Goal: Task Accomplishment & Management: Complete application form

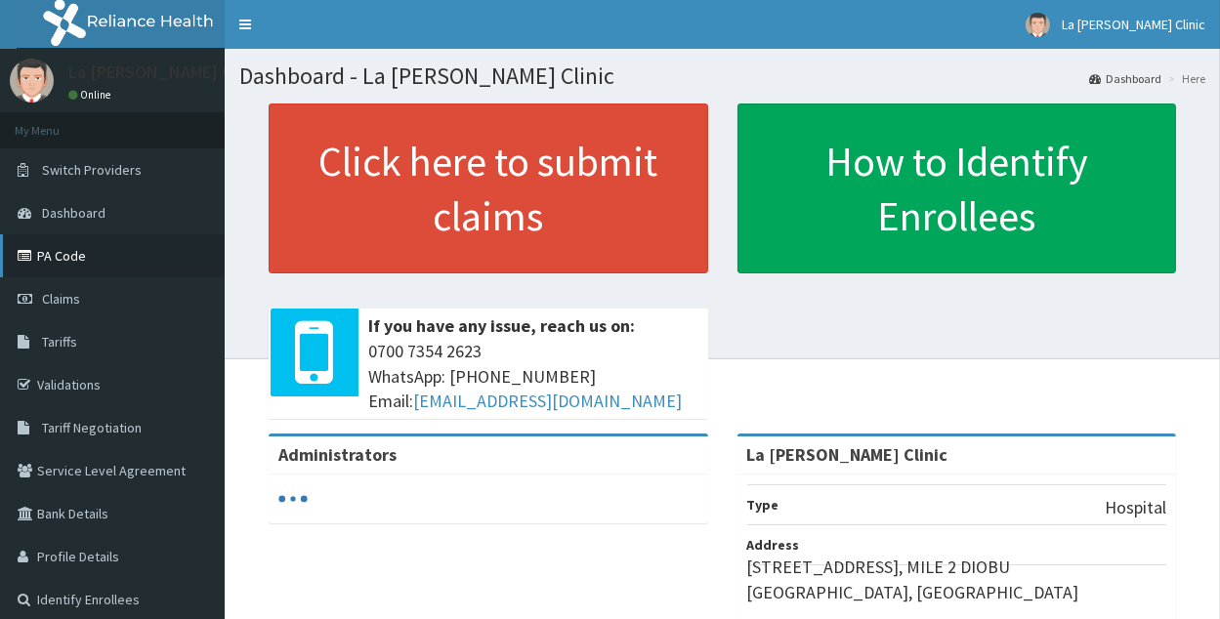
click at [133, 258] on link "PA Code" at bounding box center [112, 255] width 225 height 43
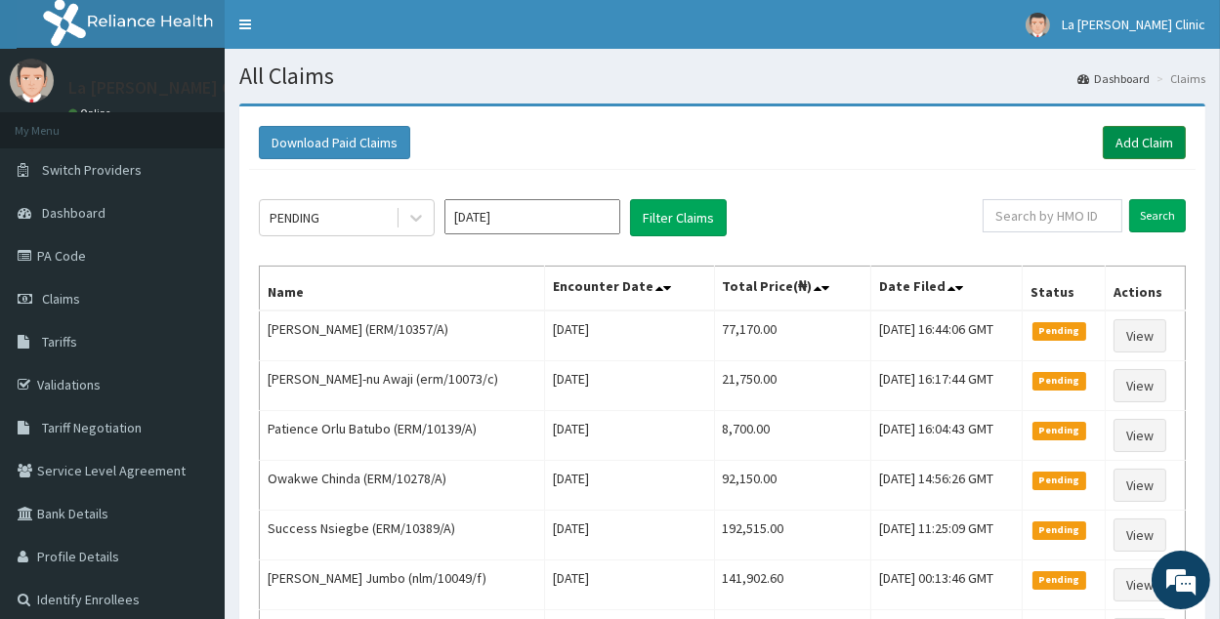
click at [1129, 133] on link "Add Claim" at bounding box center [1143, 142] width 83 height 33
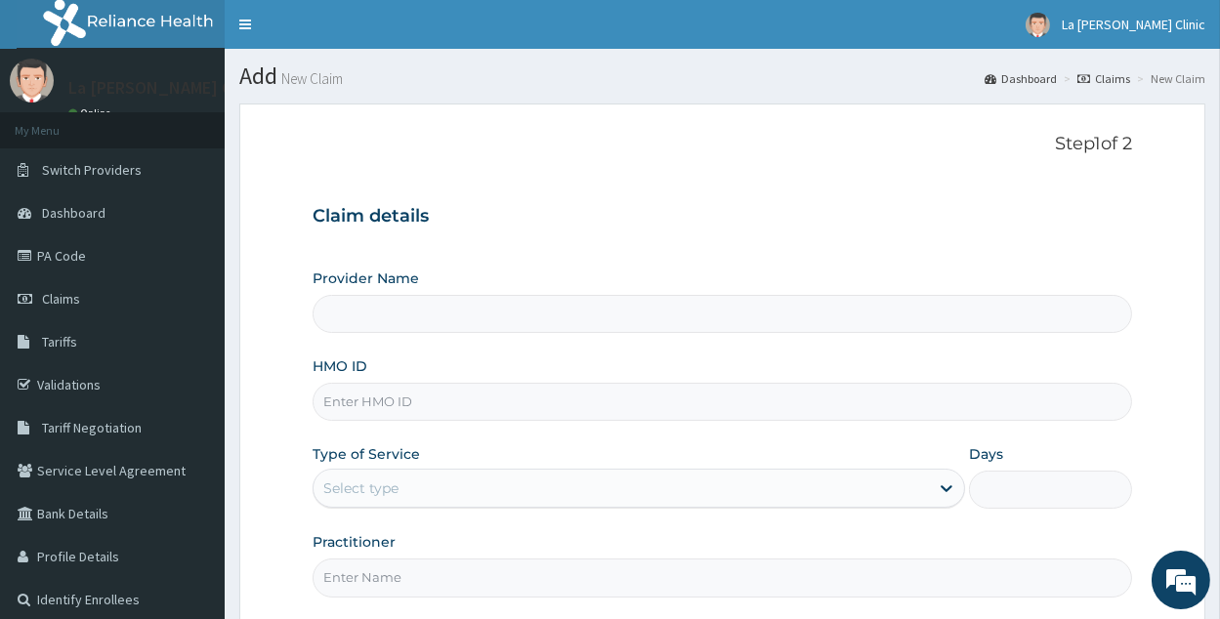
click at [424, 383] on input "HMO ID" at bounding box center [721, 402] width 819 height 38
type input "La [PERSON_NAME] Clinic"
type input "erm/10073/d"
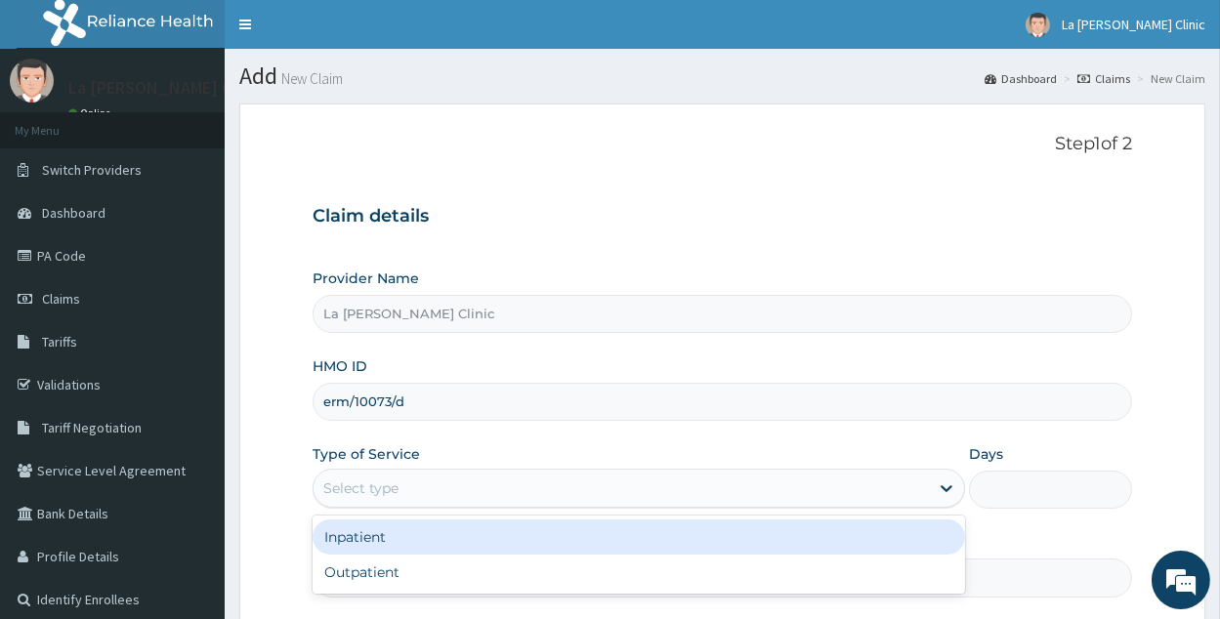
click at [540, 485] on div "Select type" at bounding box center [620, 488] width 615 height 31
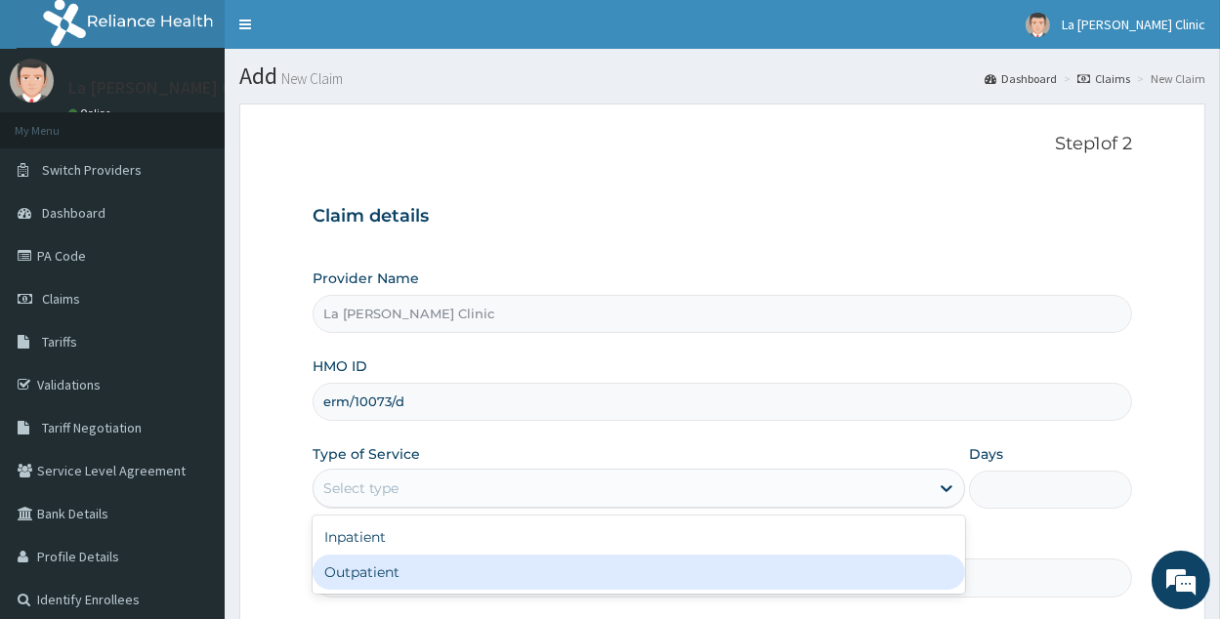
click at [476, 556] on div "Outpatient" at bounding box center [638, 572] width 652 height 35
type input "1"
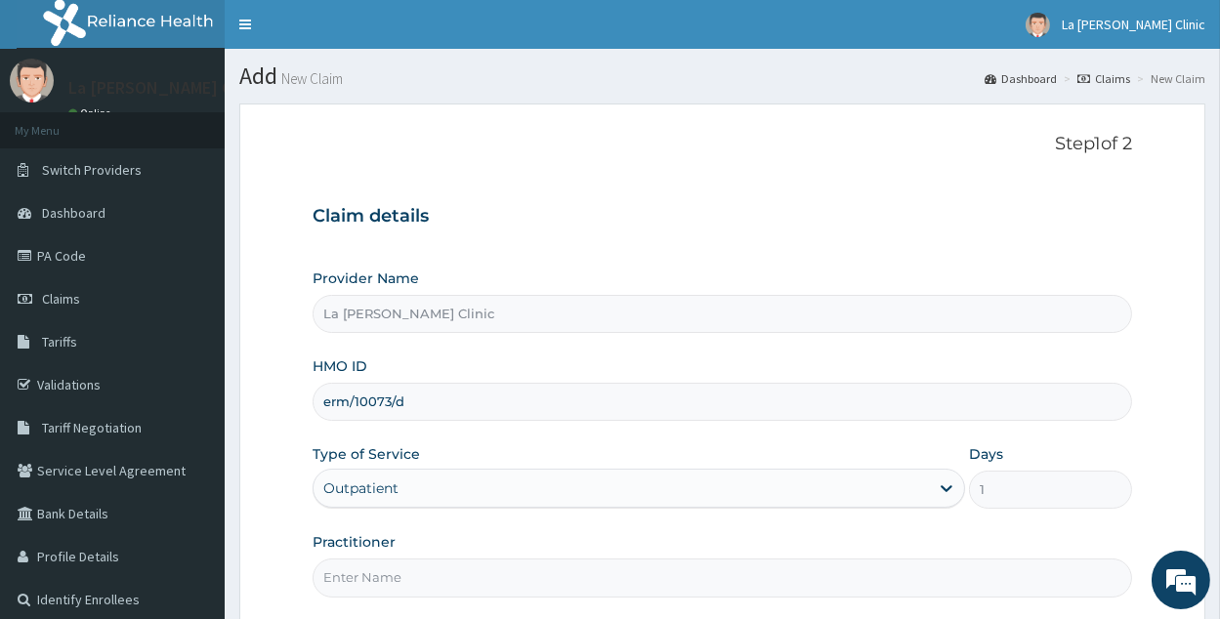
click at [474, 588] on input "Practitioner" at bounding box center [721, 578] width 819 height 38
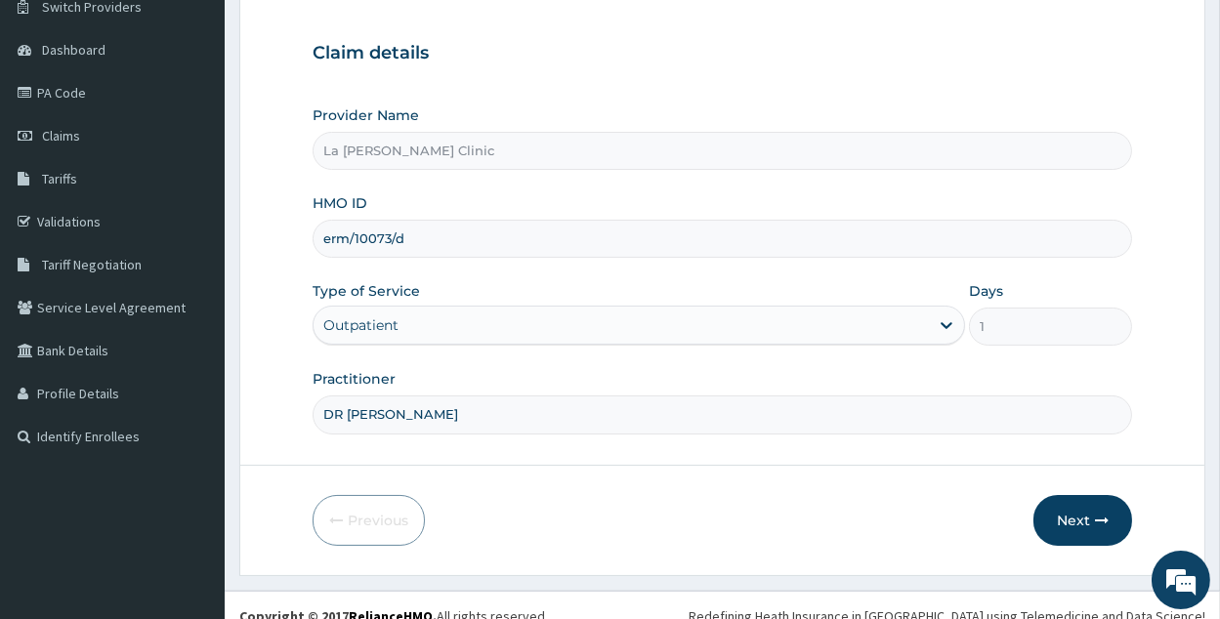
scroll to position [184, 0]
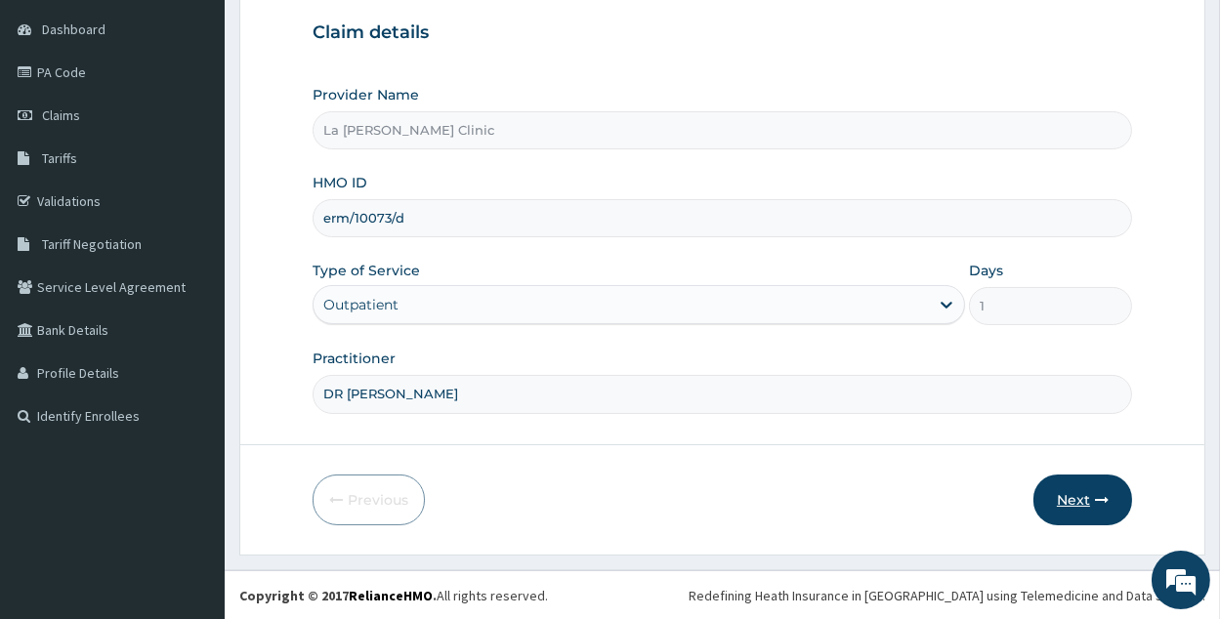
type input "DR AMAEFULE STANLEY"
click at [1095, 509] on button "Next" at bounding box center [1082, 500] width 99 height 51
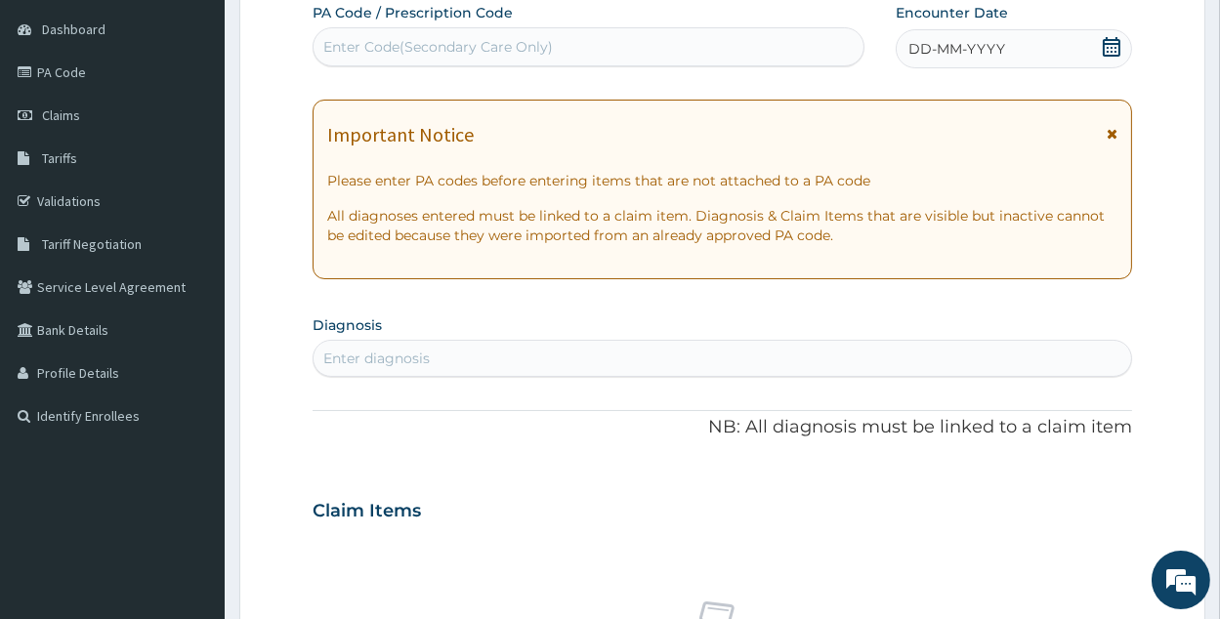
drag, startPoint x: 472, startPoint y: 22, endPoint x: 451, endPoint y: 1, distance: 29.7
click at [460, 10] on div "PA Code / Prescription Code Use Up and Down to choose options, press Enter to s…" at bounding box center [588, 34] width 552 height 63
paste input "PA/92F413"
type input "PA/92F413"
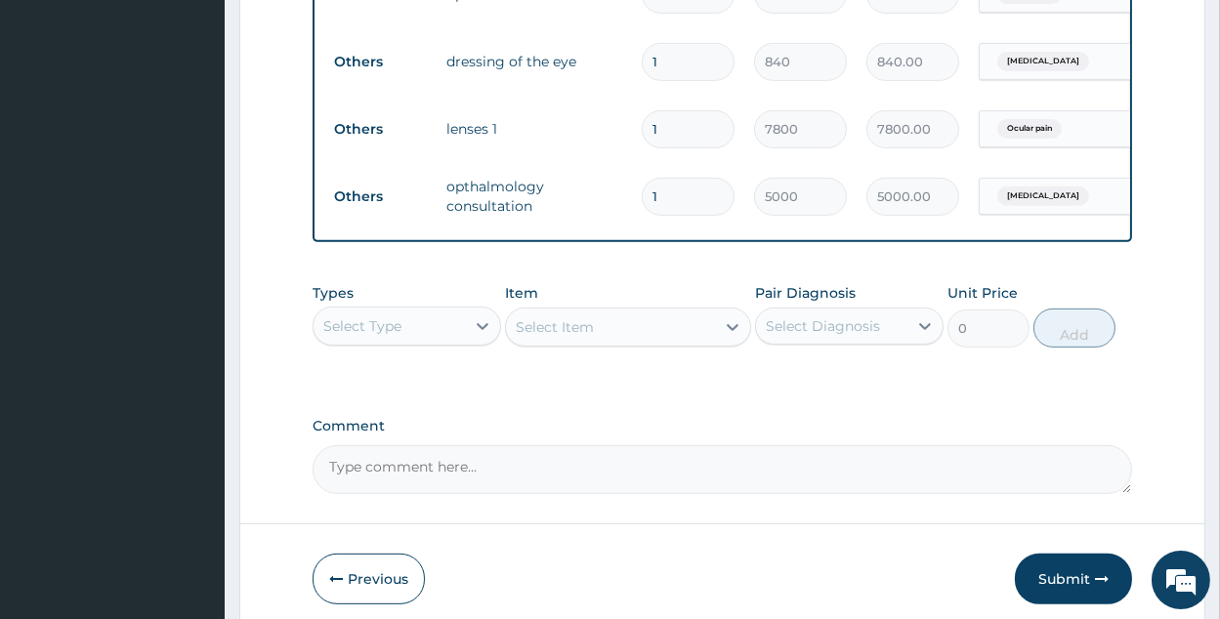
scroll to position [1196, 0]
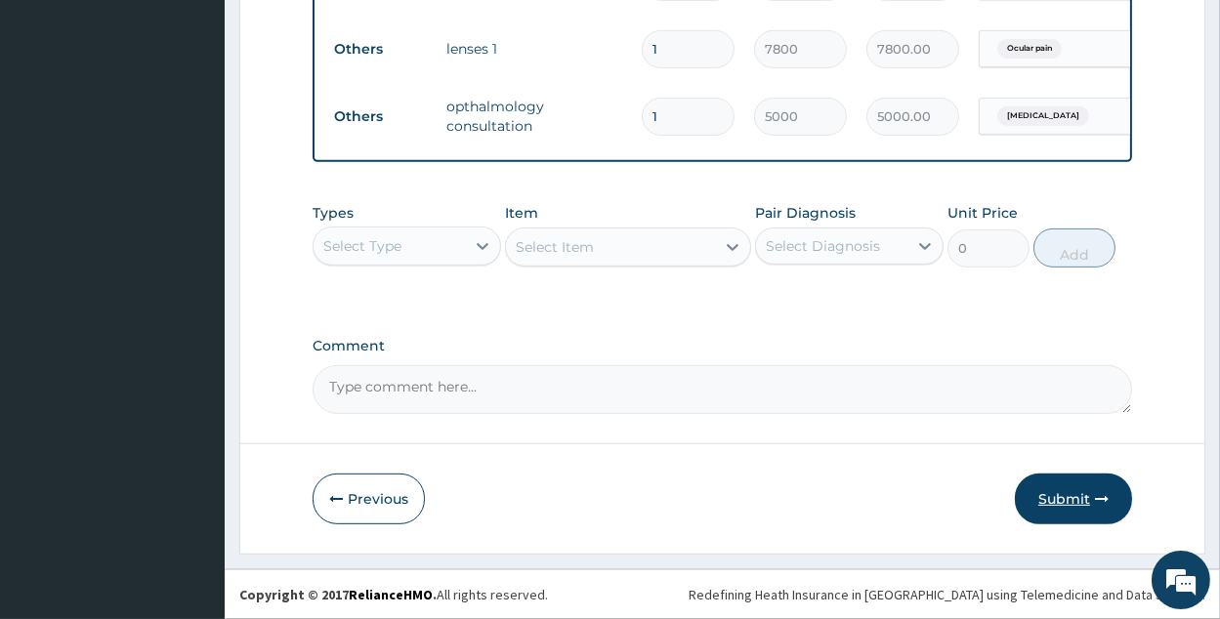
click at [1100, 498] on icon "button" at bounding box center [1102, 499] width 14 height 14
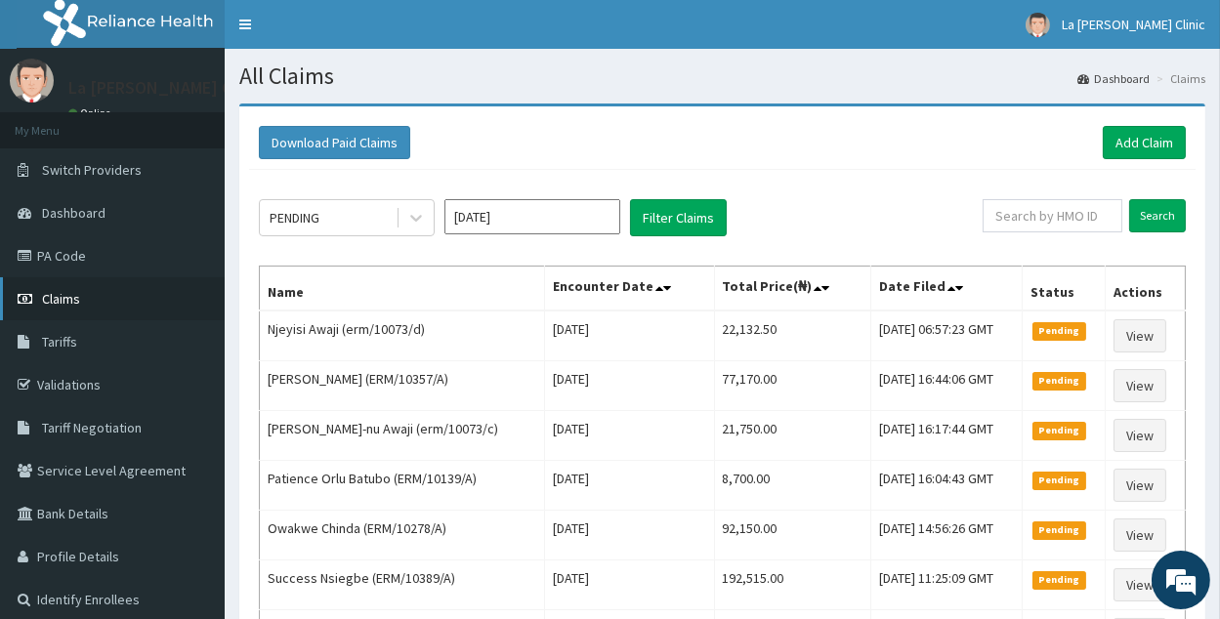
click at [99, 293] on link "Claims" at bounding box center [112, 298] width 225 height 43
click at [69, 253] on link "PA Code" at bounding box center [112, 255] width 225 height 43
click at [375, 219] on div "PENDING" at bounding box center [328, 217] width 136 height 31
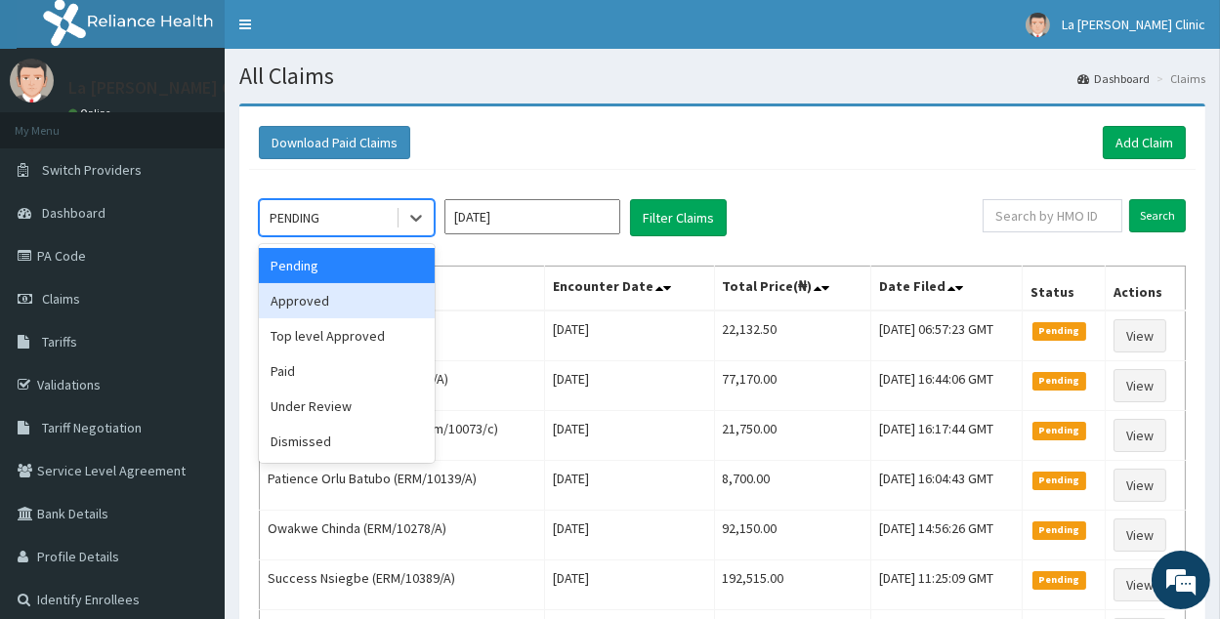
click at [344, 289] on div "Approved" at bounding box center [347, 300] width 176 height 35
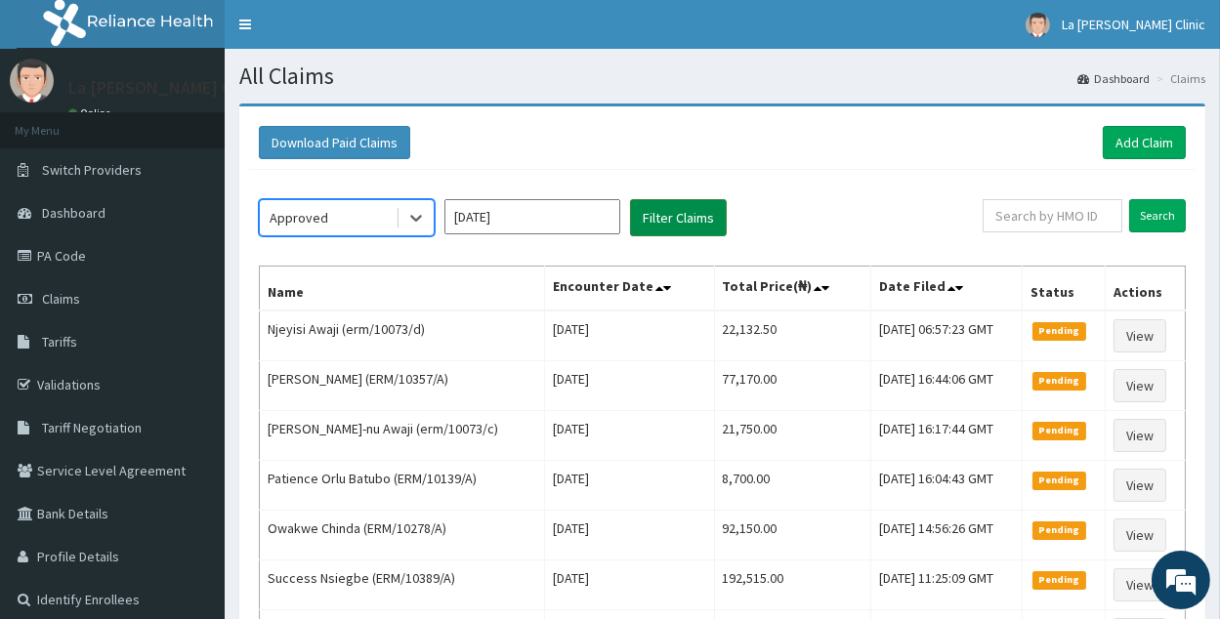
click at [711, 218] on button "Filter Claims" at bounding box center [678, 217] width 97 height 37
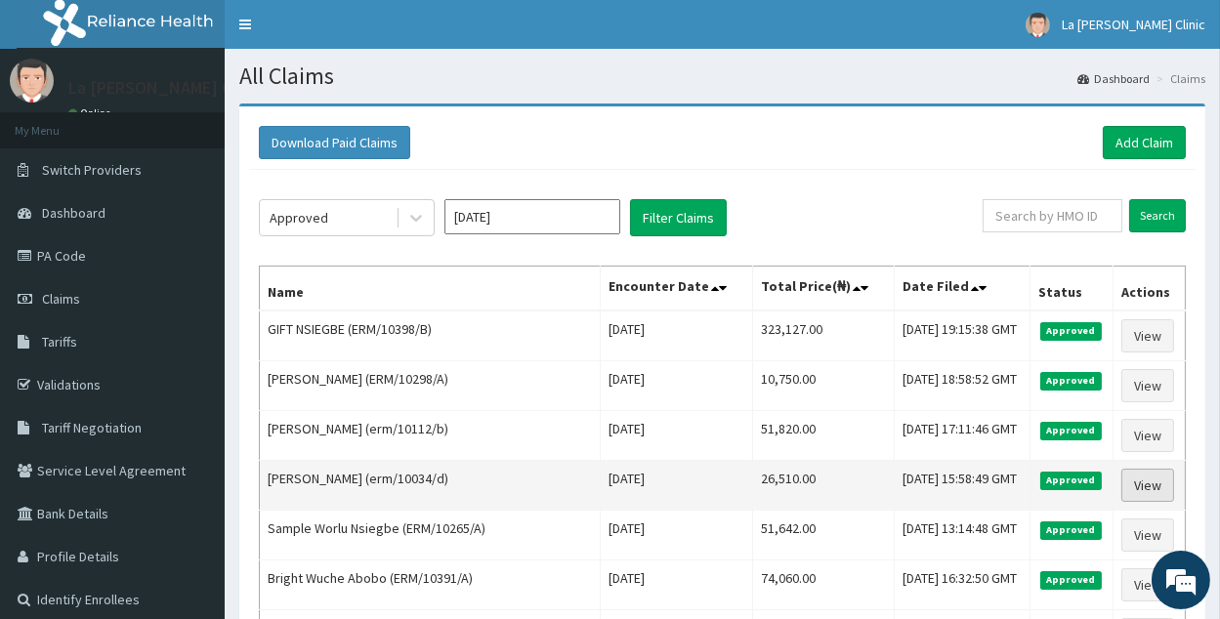
click at [1157, 473] on link "View" at bounding box center [1147, 485] width 53 height 33
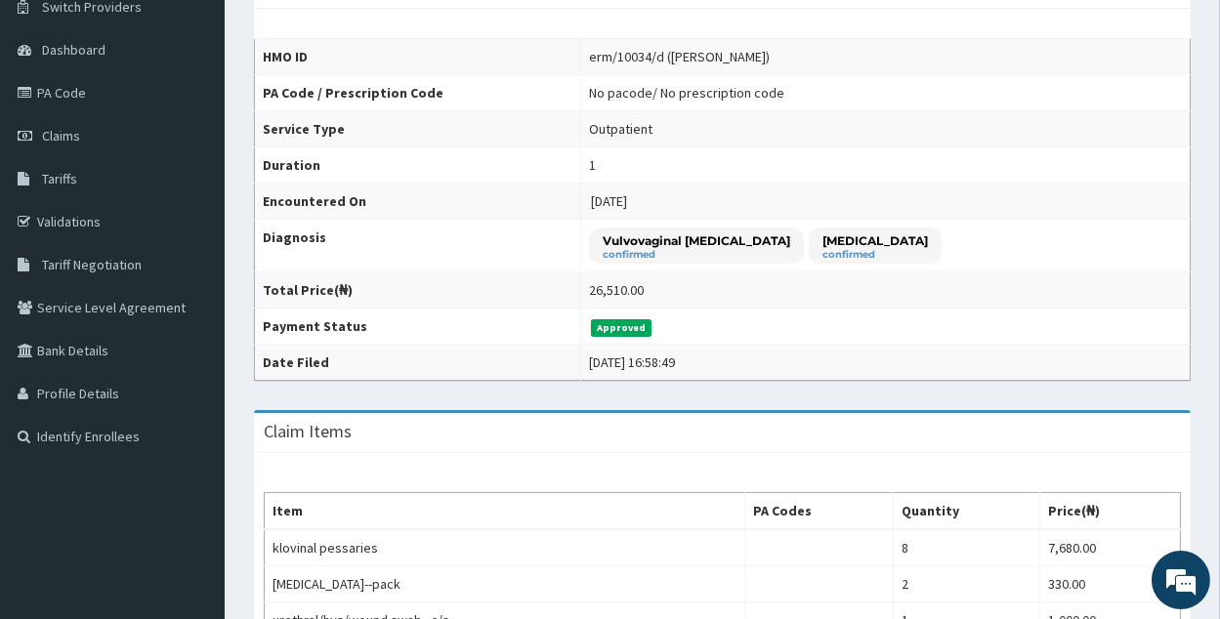
scroll to position [24, 0]
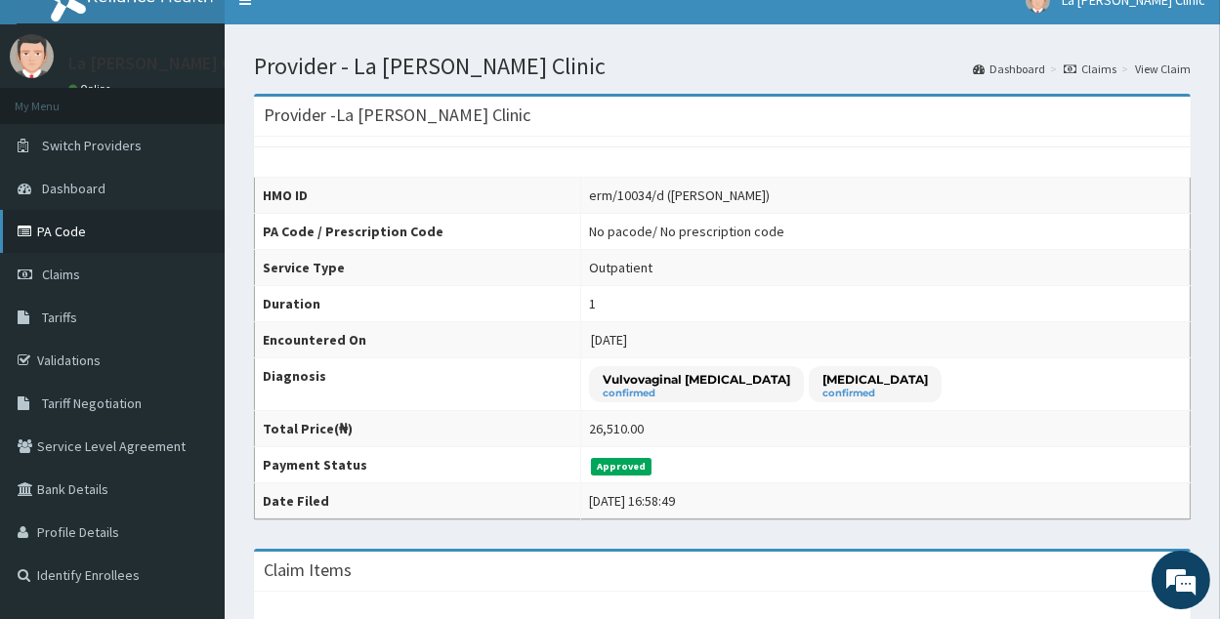
click at [190, 235] on link "PA Code" at bounding box center [112, 231] width 225 height 43
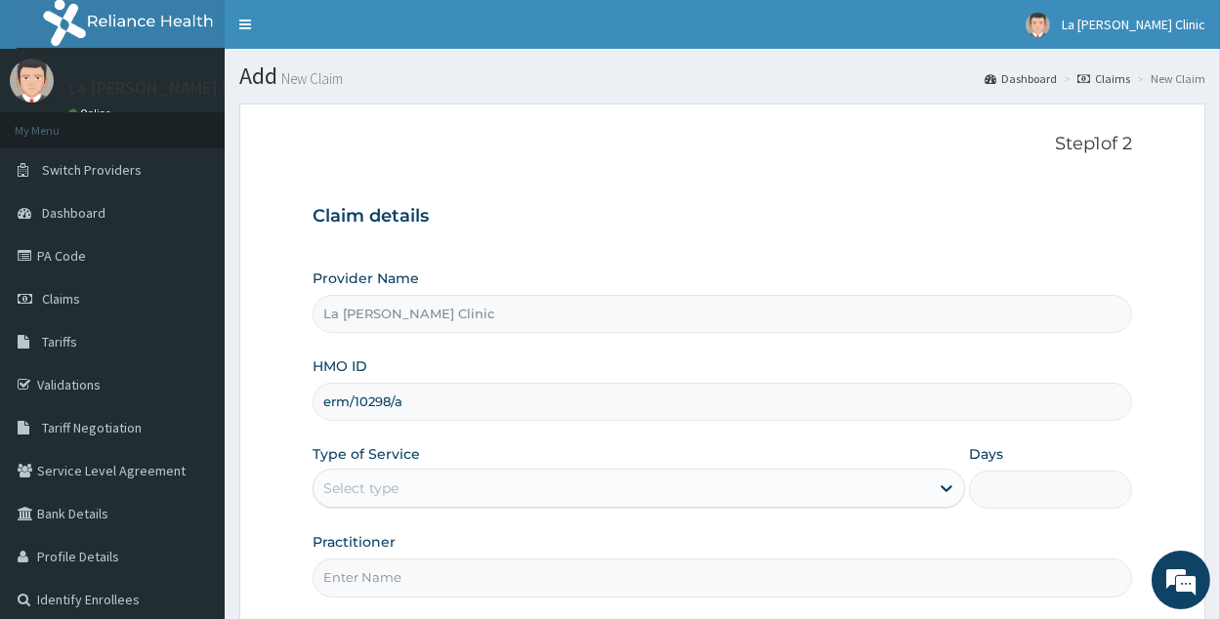
type input "erm/10298/a"
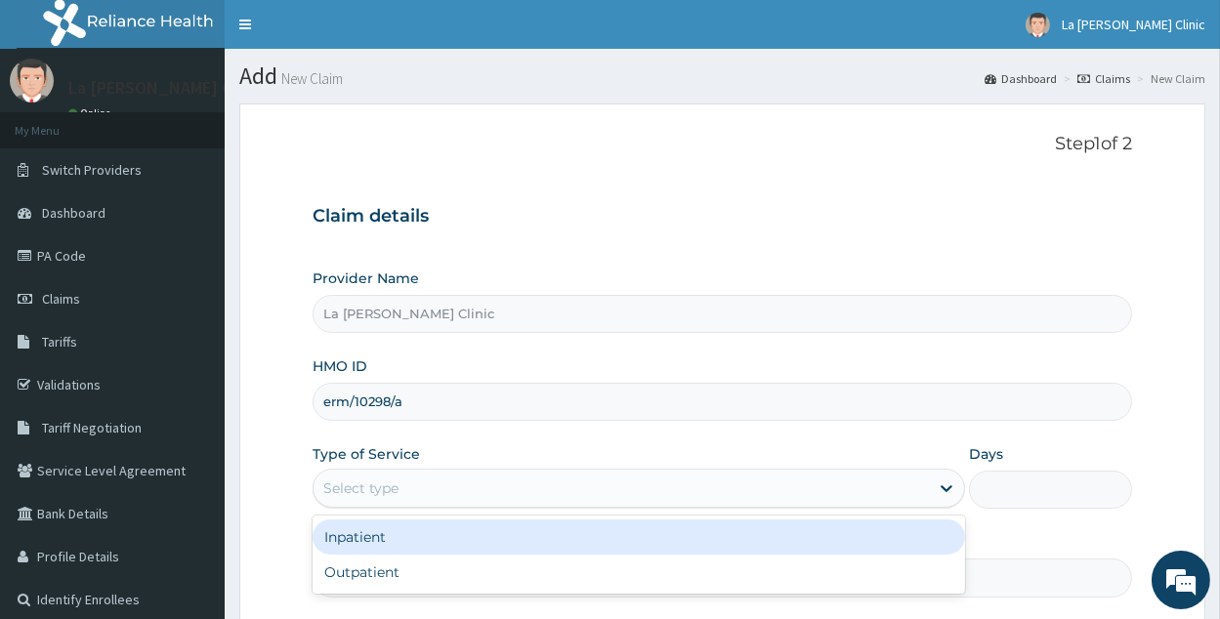
click at [425, 486] on div "Select type" at bounding box center [620, 488] width 615 height 31
click at [440, 548] on div "Inpatient" at bounding box center [638, 537] width 652 height 35
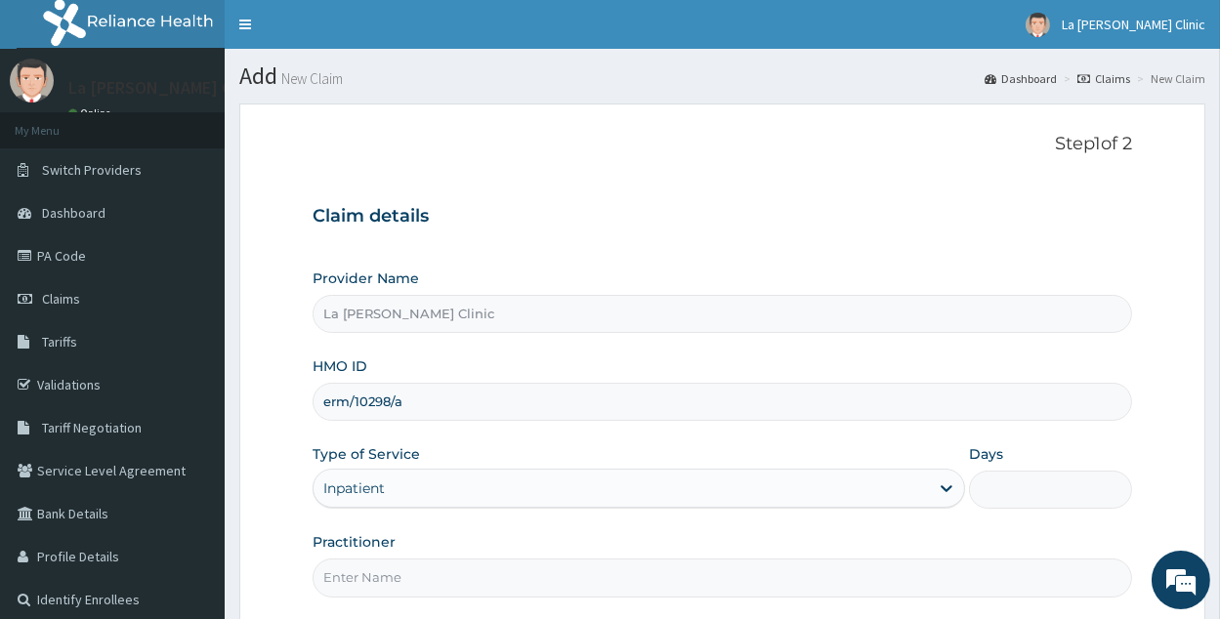
click at [1095, 497] on input "Days" at bounding box center [1050, 490] width 163 height 38
type input "2"
click at [935, 561] on input "Practitioner" at bounding box center [721, 578] width 819 height 38
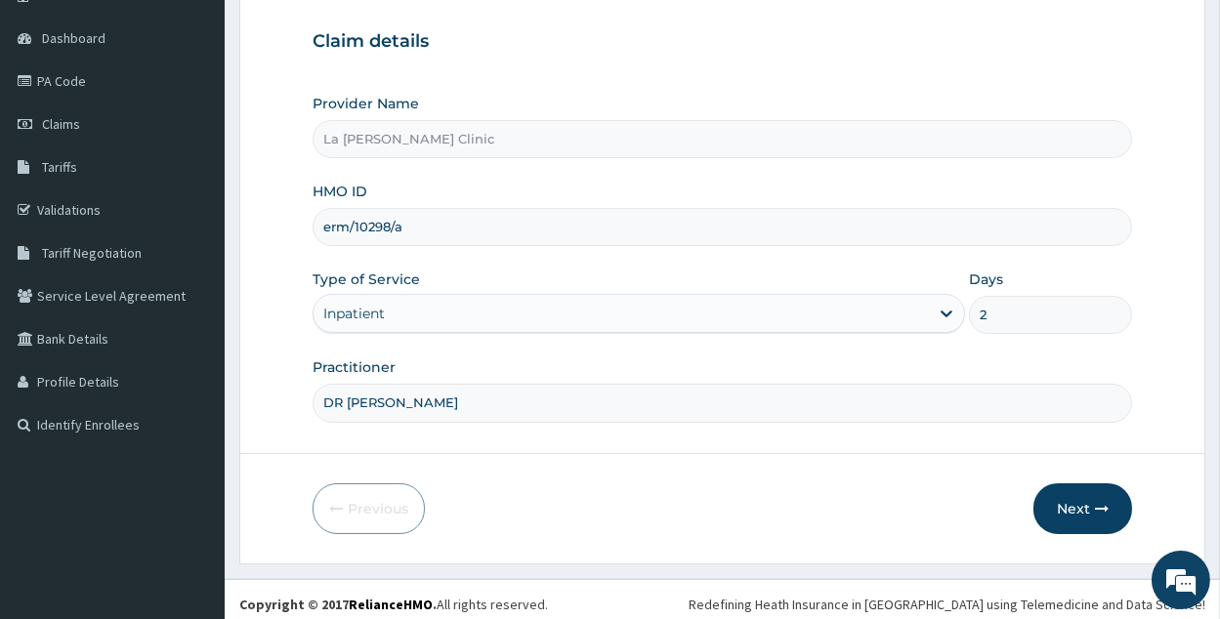
scroll to position [184, 0]
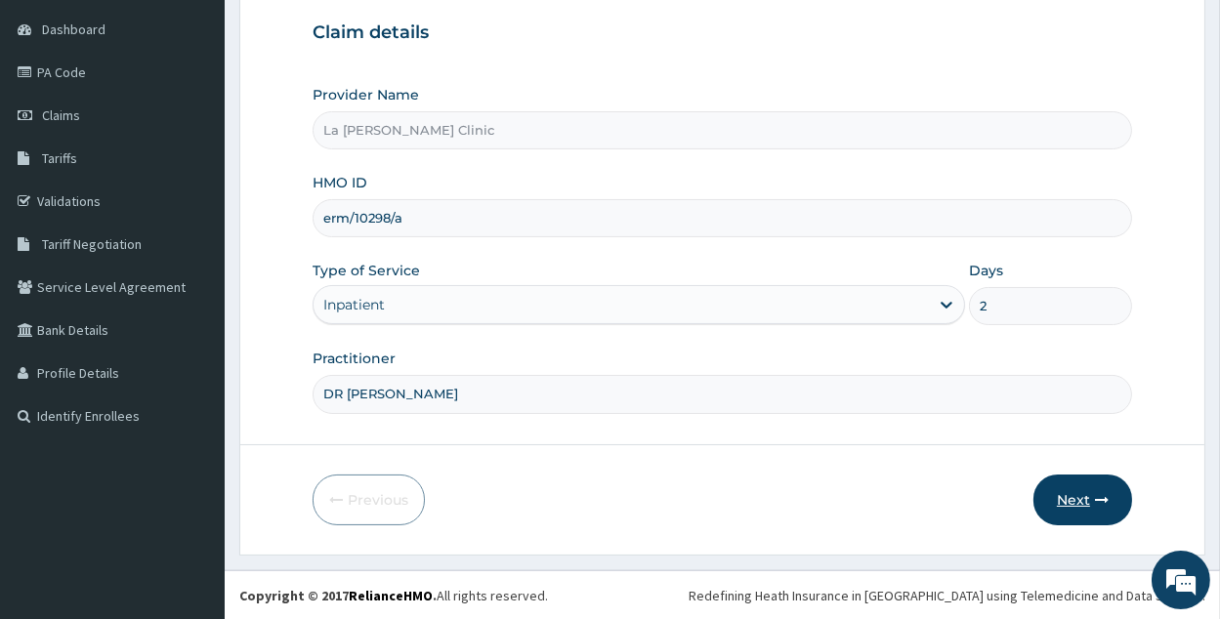
type input "DR AMAEFULE STANLEY"
click at [1100, 497] on icon "button" at bounding box center [1102, 500] width 14 height 14
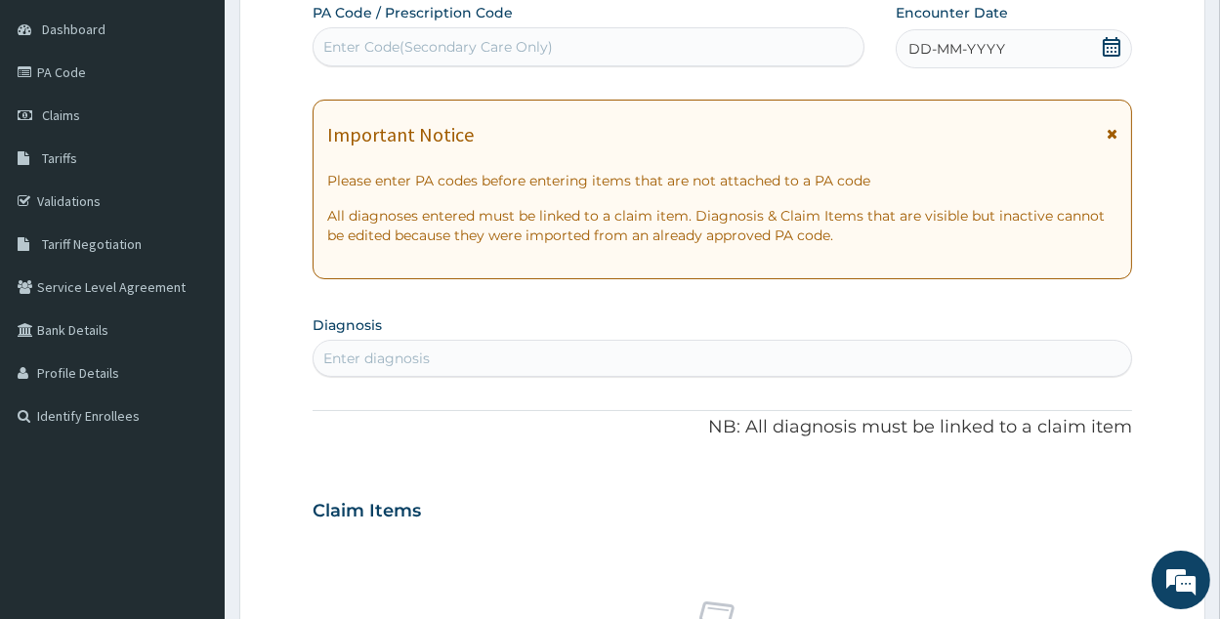
click at [655, 50] on div "Enter Code(Secondary Care Only)" at bounding box center [588, 46] width 550 height 31
paste input "PA/3248E9"
type input "PA/3248E9"
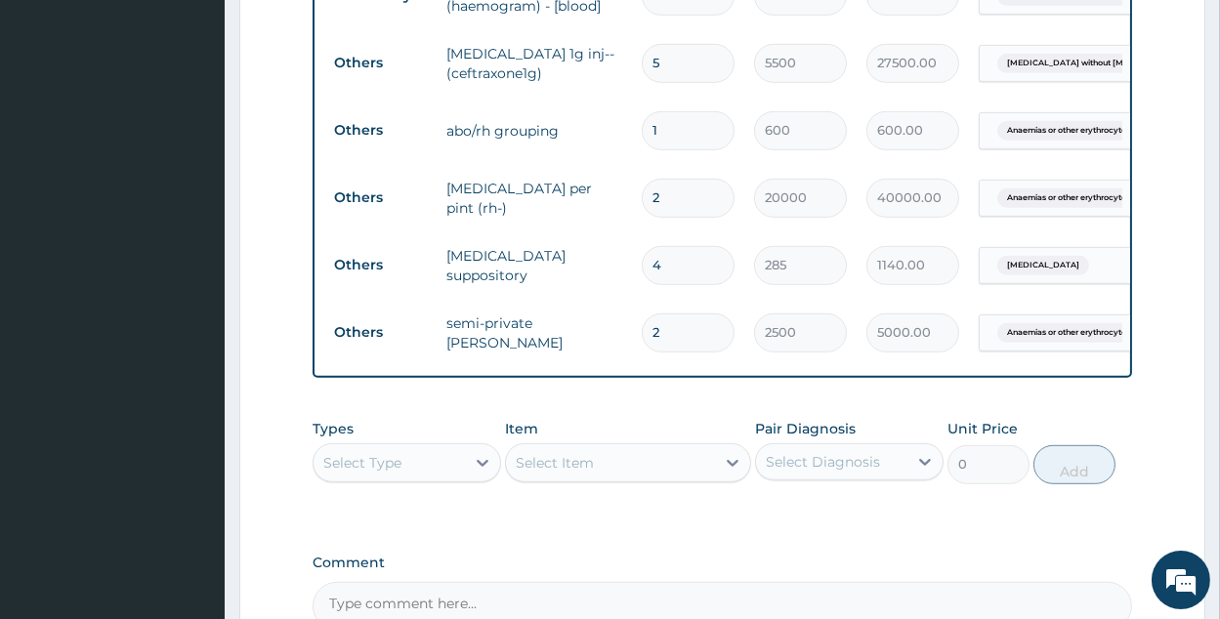
scroll to position [1698, 0]
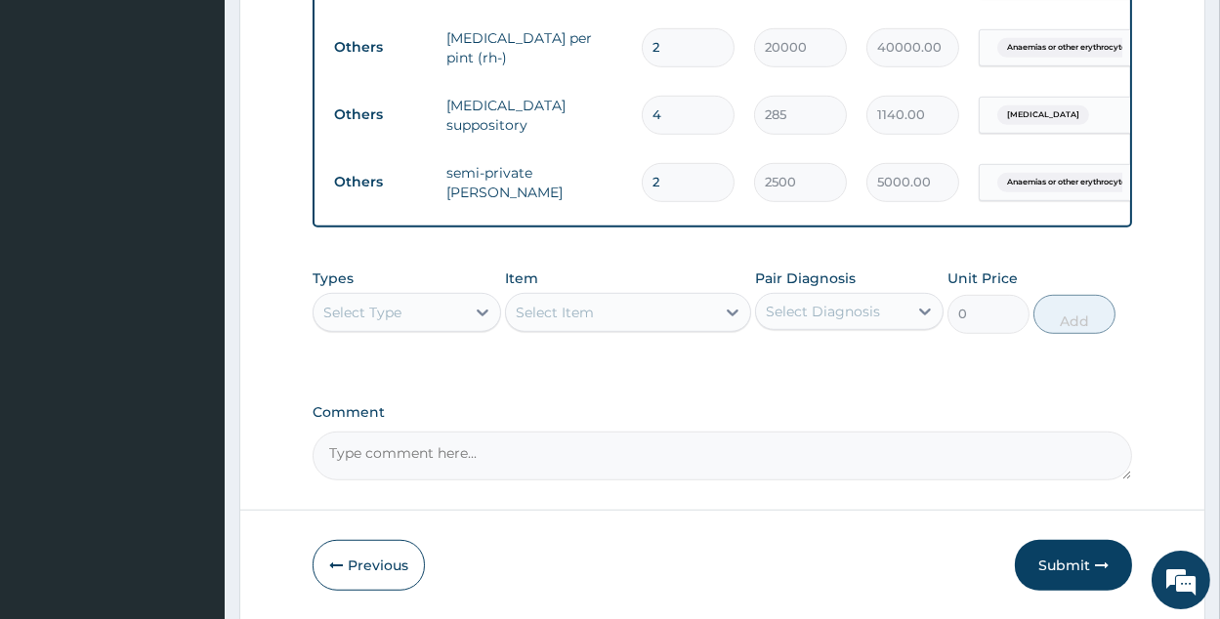
click at [1061, 540] on button "Submit" at bounding box center [1073, 565] width 117 height 51
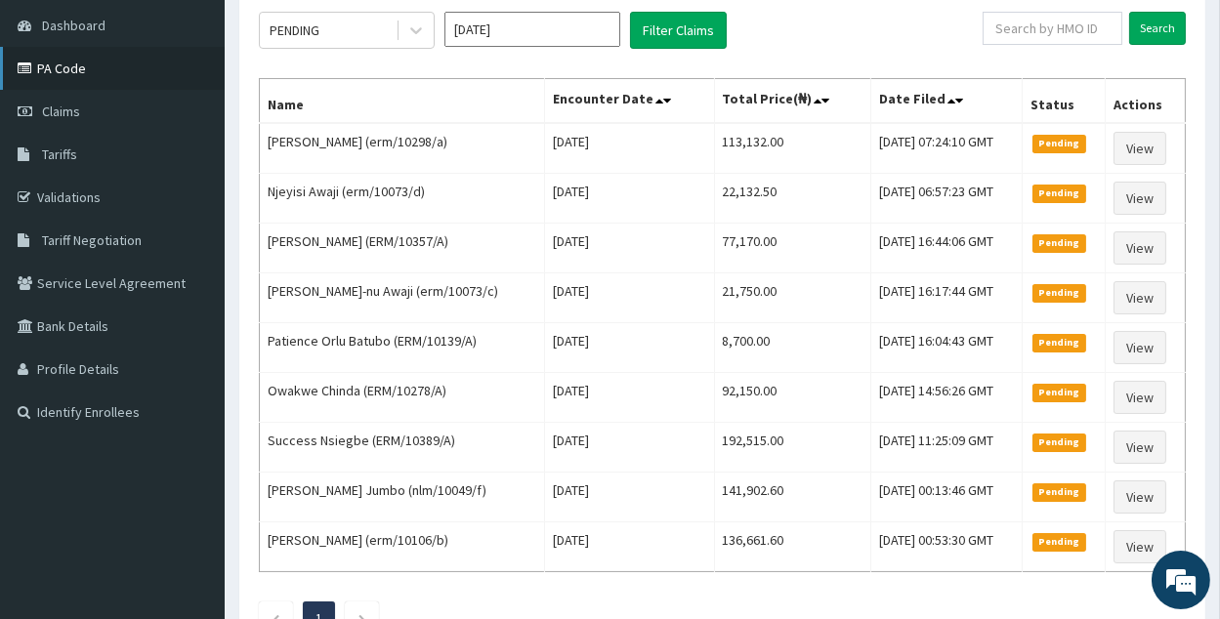
click at [82, 71] on link "PA Code" at bounding box center [112, 68] width 225 height 43
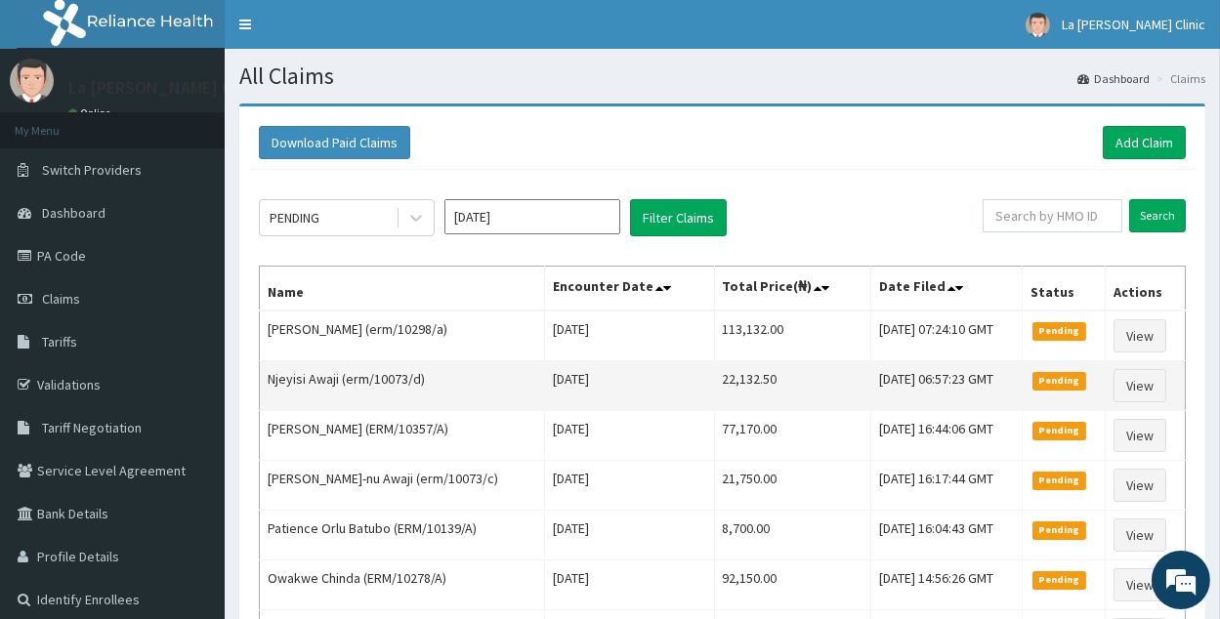
click at [714, 366] on td "22,132.50" at bounding box center [792, 386] width 157 height 50
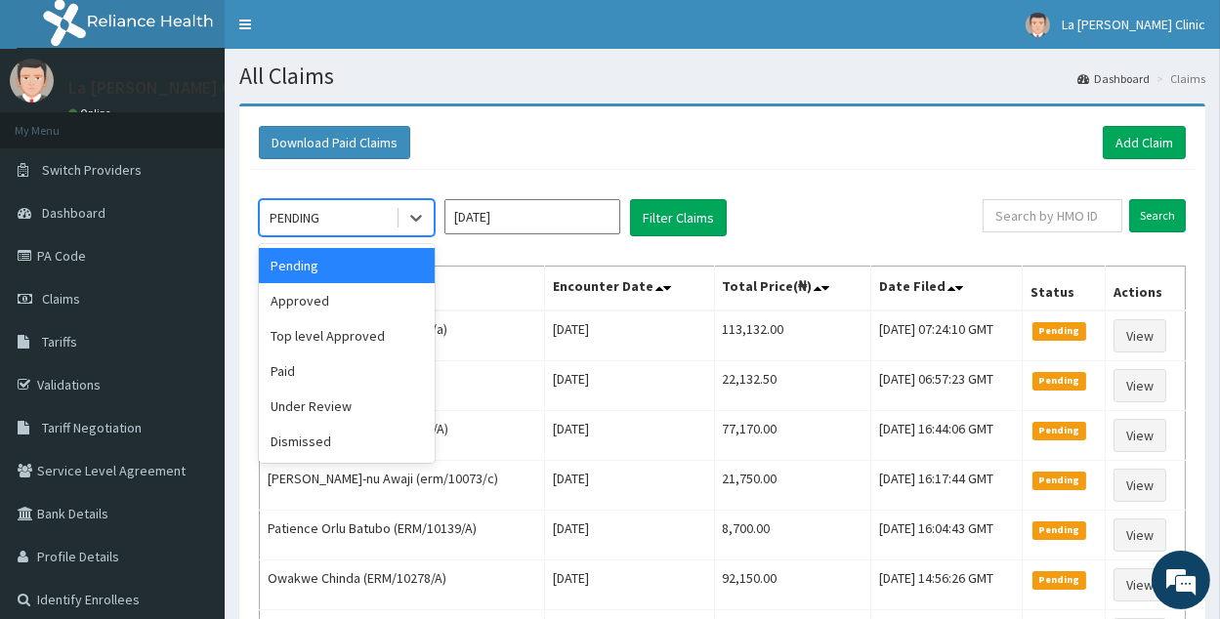
click at [358, 217] on div "PENDING" at bounding box center [328, 217] width 136 height 31
click at [371, 402] on div "Under Review" at bounding box center [347, 406] width 176 height 35
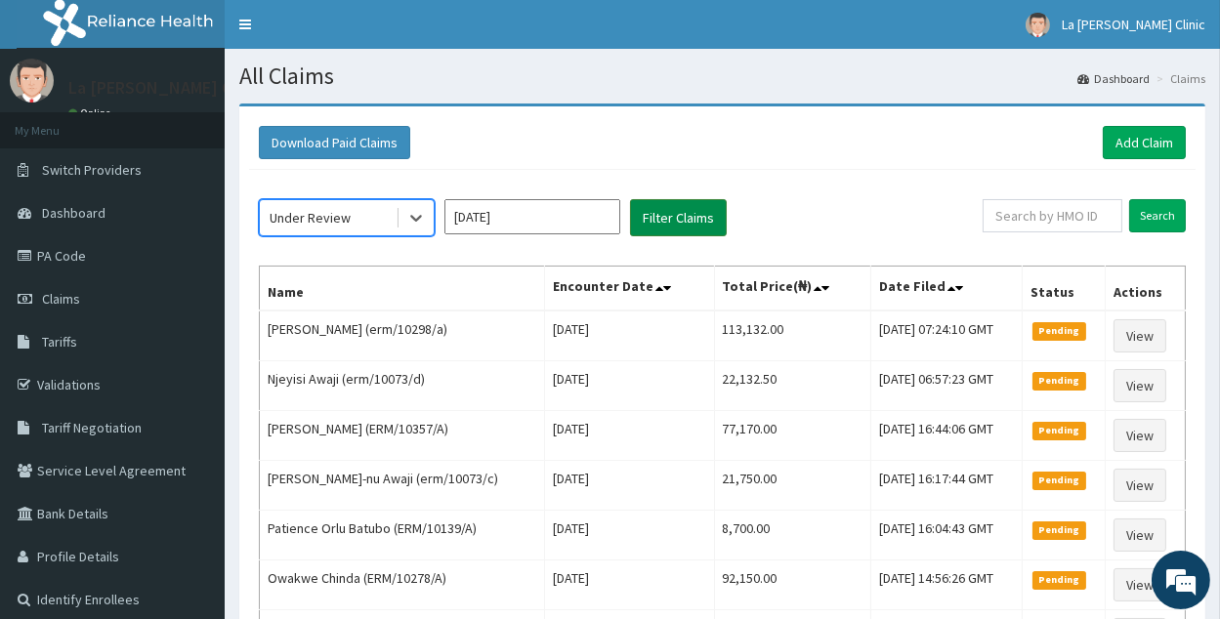
click at [714, 209] on button "Filter Claims" at bounding box center [678, 217] width 97 height 37
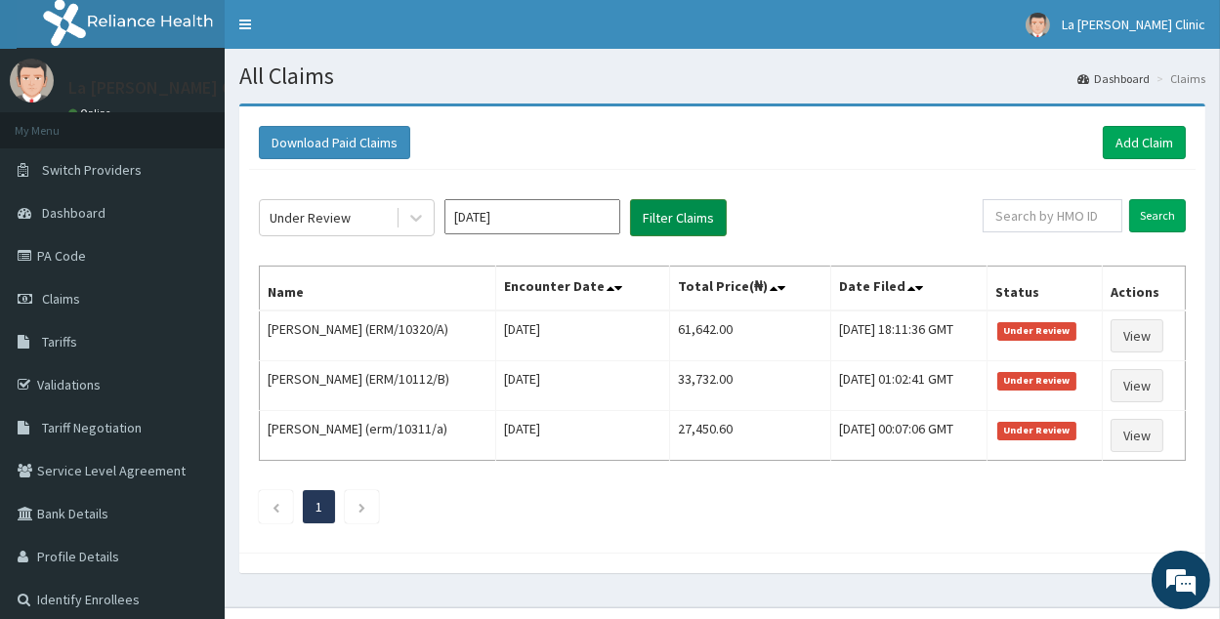
click at [701, 209] on button "Filter Claims" at bounding box center [678, 217] width 97 height 37
click at [356, 232] on div "Under Review" at bounding box center [347, 217] width 176 height 37
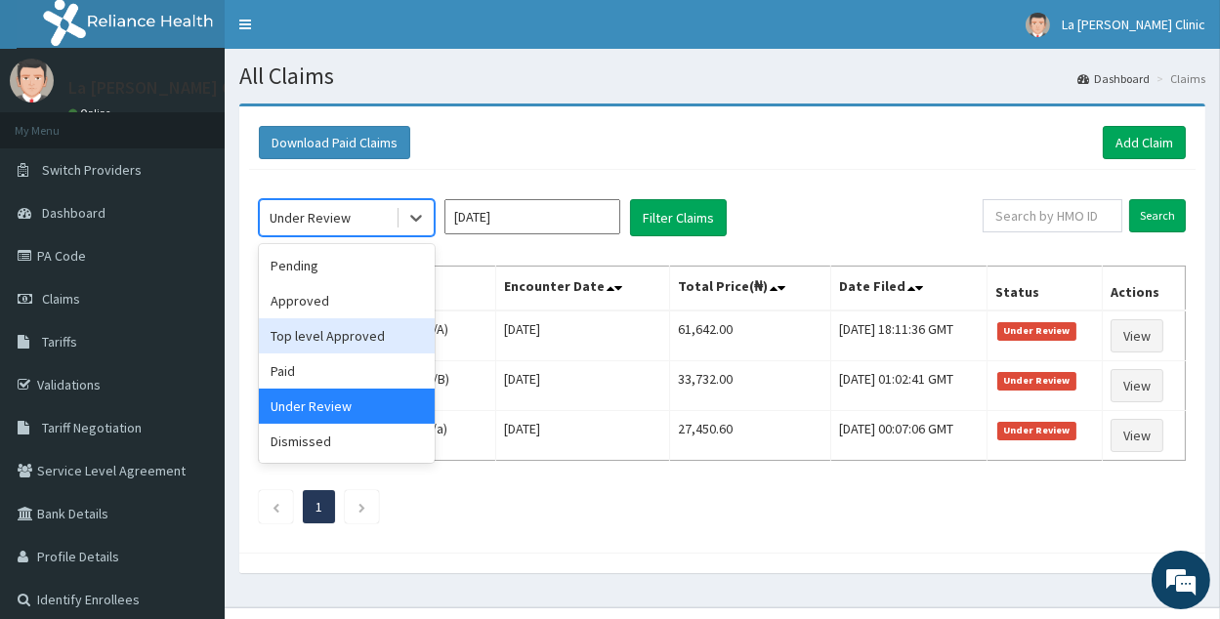
click at [372, 329] on div "Top level Approved" at bounding box center [347, 335] width 176 height 35
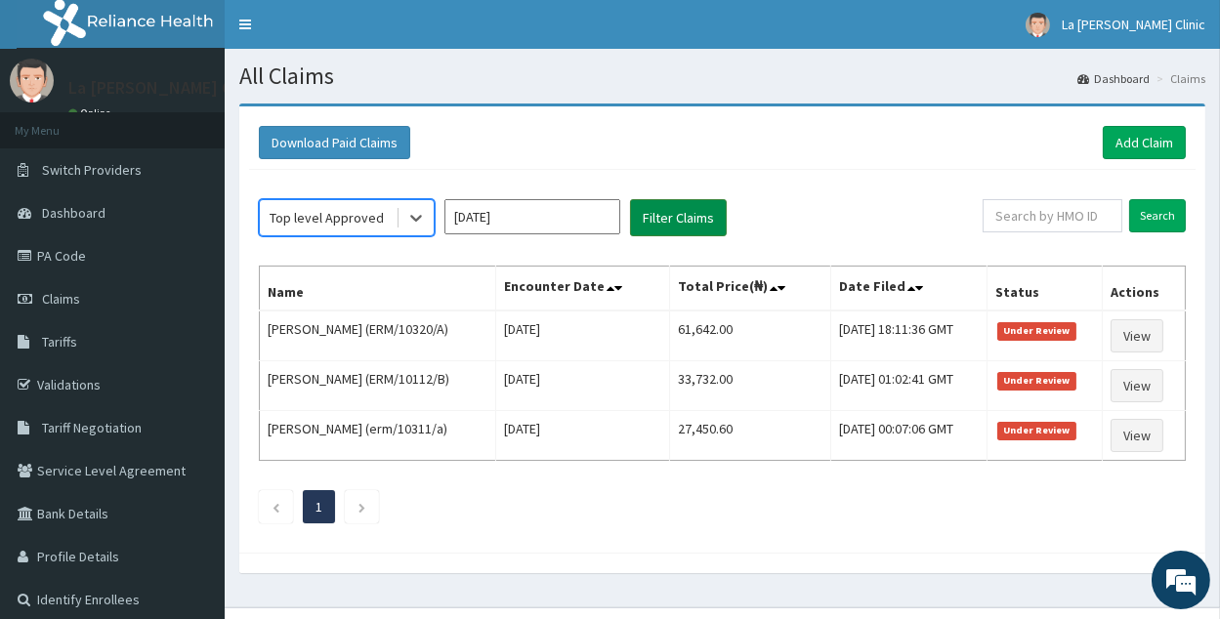
click at [692, 225] on button "Filter Claims" at bounding box center [678, 217] width 97 height 37
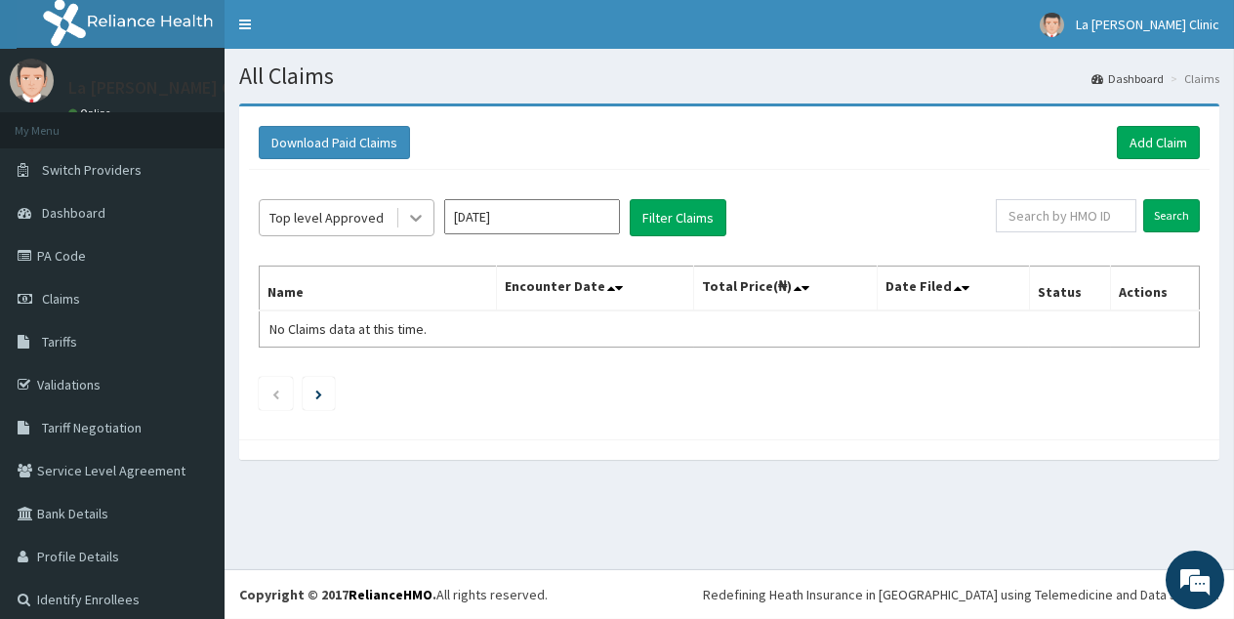
click at [399, 227] on div at bounding box center [415, 217] width 35 height 35
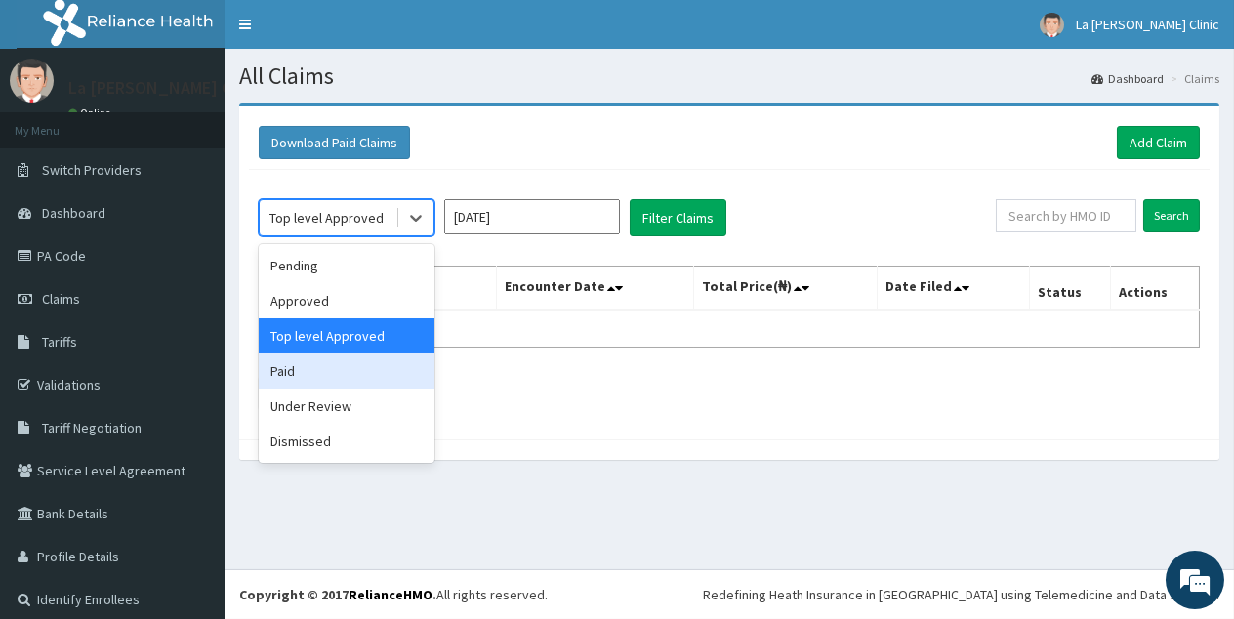
click at [318, 362] on div "Paid" at bounding box center [347, 370] width 176 height 35
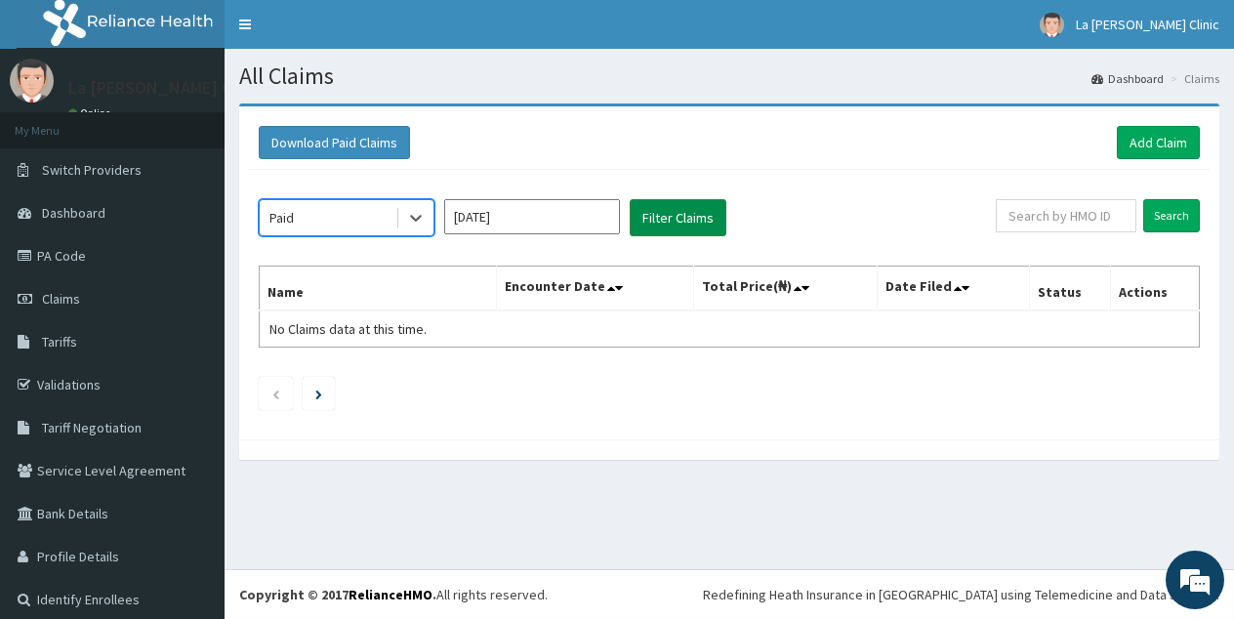
click at [676, 202] on button "Filter Claims" at bounding box center [678, 217] width 97 height 37
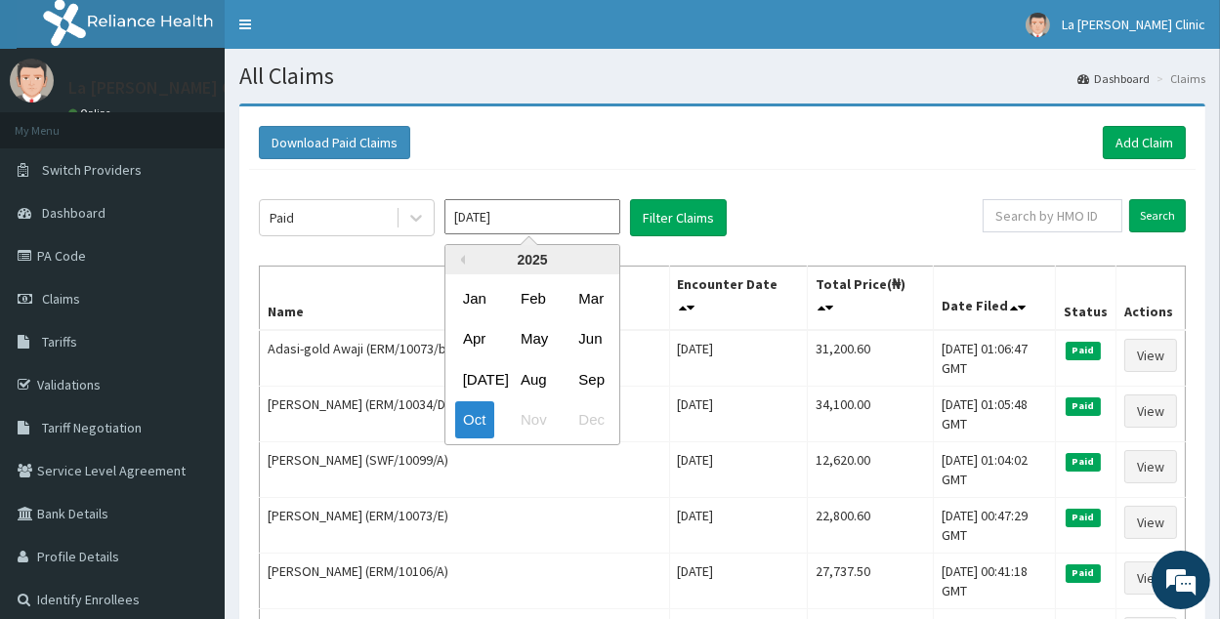
click at [495, 219] on input "[DATE]" at bounding box center [532, 216] width 176 height 35
click at [592, 378] on div "Sep" at bounding box center [589, 379] width 39 height 36
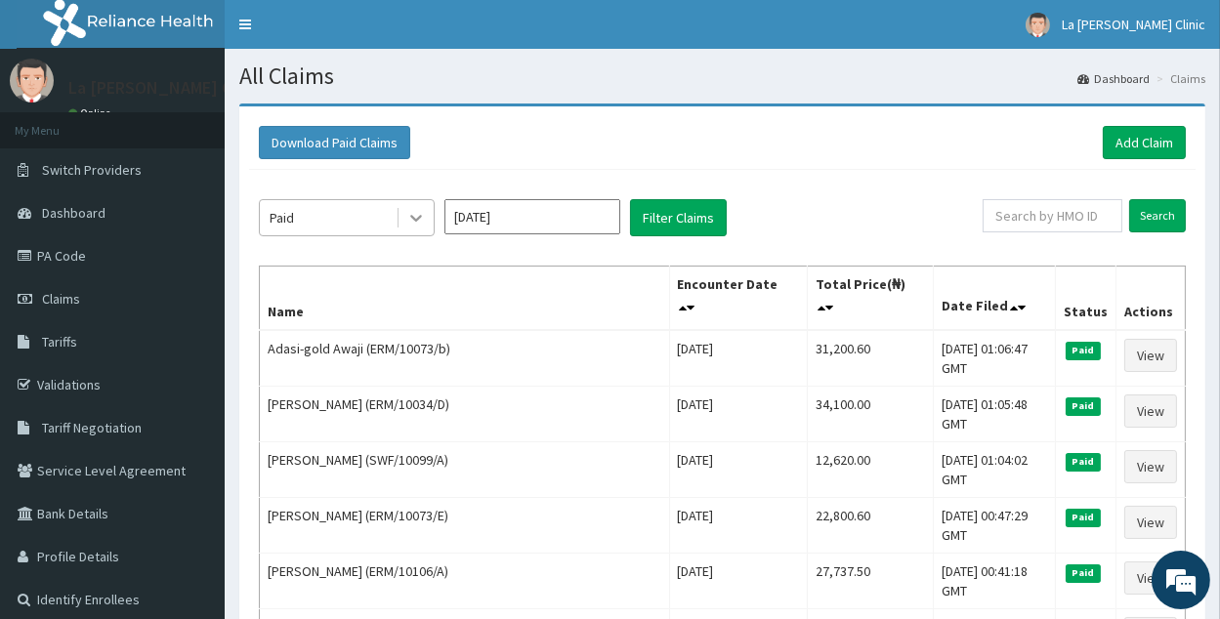
click at [399, 201] on div at bounding box center [415, 217] width 35 height 35
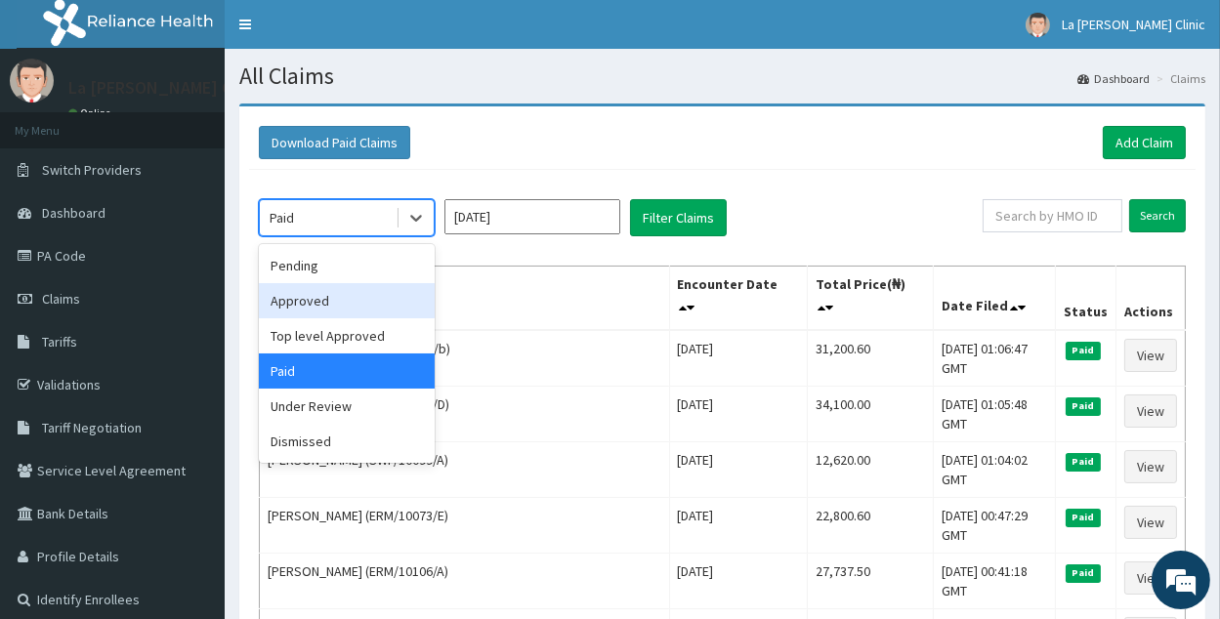
click at [355, 283] on div "Approved" at bounding box center [347, 300] width 176 height 35
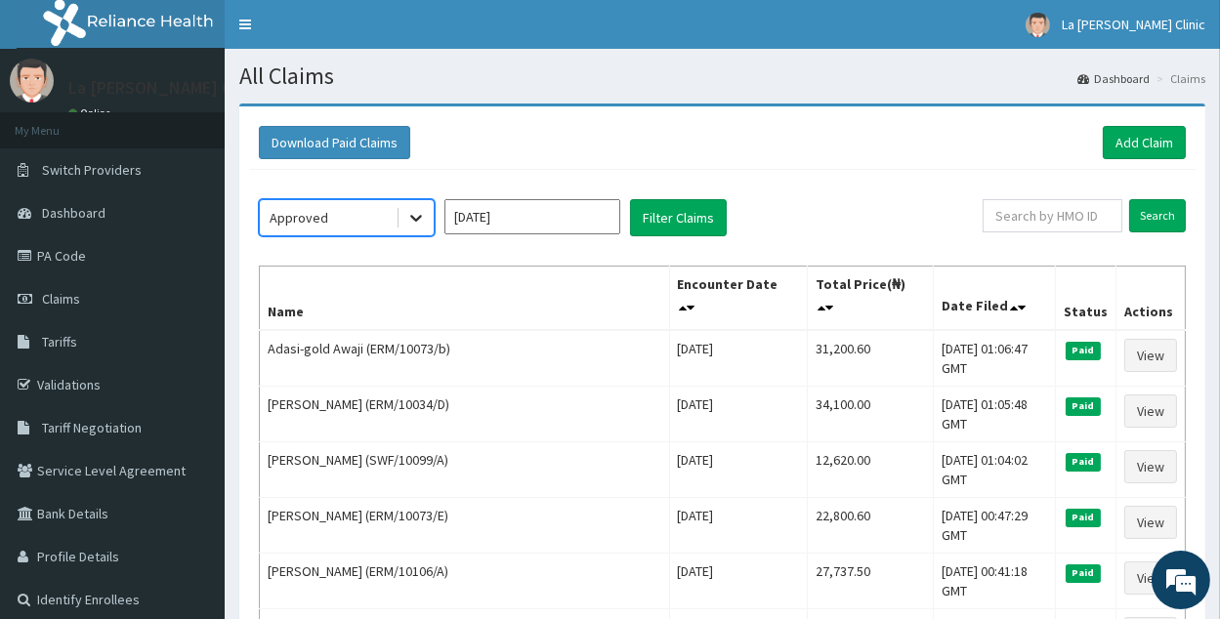
click at [403, 215] on div at bounding box center [415, 217] width 35 height 35
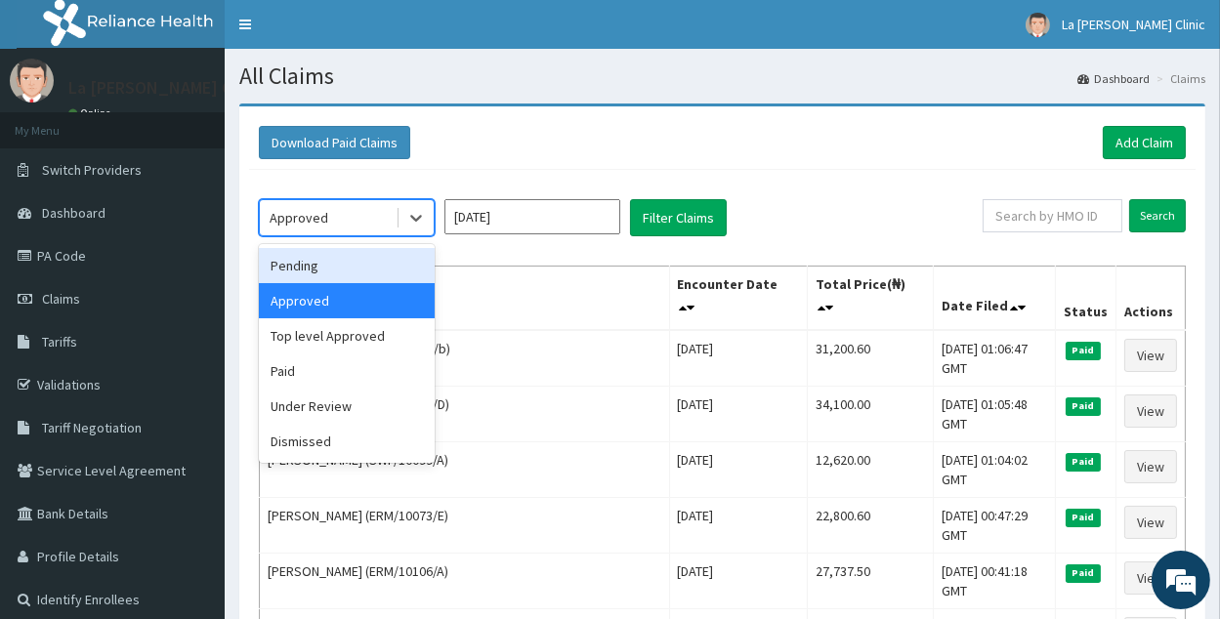
click at [376, 270] on div "Pending" at bounding box center [347, 265] width 176 height 35
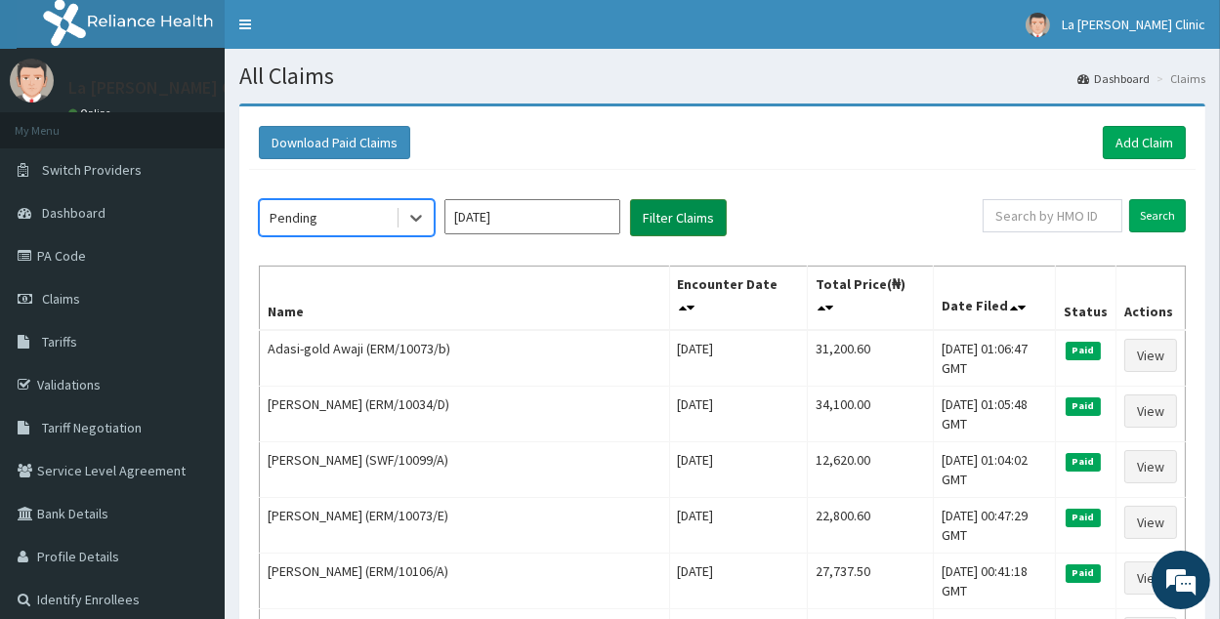
click at [707, 215] on button "Filter Claims" at bounding box center [678, 217] width 97 height 37
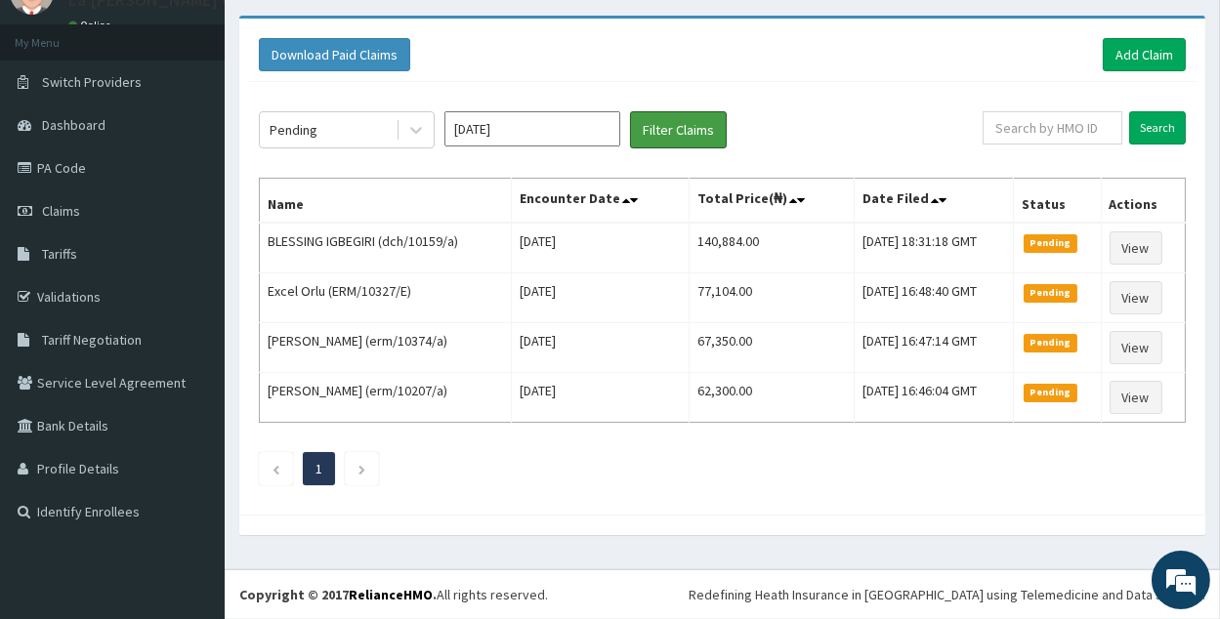
scroll to position [84, 0]
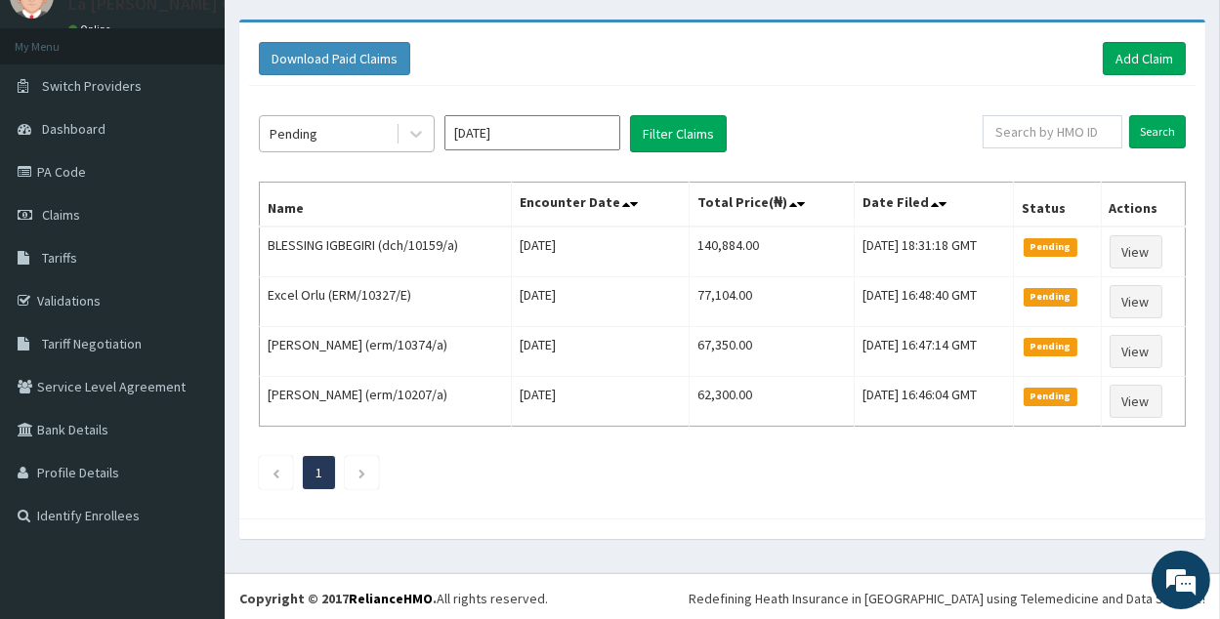
click at [349, 129] on div "Pending" at bounding box center [328, 133] width 136 height 31
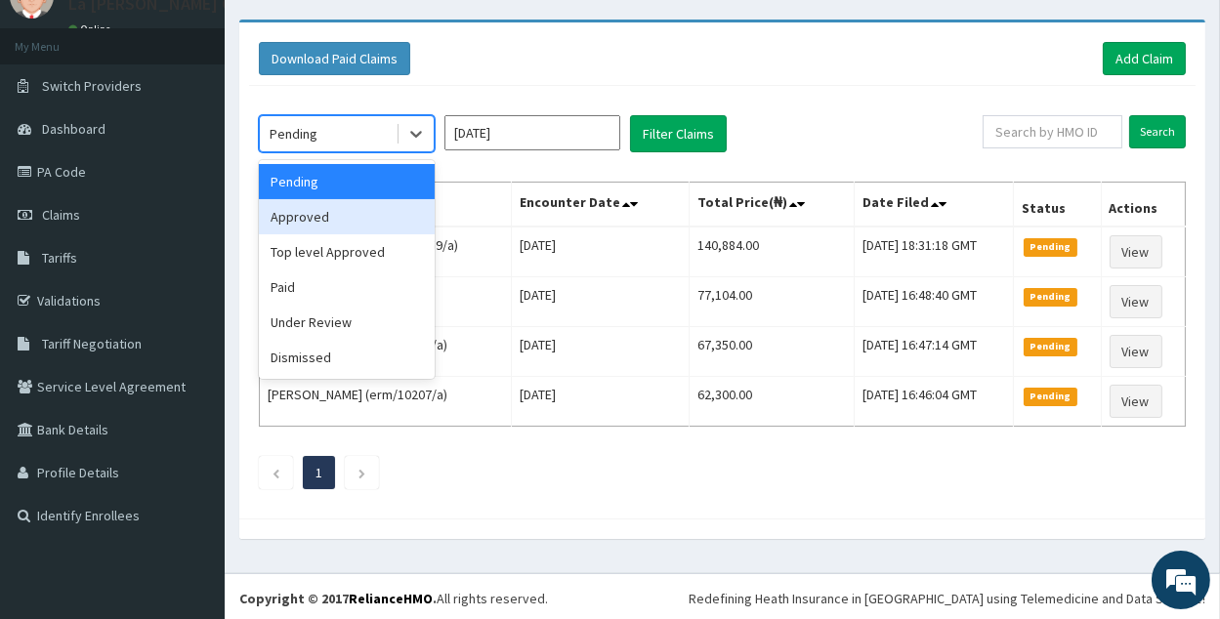
drag, startPoint x: 361, startPoint y: 209, endPoint x: 462, endPoint y: 185, distance: 103.5
click at [365, 210] on div "Approved" at bounding box center [347, 216] width 176 height 35
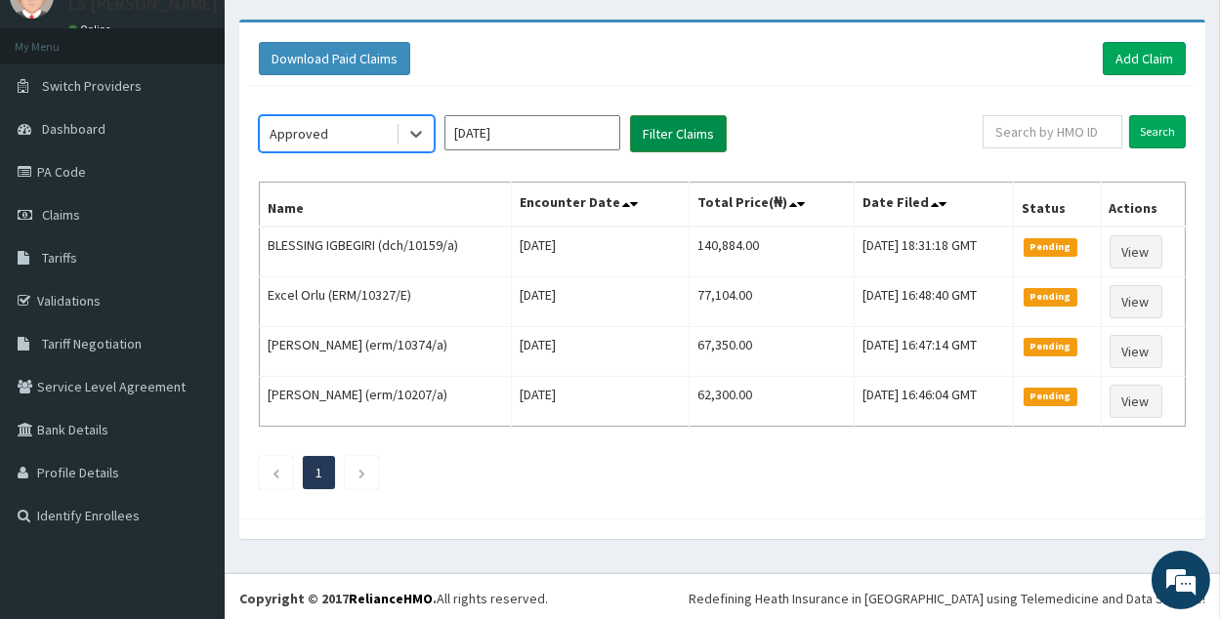
click at [640, 146] on button "Filter Claims" at bounding box center [678, 133] width 97 height 37
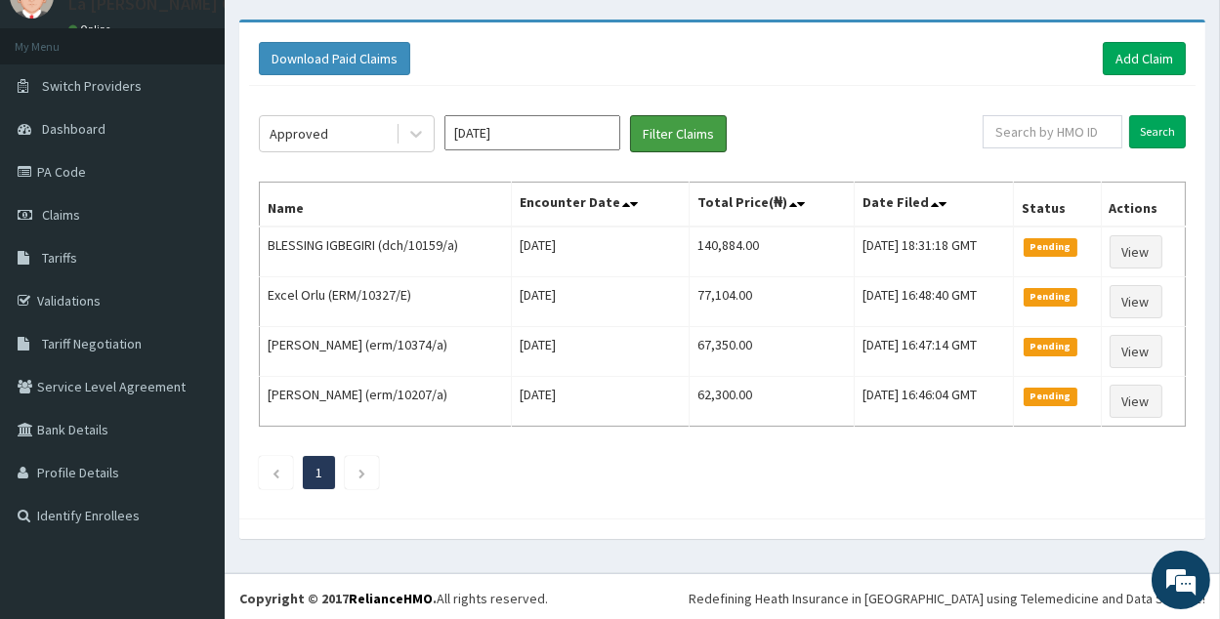
scroll to position [0, 0]
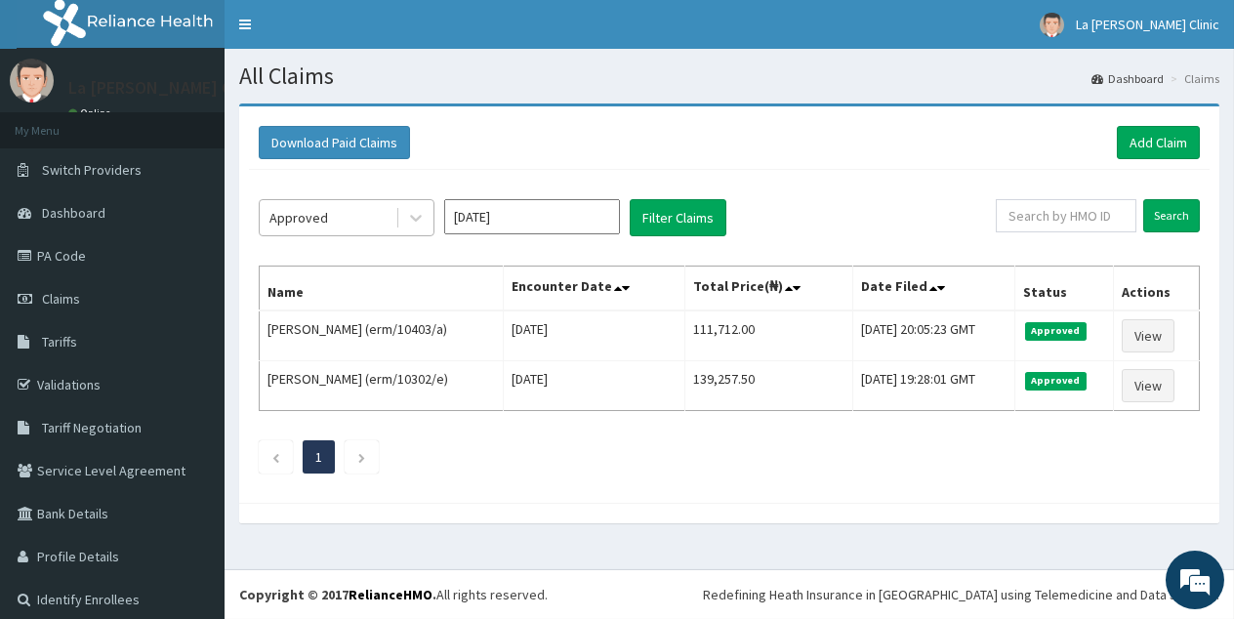
click at [390, 204] on div "Approved" at bounding box center [328, 217] width 136 height 31
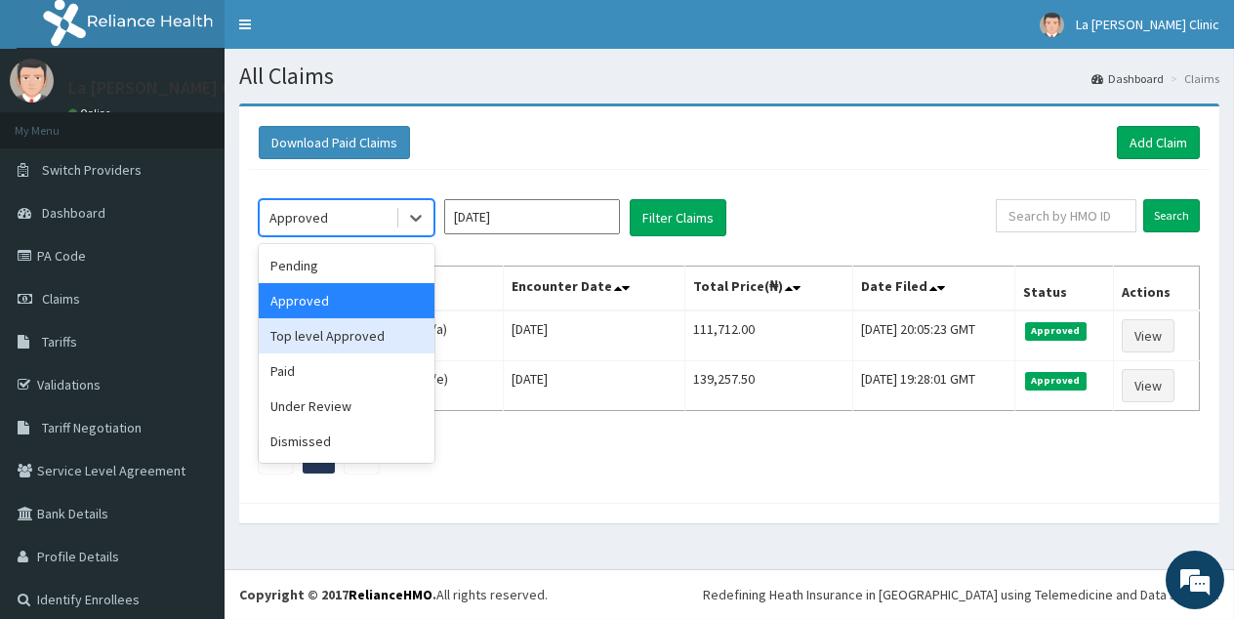
click at [414, 322] on div "Top level Approved" at bounding box center [347, 335] width 176 height 35
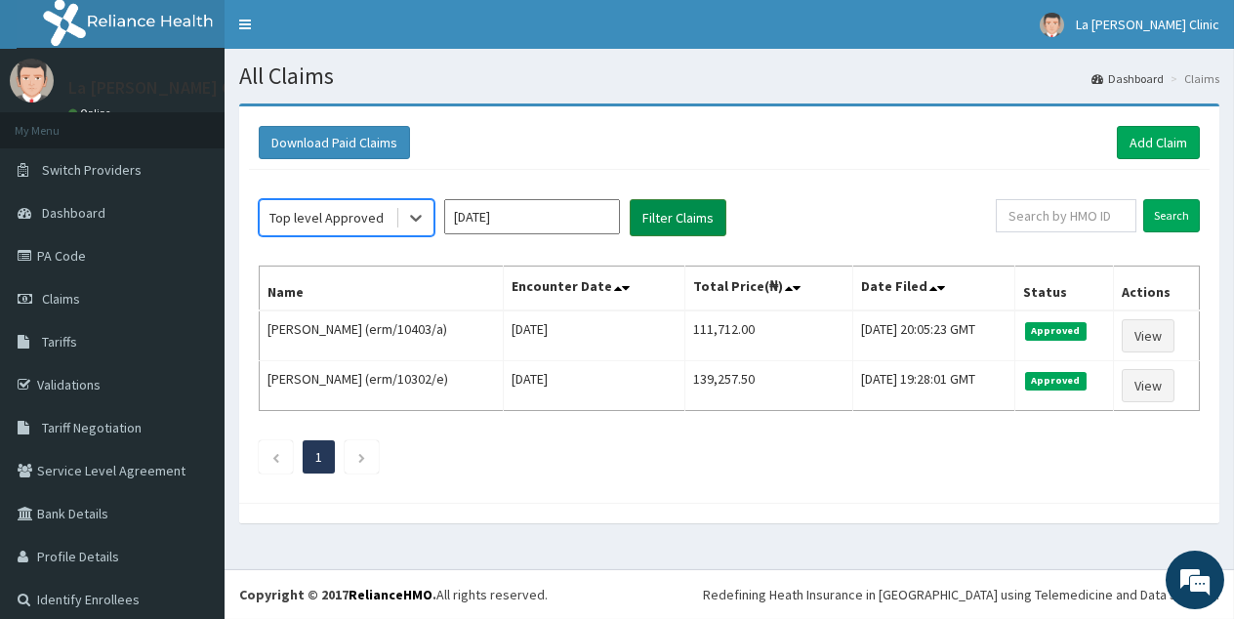
click at [673, 230] on button "Filter Claims" at bounding box center [678, 217] width 97 height 37
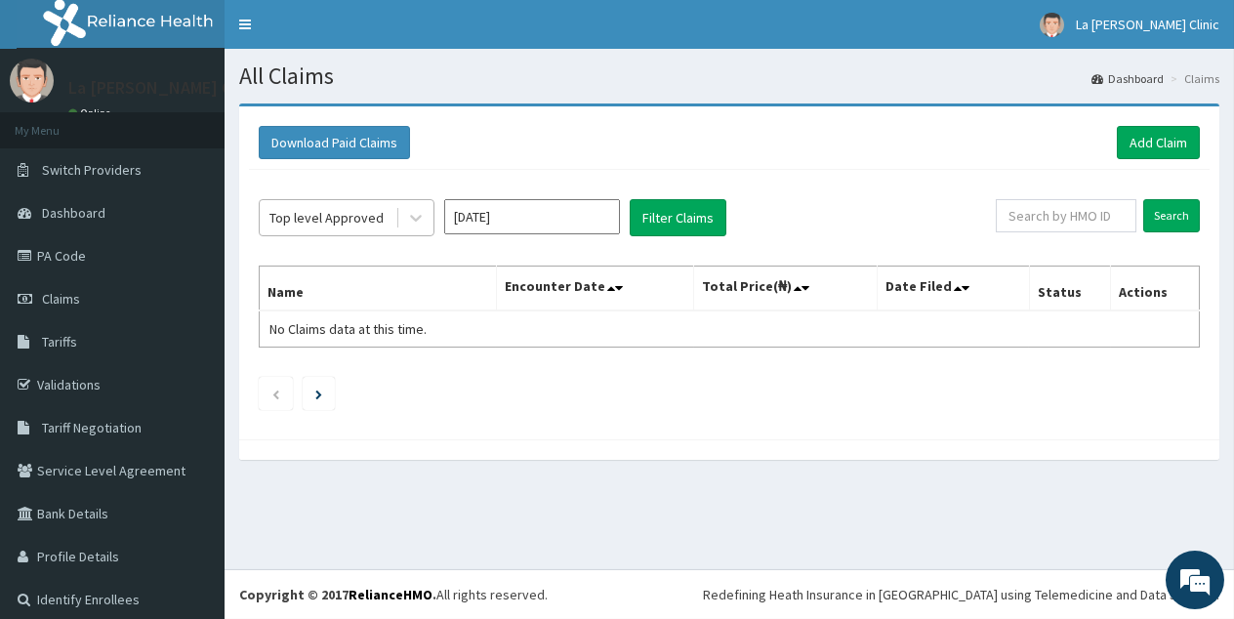
click at [392, 218] on div "Top level Approved" at bounding box center [328, 217] width 136 height 31
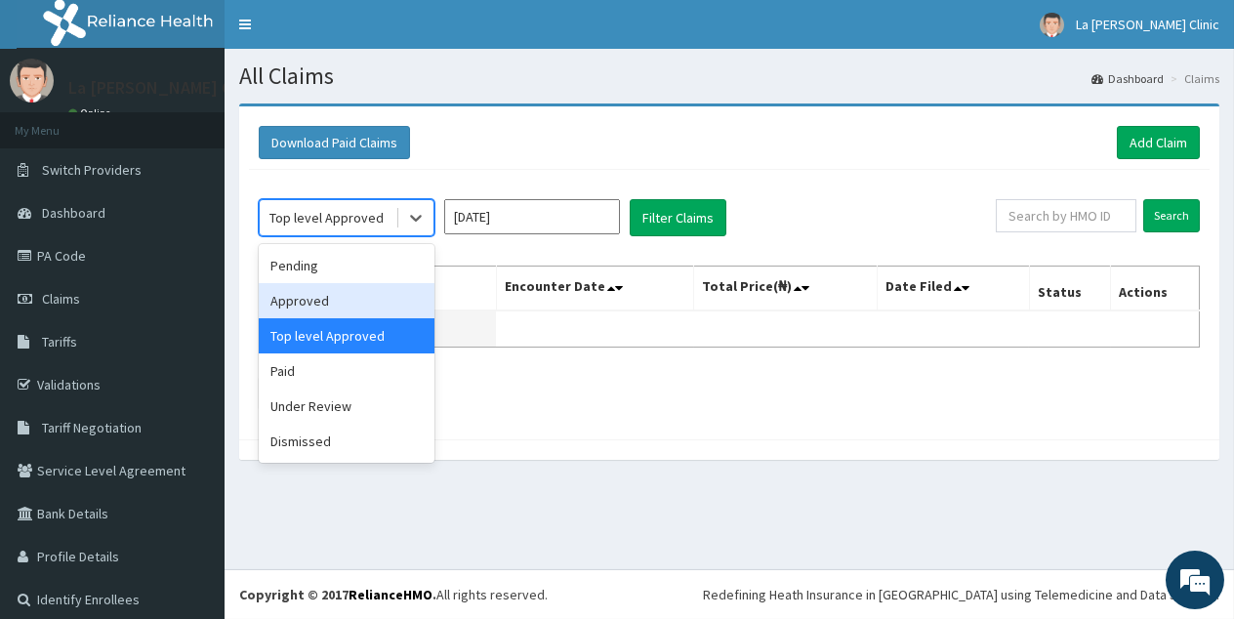
click at [485, 325] on td "No Claims data at this time." at bounding box center [378, 329] width 237 height 37
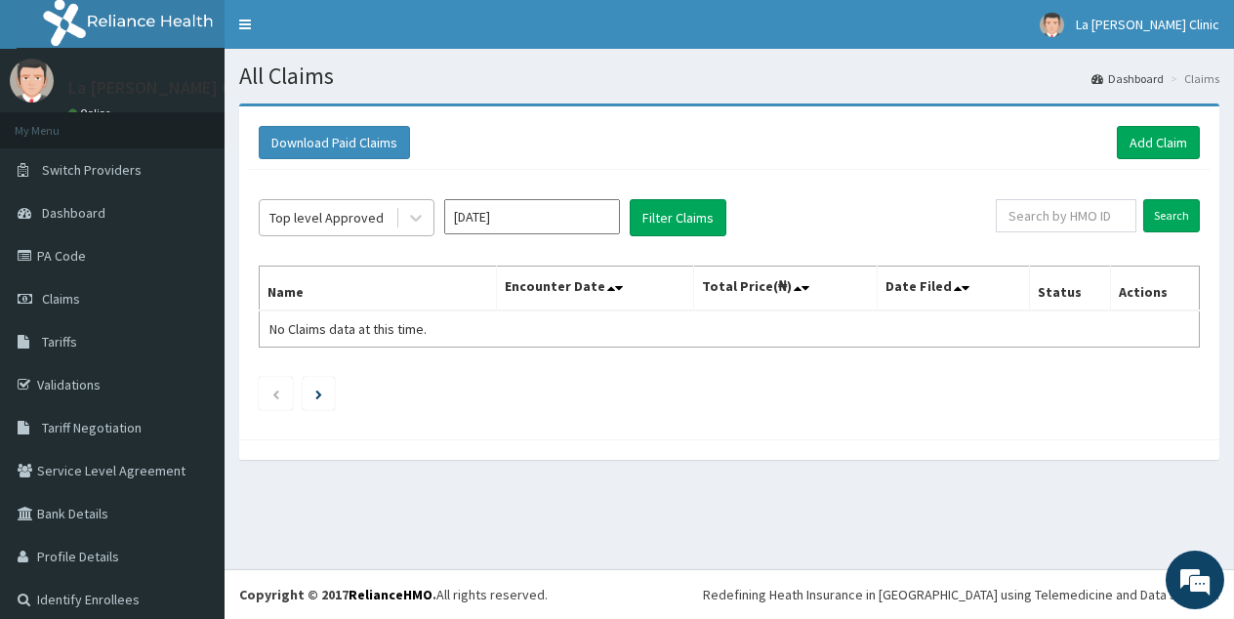
click at [370, 225] on div "Top level Approved" at bounding box center [327, 218] width 114 height 20
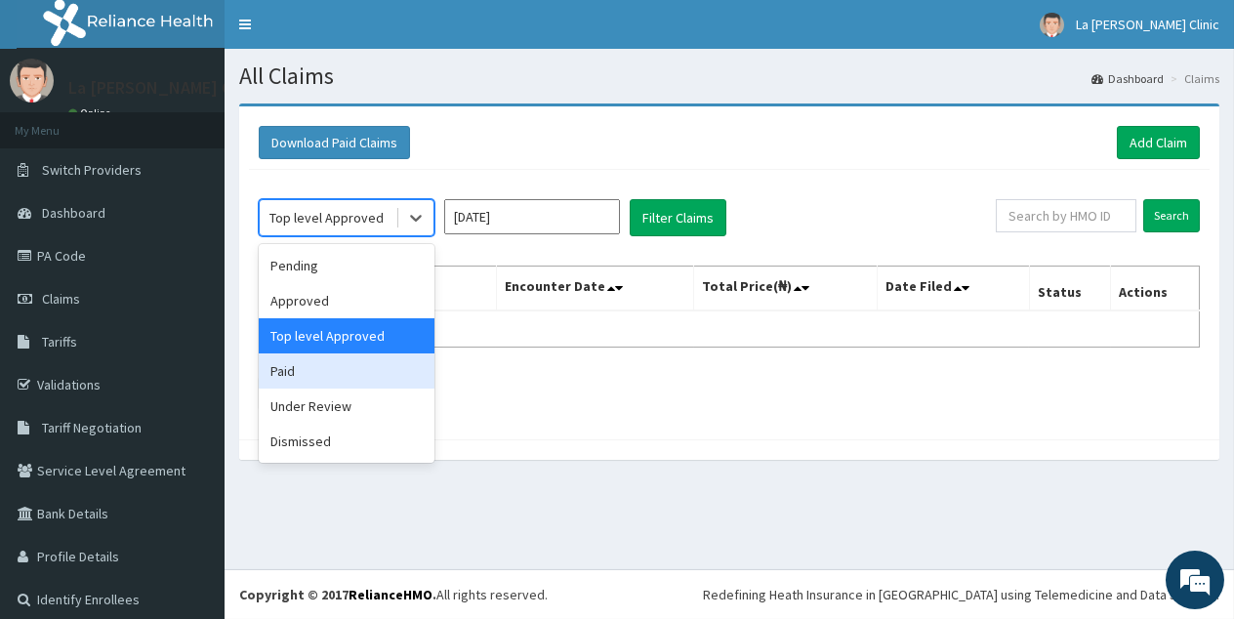
click at [328, 368] on div "Paid" at bounding box center [347, 370] width 176 height 35
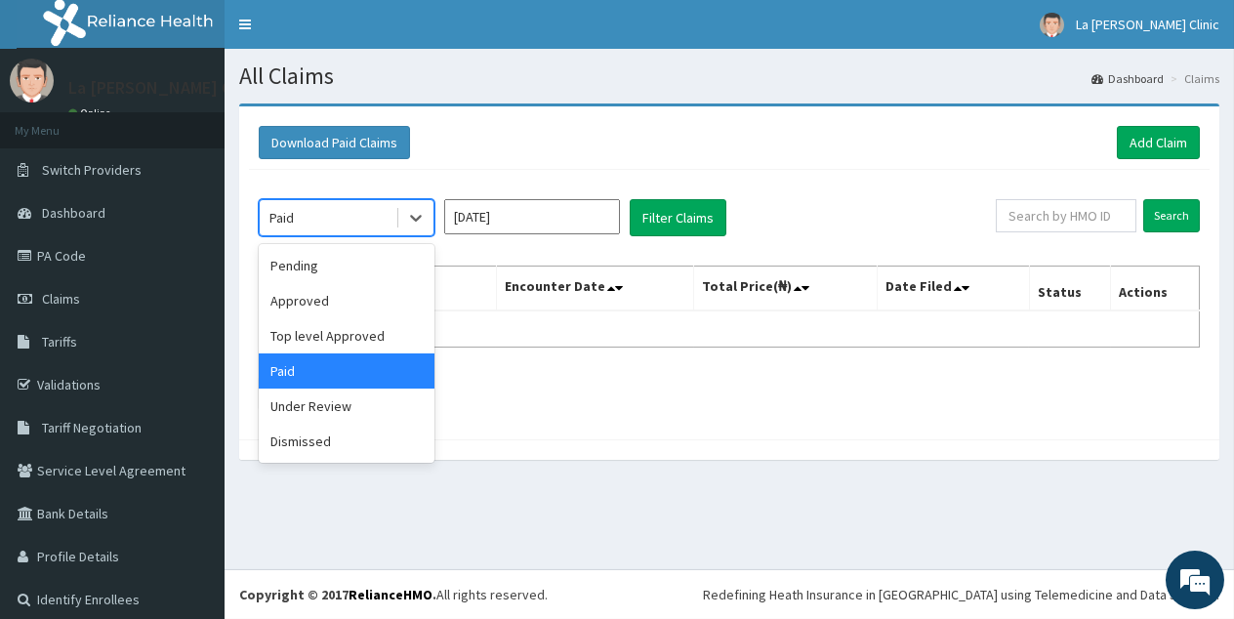
click at [325, 217] on div "Paid" at bounding box center [328, 217] width 136 height 31
click at [307, 401] on div "Under Review" at bounding box center [347, 406] width 176 height 35
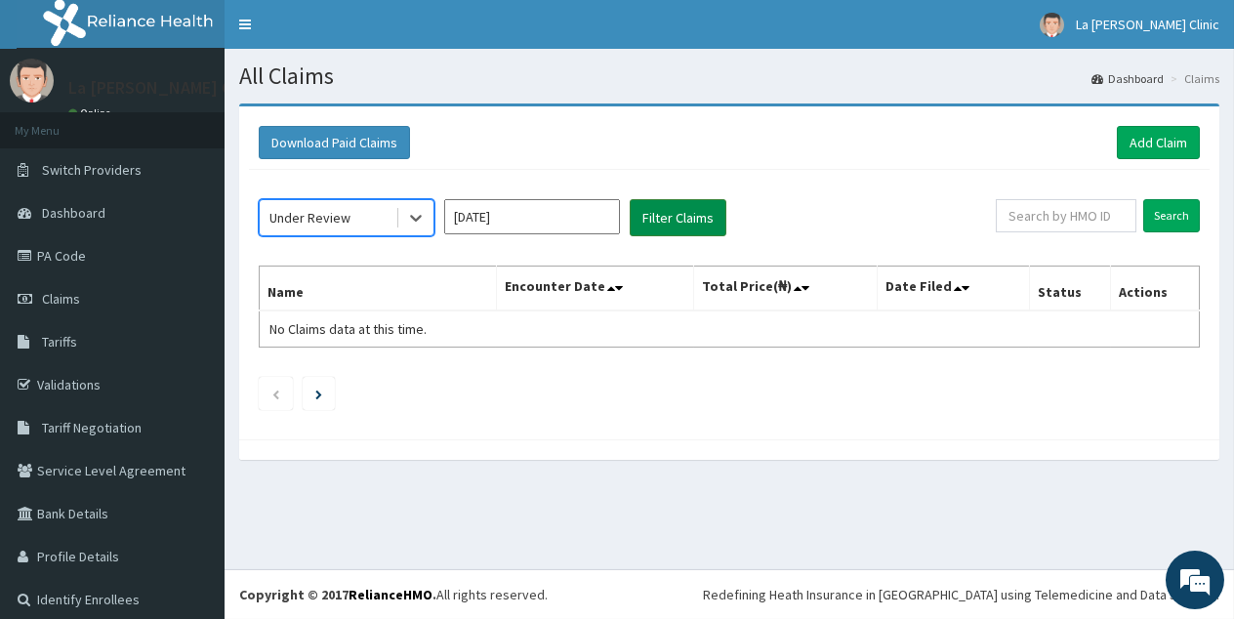
click at [667, 206] on button "Filter Claims" at bounding box center [678, 217] width 97 height 37
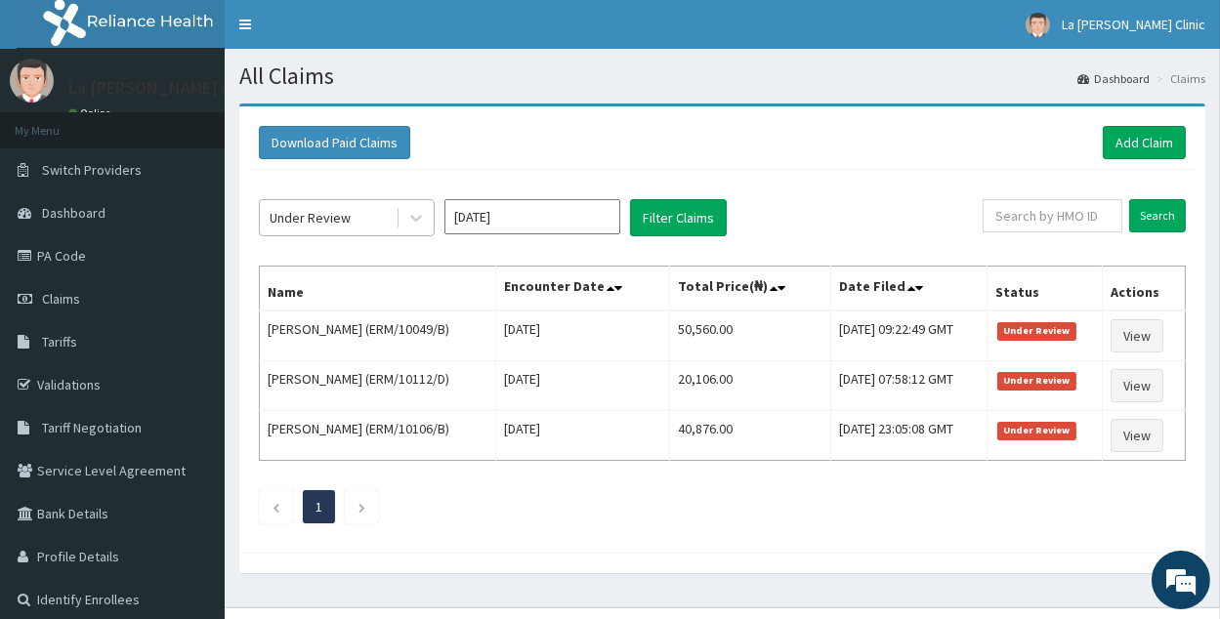
click at [393, 226] on div "Under Review" at bounding box center [328, 217] width 136 height 31
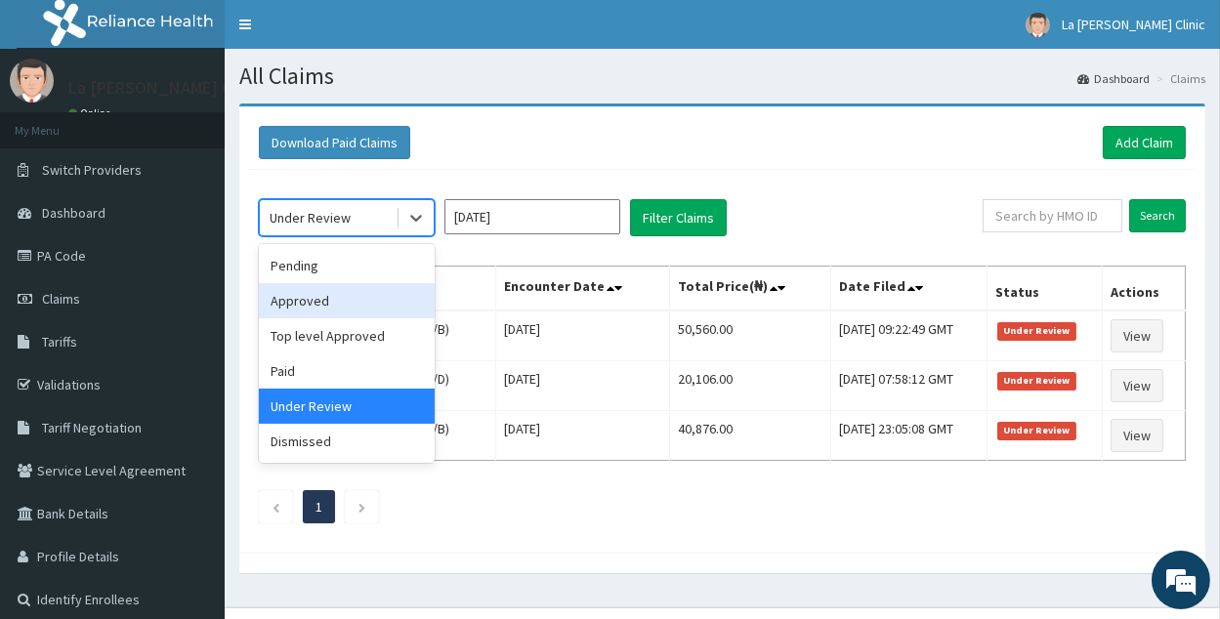
click at [299, 284] on div "Approved" at bounding box center [347, 300] width 176 height 35
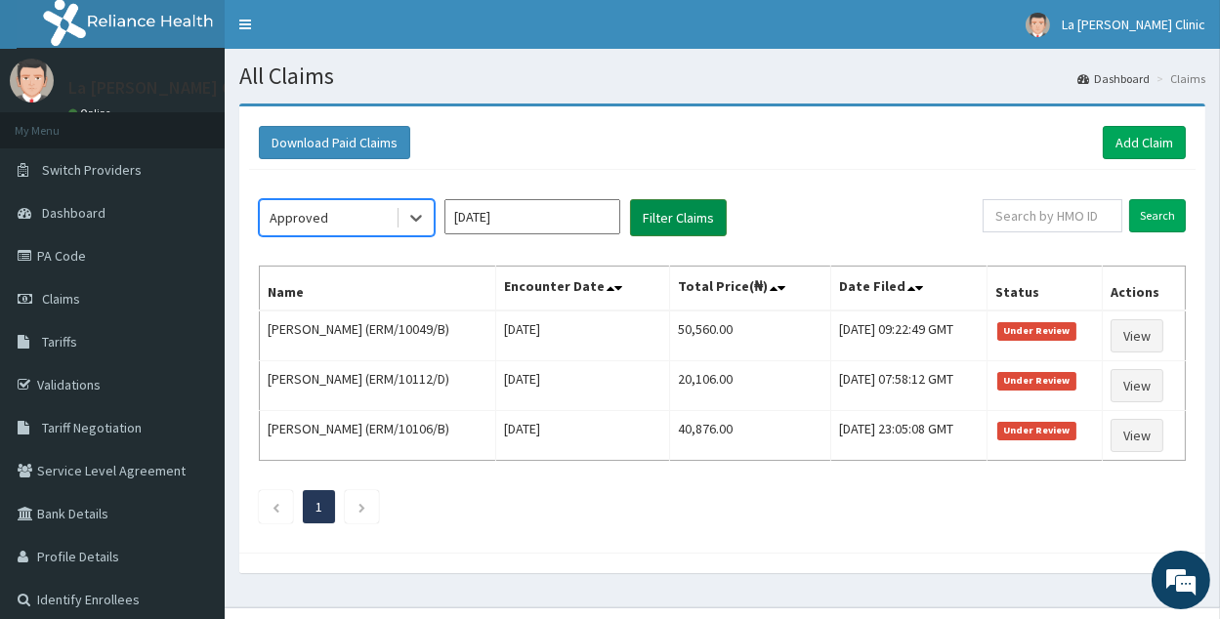
click at [709, 205] on button "Filter Claims" at bounding box center [678, 217] width 97 height 37
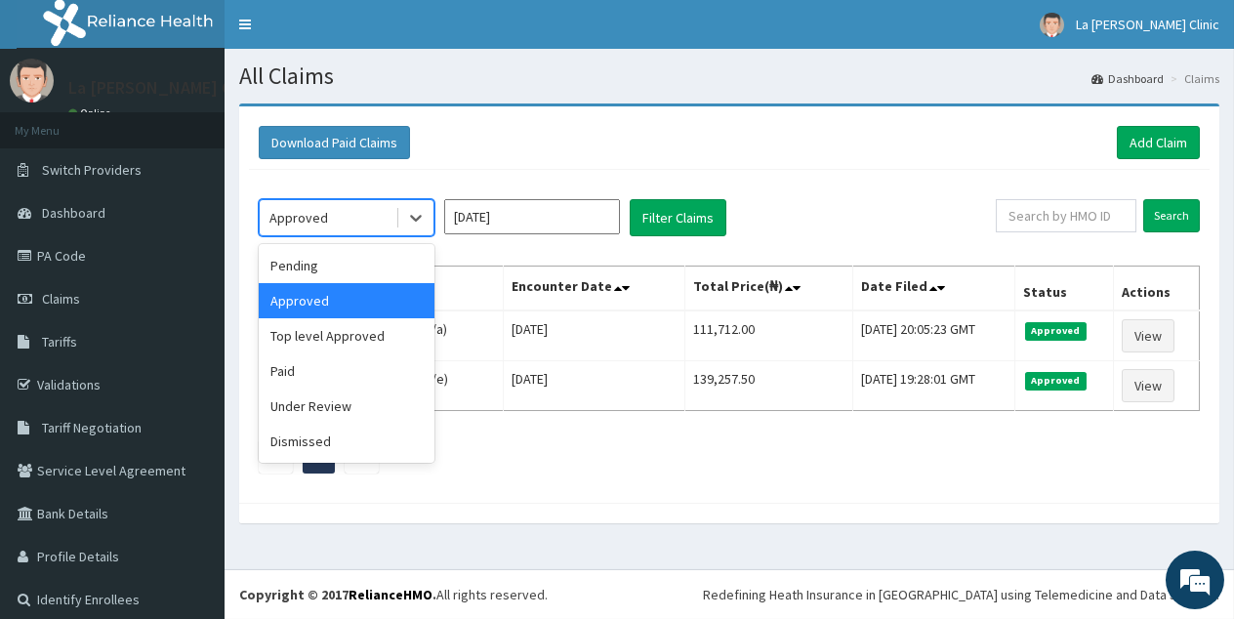
click at [383, 208] on div "Approved" at bounding box center [328, 217] width 136 height 31
click at [412, 265] on div "Pending" at bounding box center [347, 265] width 176 height 35
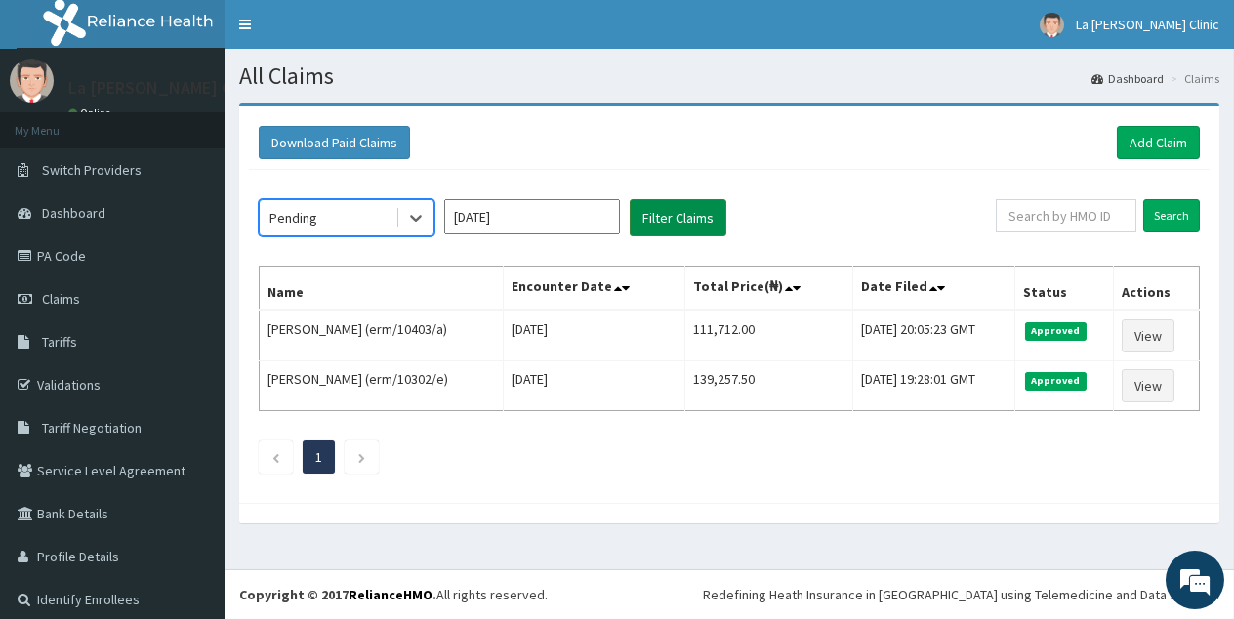
click at [688, 219] on button "Filter Claims" at bounding box center [678, 217] width 97 height 37
click at [661, 219] on button "Filter Claims" at bounding box center [678, 217] width 97 height 37
click at [686, 204] on button "Filter Claims" at bounding box center [678, 217] width 97 height 37
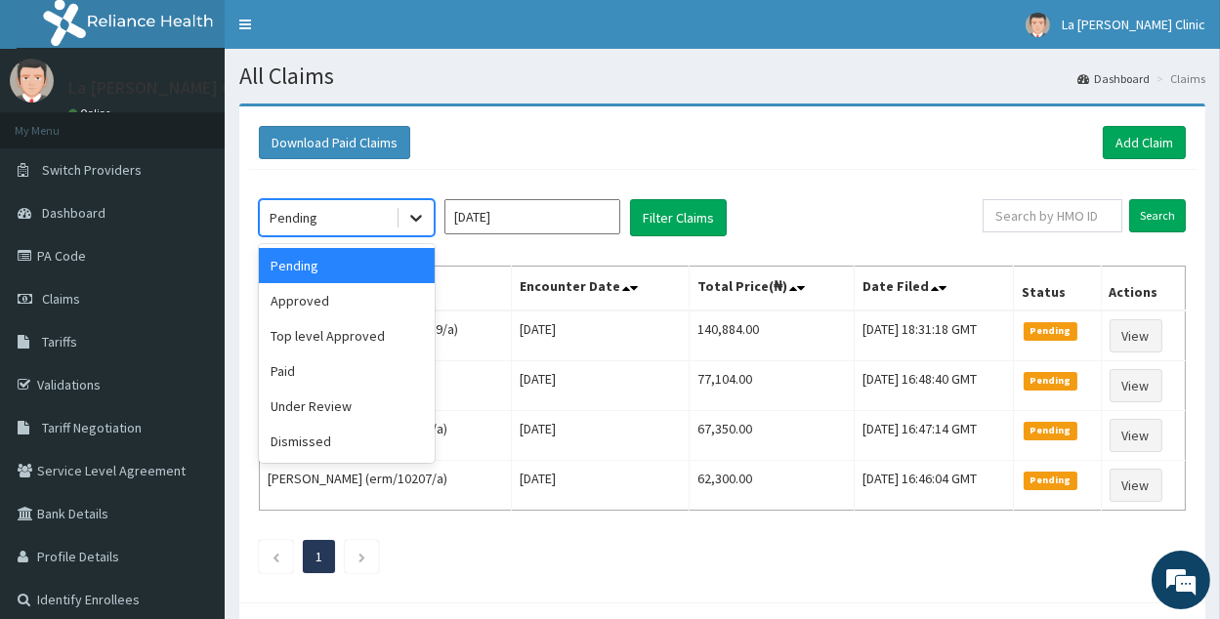
click at [415, 221] on icon at bounding box center [416, 218] width 20 height 20
click at [353, 369] on div "Paid" at bounding box center [347, 370] width 176 height 35
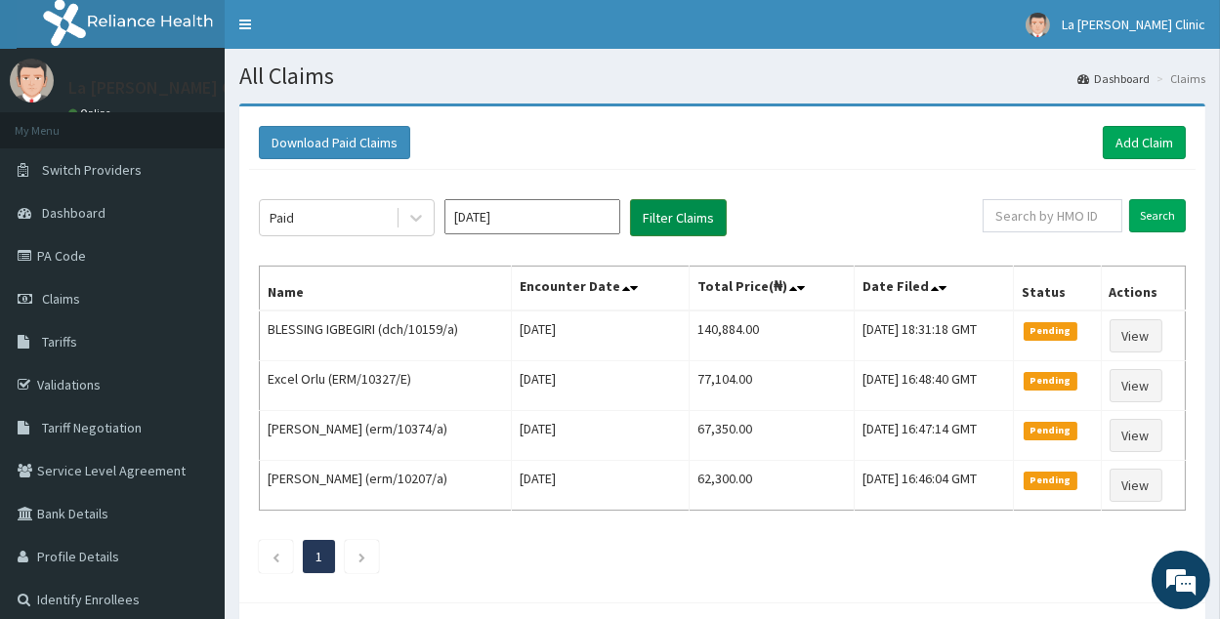
click at [699, 212] on button "Filter Claims" at bounding box center [678, 217] width 97 height 37
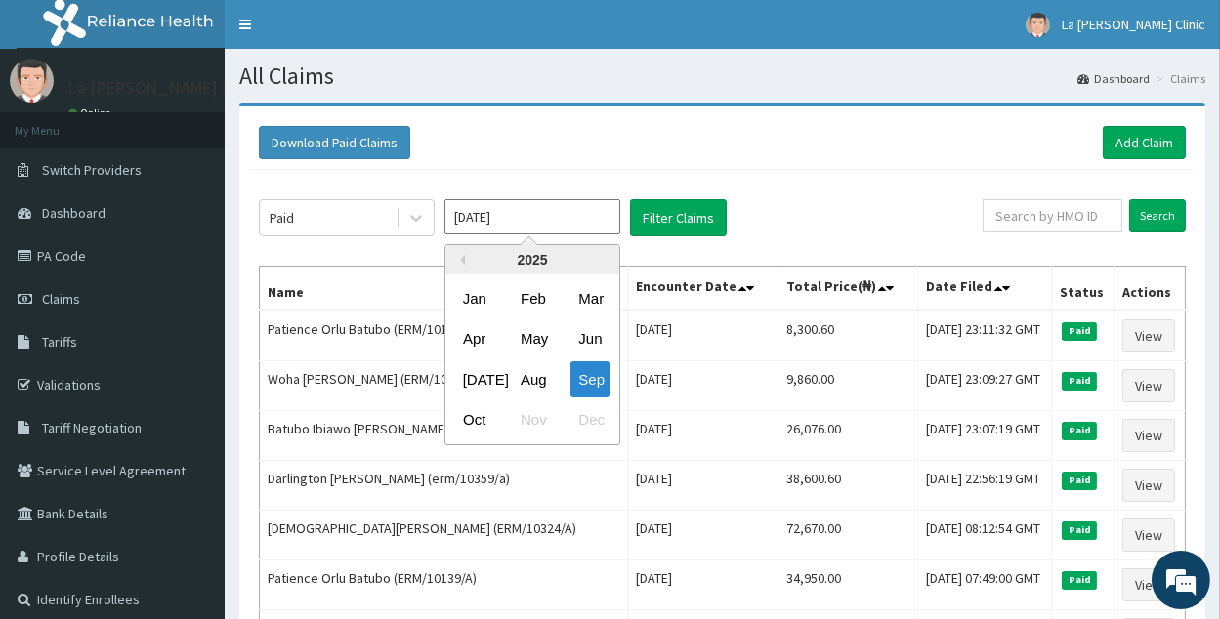
click at [536, 208] on input "Sep 2025" at bounding box center [532, 216] width 176 height 35
click at [476, 416] on div "Oct" at bounding box center [474, 420] width 39 height 36
type input "[DATE]"
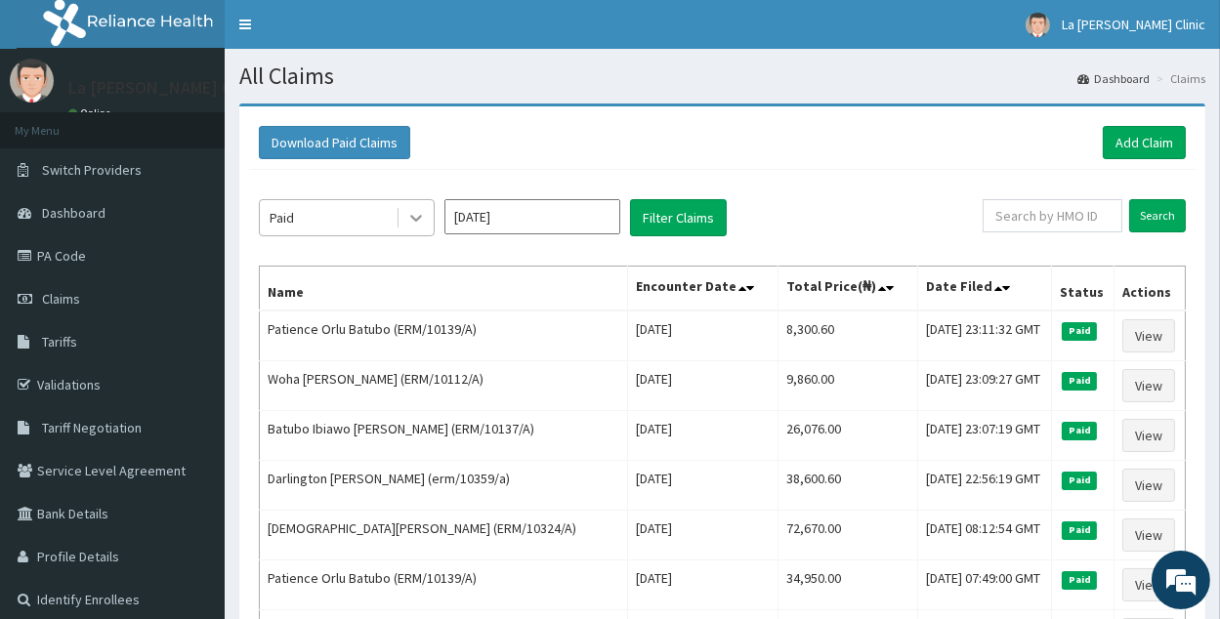
click at [418, 214] on icon at bounding box center [416, 218] width 20 height 20
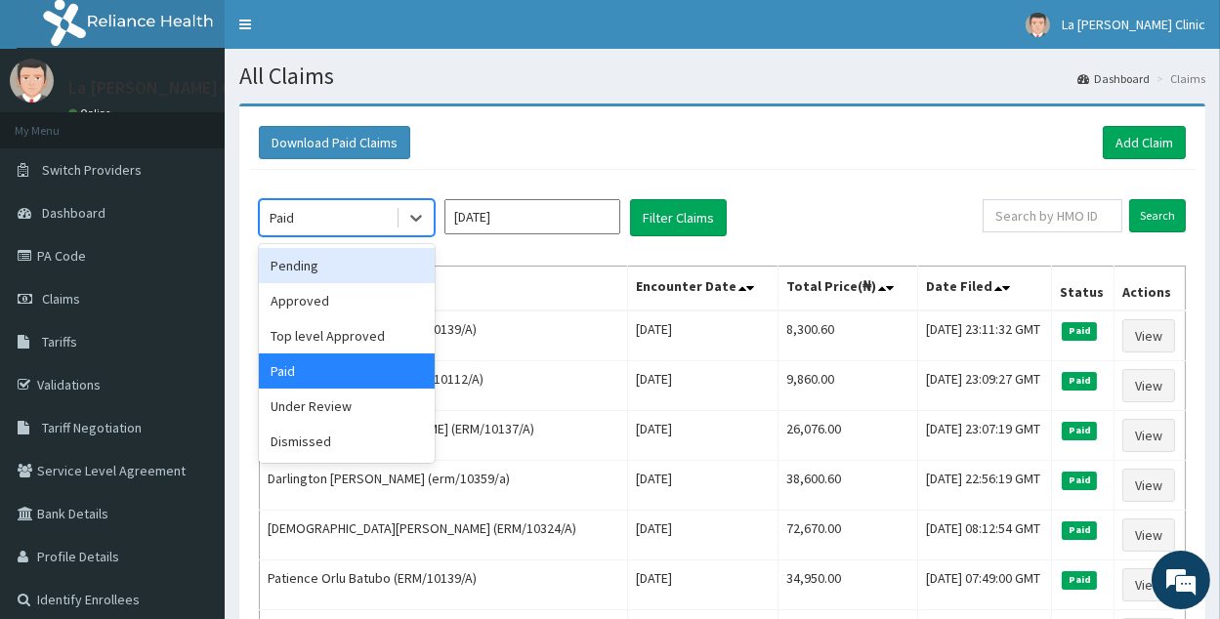
click at [393, 251] on div "Pending" at bounding box center [347, 265] width 176 height 35
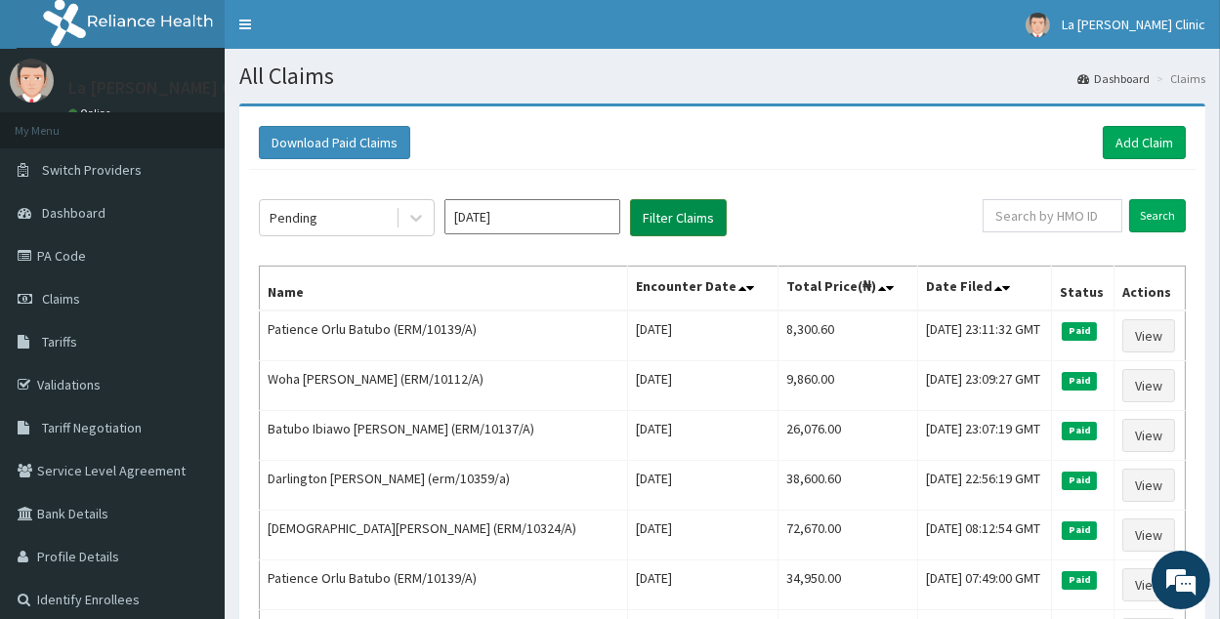
click at [723, 224] on button "Filter Claims" at bounding box center [678, 217] width 97 height 37
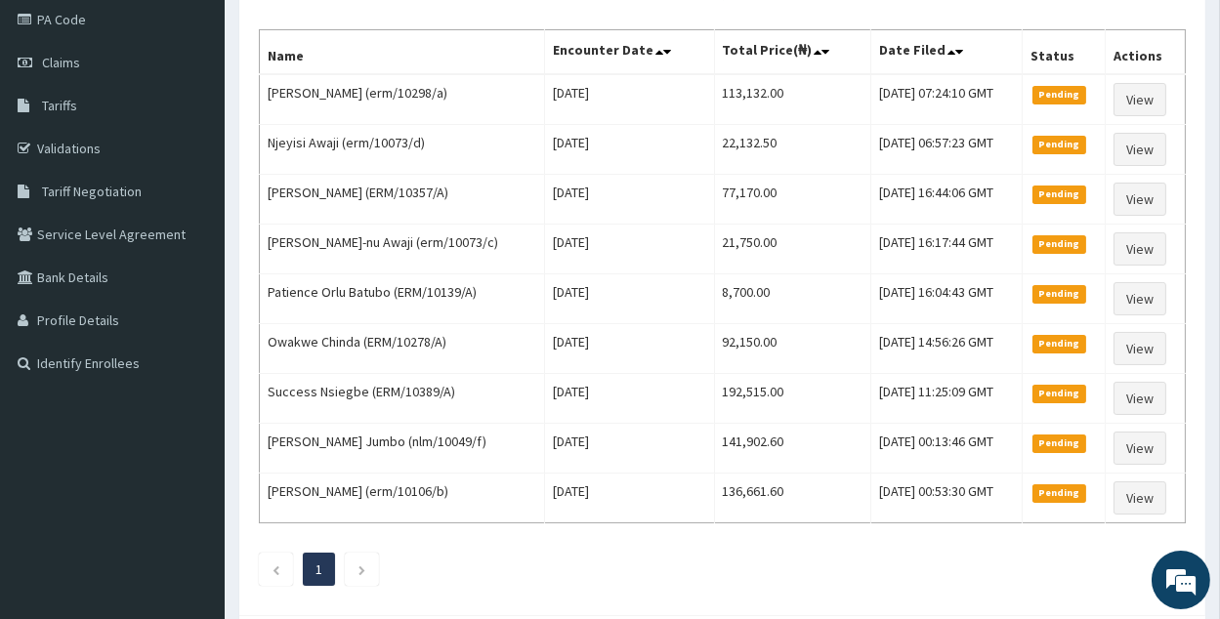
scroll to position [226, 0]
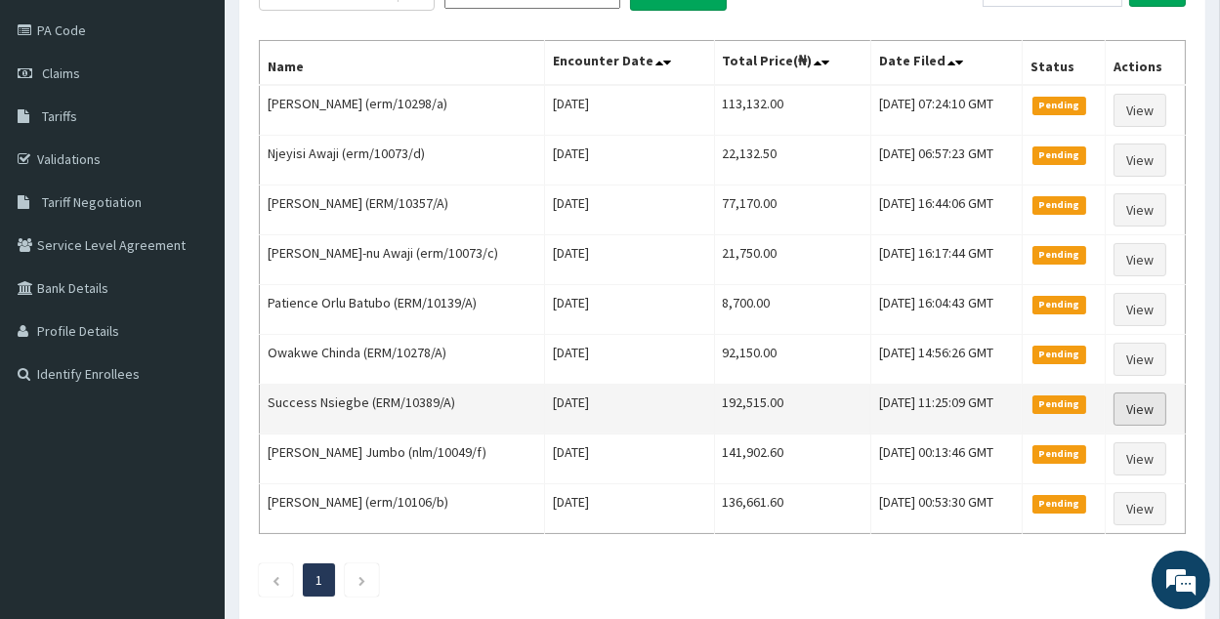
click at [1150, 404] on link "View" at bounding box center [1139, 409] width 53 height 33
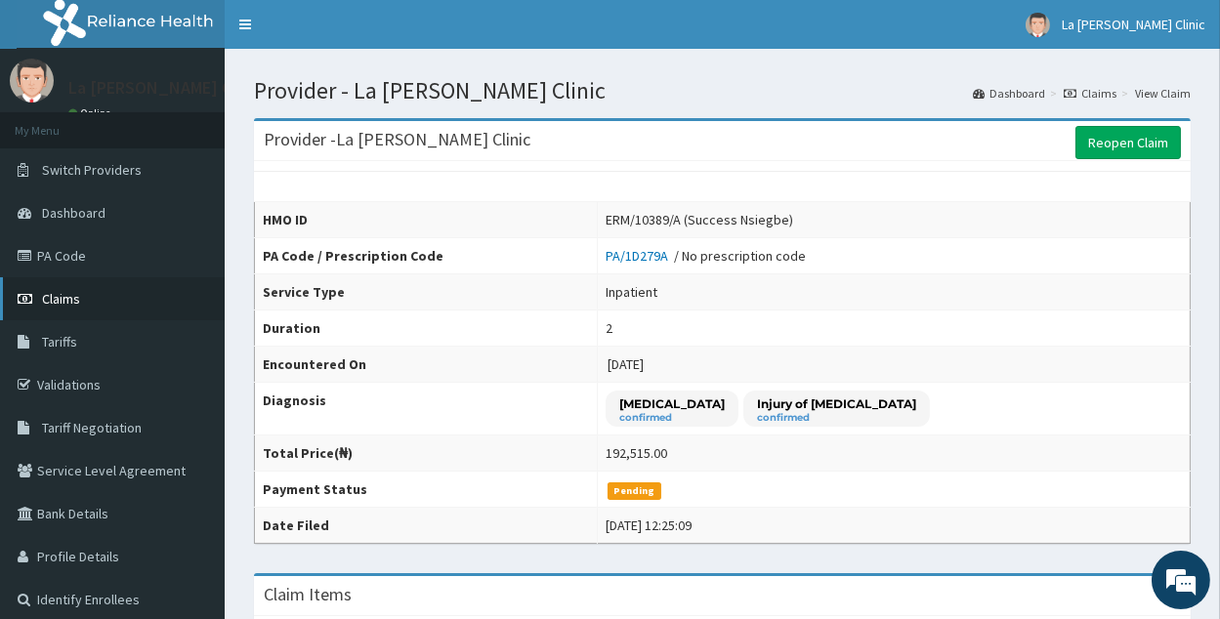
click at [39, 303] on link "Claims" at bounding box center [112, 298] width 225 height 43
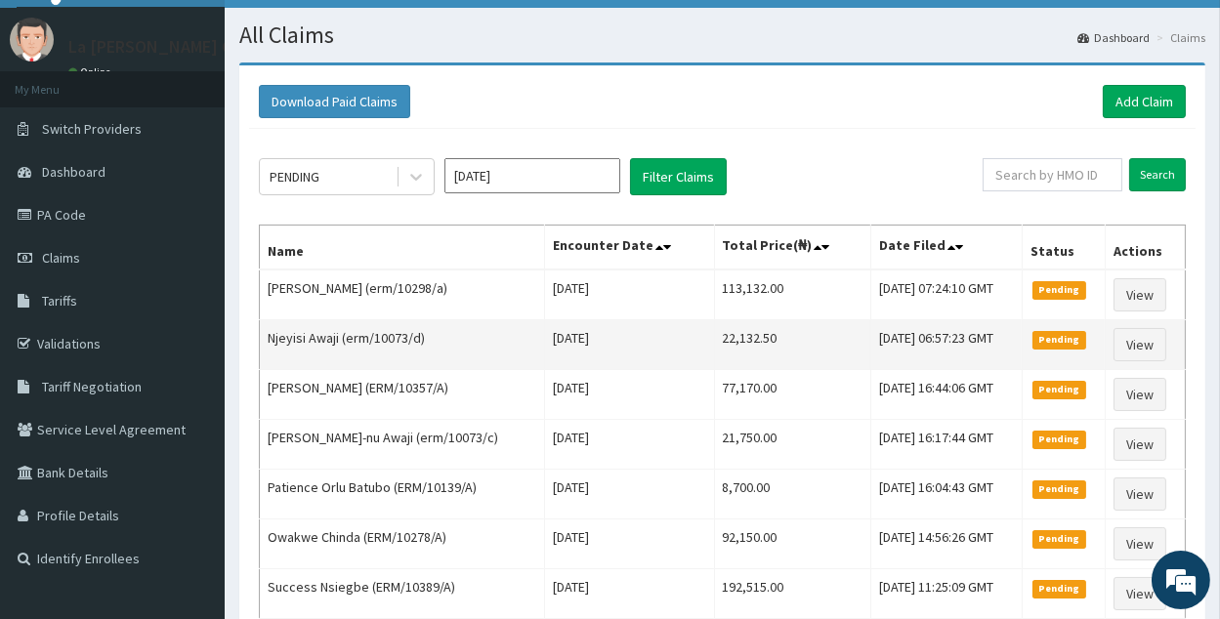
scroll to position [38, 0]
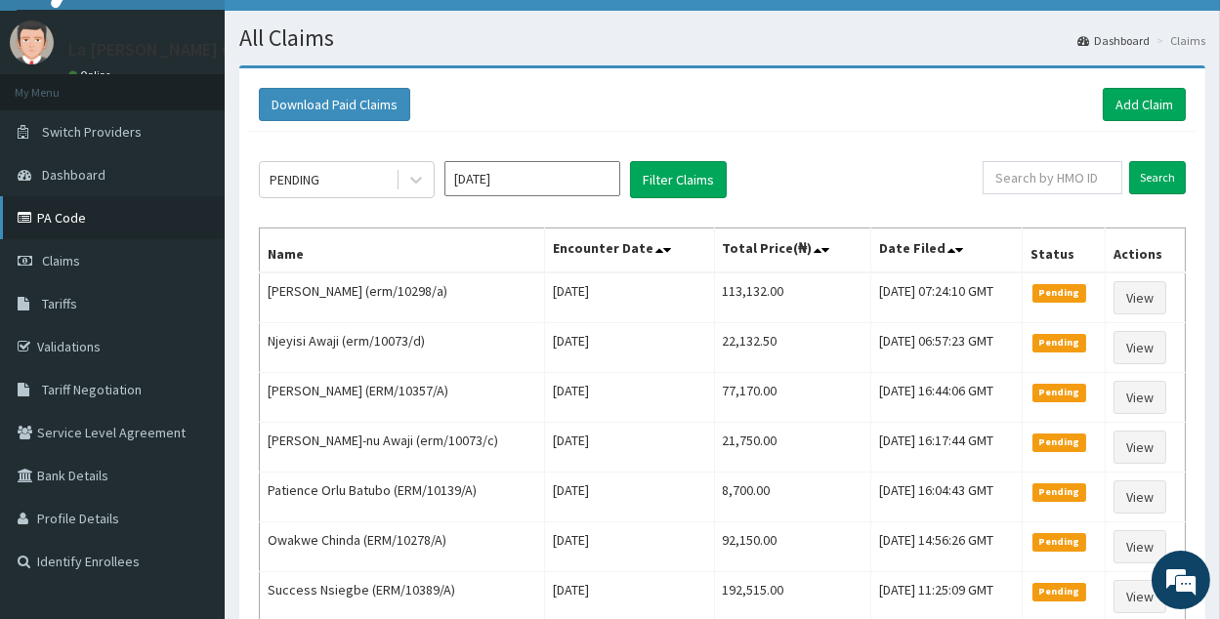
click at [92, 220] on link "PA Code" at bounding box center [112, 217] width 225 height 43
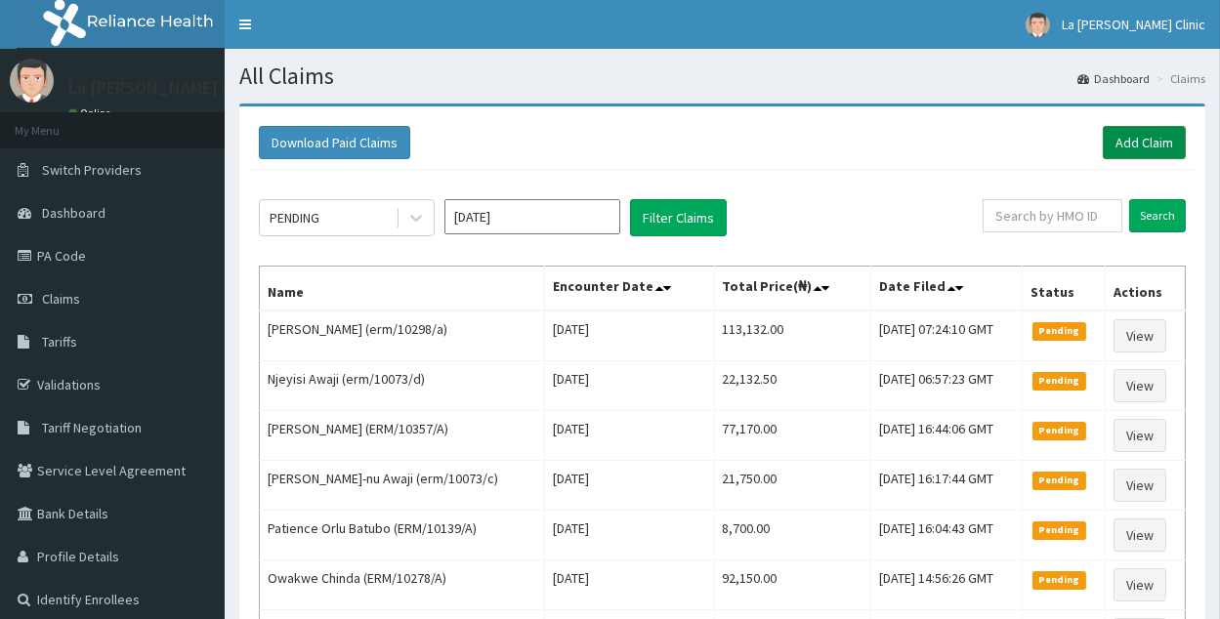
click at [1130, 126] on link "Add Claim" at bounding box center [1143, 142] width 83 height 33
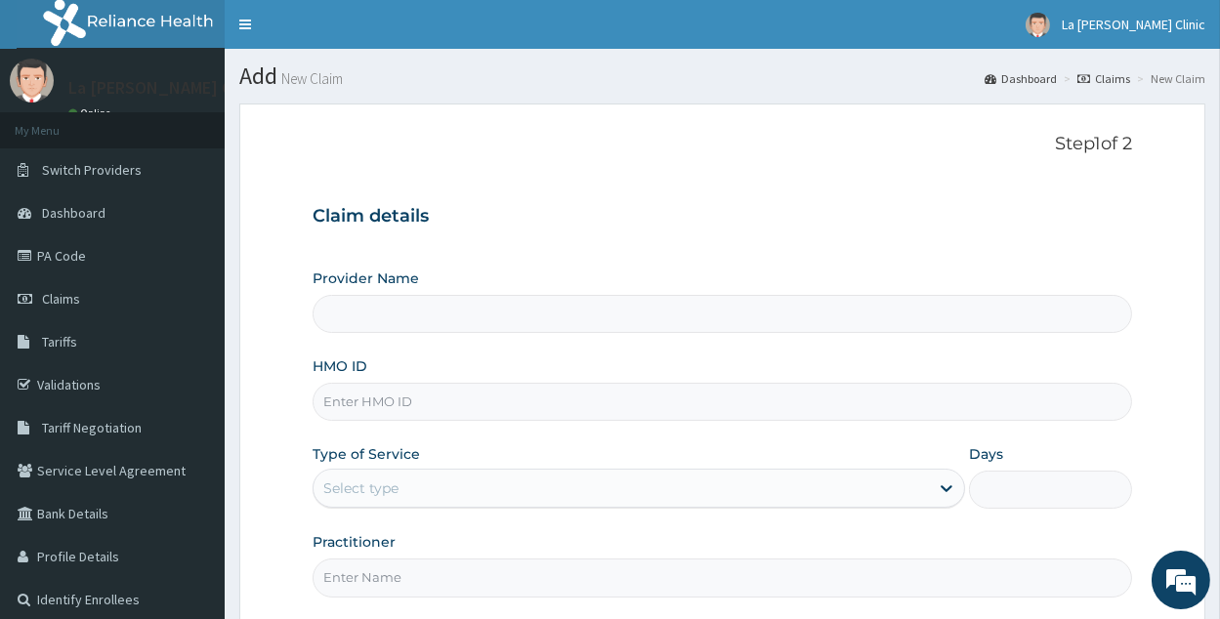
click at [560, 430] on div "Provider Name HMO ID Type of Service Select type Days Practitioner" at bounding box center [721, 433] width 819 height 328
click at [562, 410] on input "HMO ID" at bounding box center [721, 402] width 819 height 38
type input "La [PERSON_NAME] Clinic"
type input "ERM/10106/B"
click at [529, 486] on div "Select type" at bounding box center [620, 488] width 615 height 31
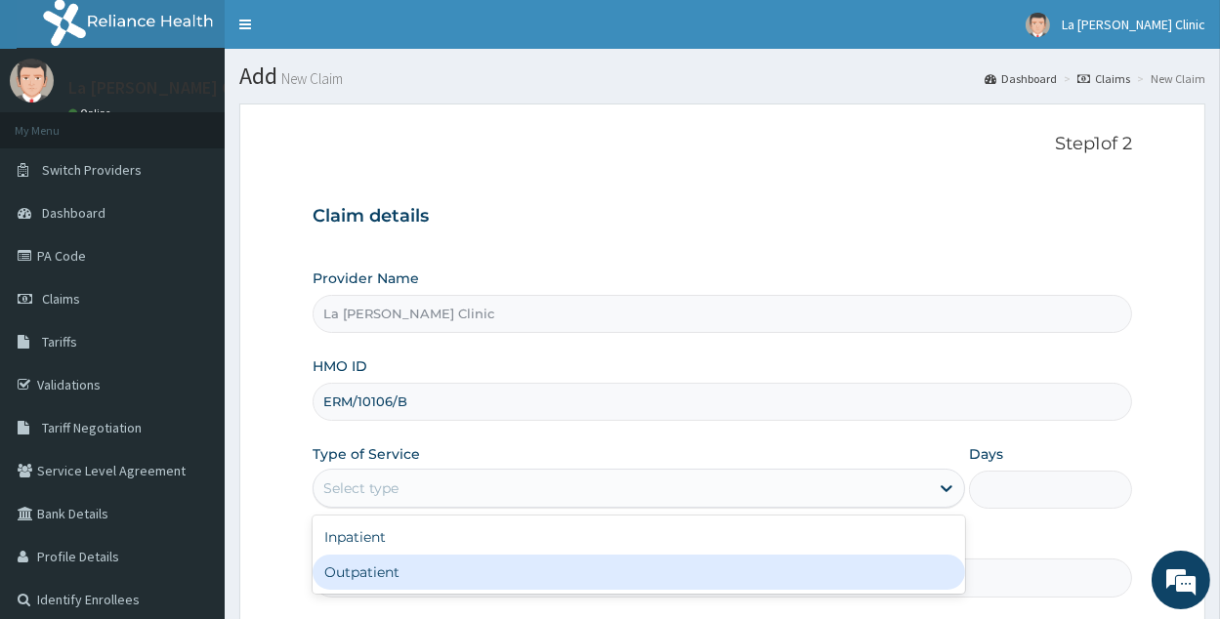
click at [397, 568] on div "Outpatient" at bounding box center [638, 572] width 652 height 35
type input "1"
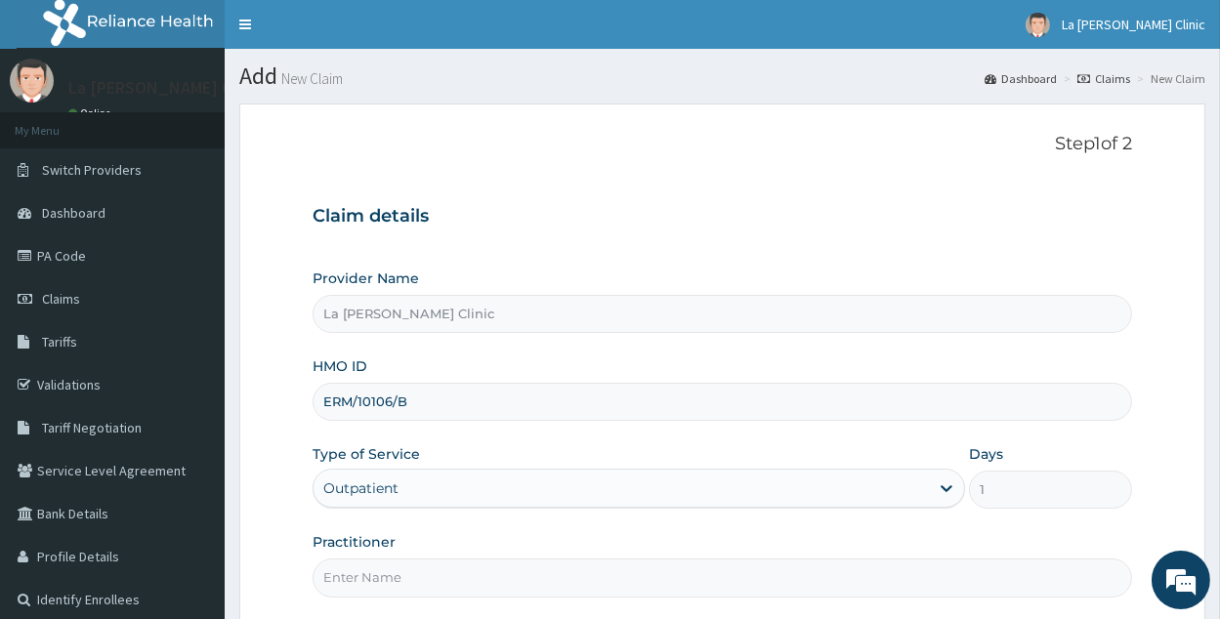
click at [397, 568] on input "Practitioner" at bounding box center [721, 578] width 819 height 38
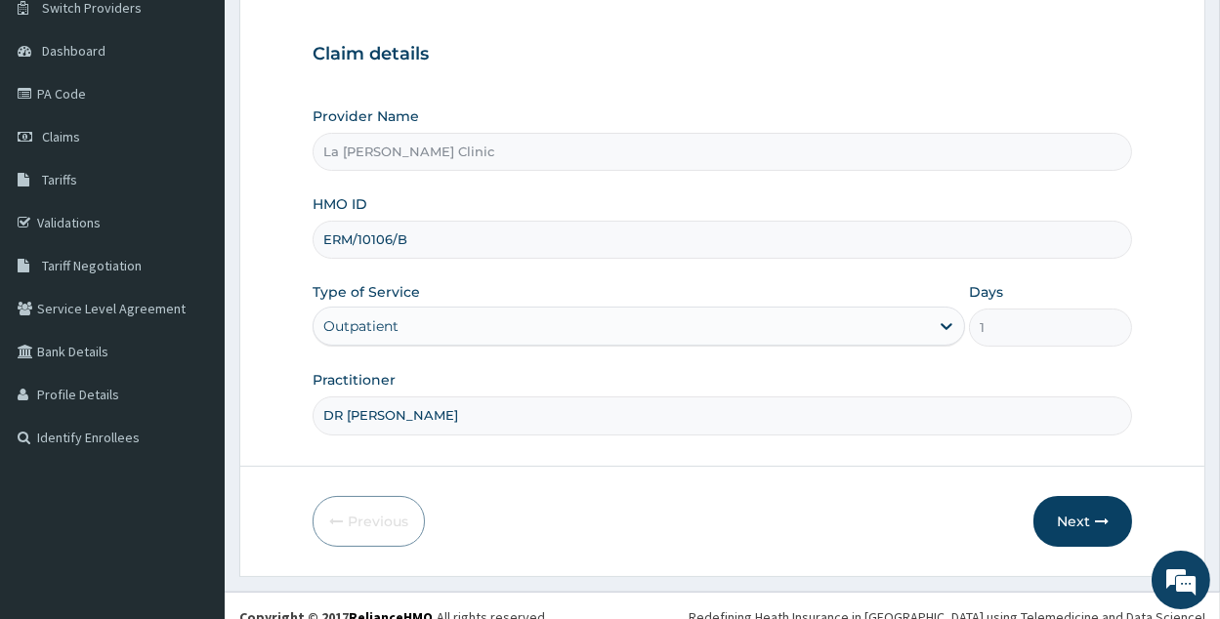
scroll to position [184, 0]
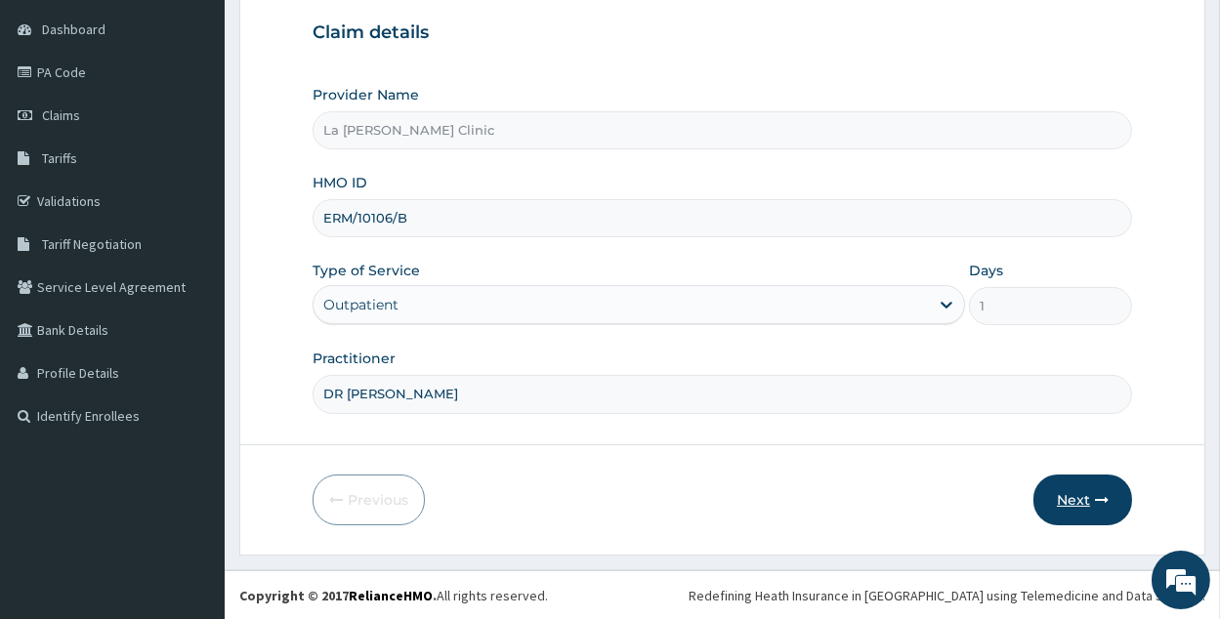
type input "DR AMAEFULE STANLEY"
click at [1046, 490] on button "Next" at bounding box center [1082, 500] width 99 height 51
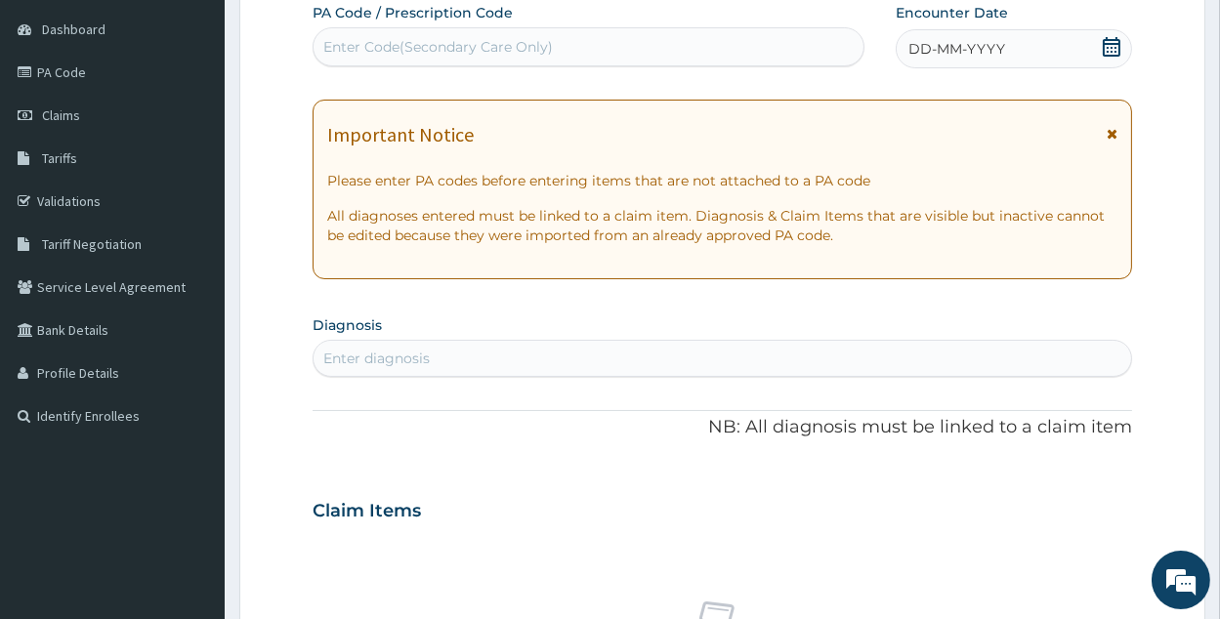
click at [623, 51] on div "Enter Code(Secondary Care Only)" at bounding box center [588, 46] width 550 height 31
paste input "PA/5921A9"
type input "PA/5921A9"
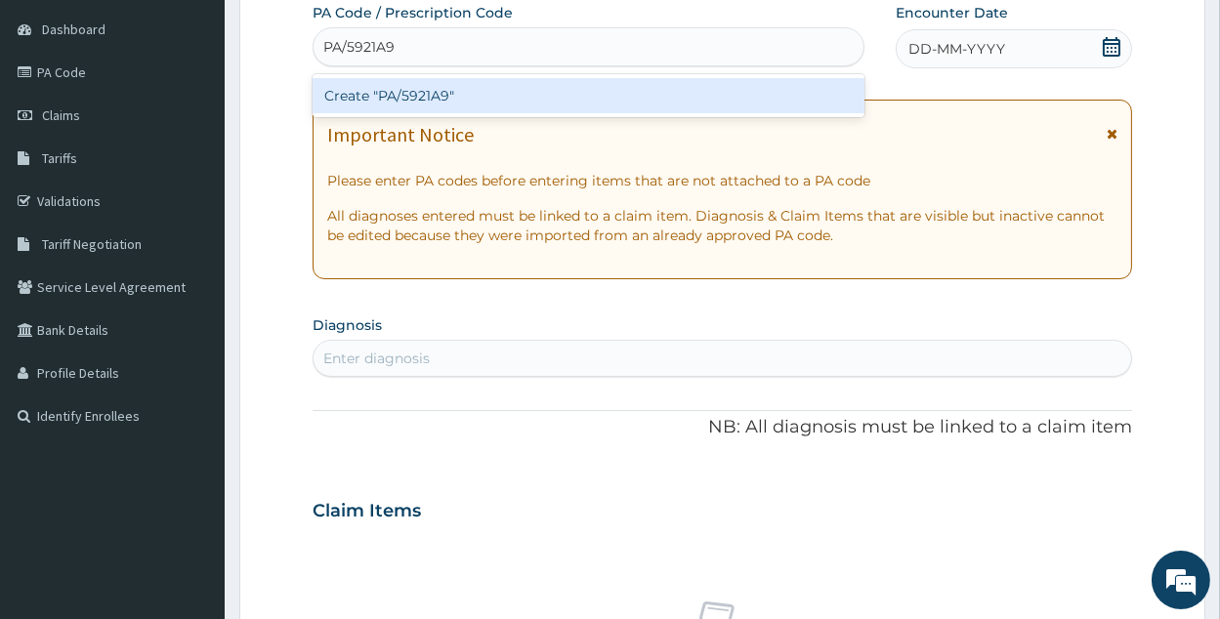
click at [625, 84] on div "Create "PA/5921A9"" at bounding box center [588, 95] width 552 height 35
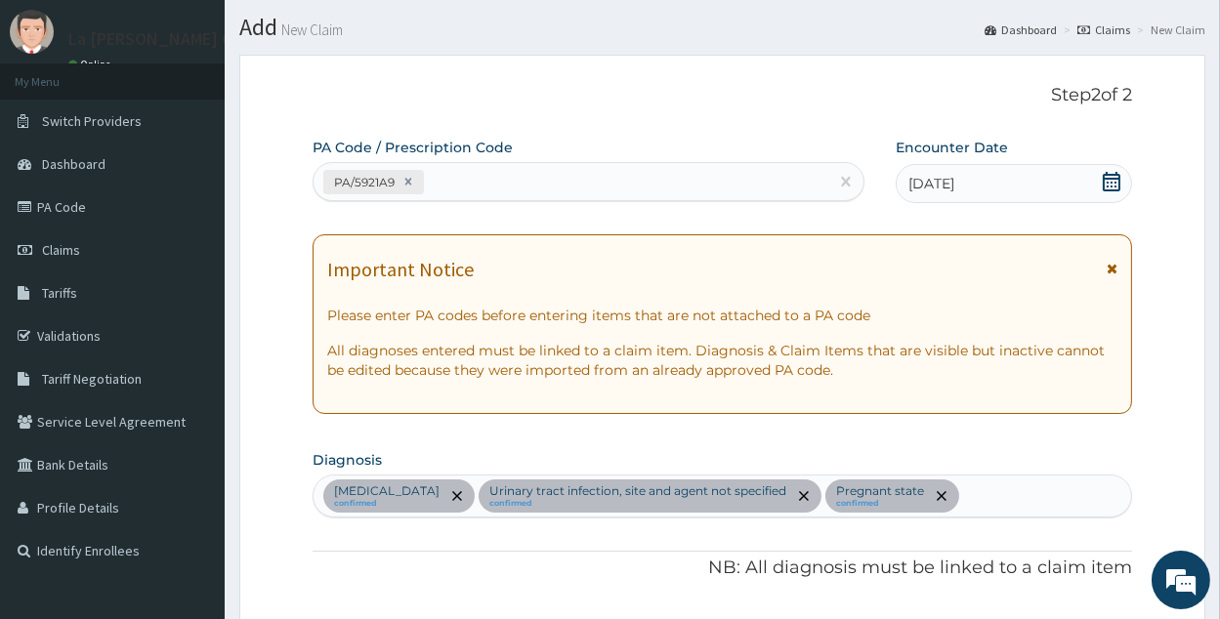
scroll to position [0, 0]
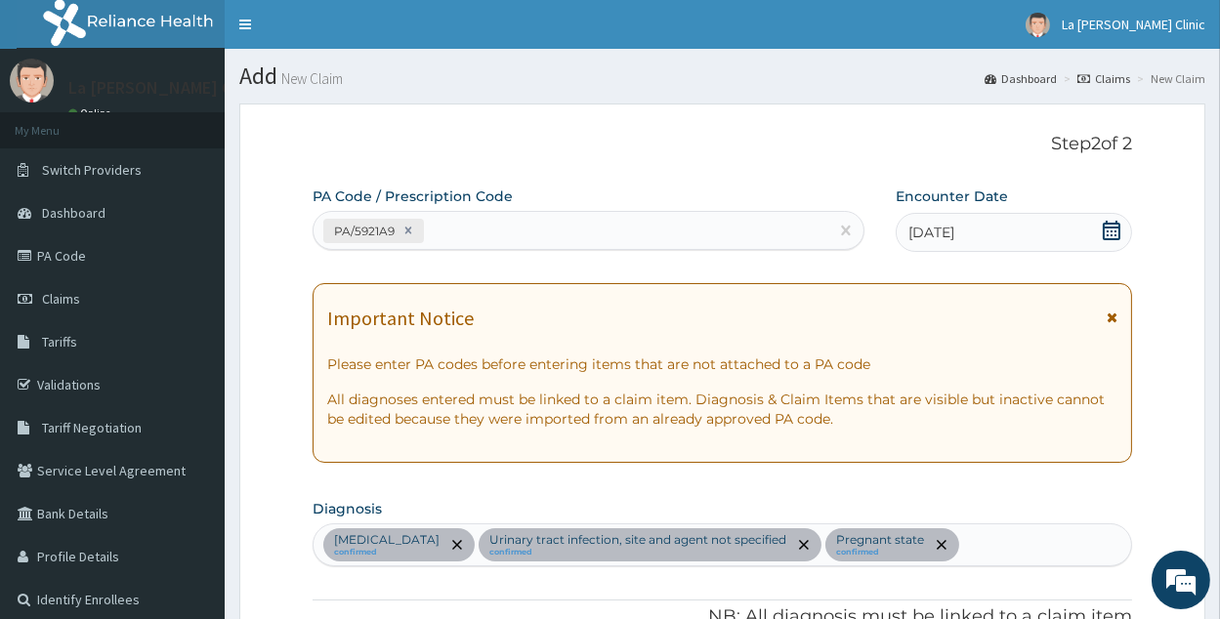
click at [581, 226] on div "PA/5921A9" at bounding box center [570, 231] width 515 height 32
paste input "PA/B9BC33"
type input "PA/B9BC33"
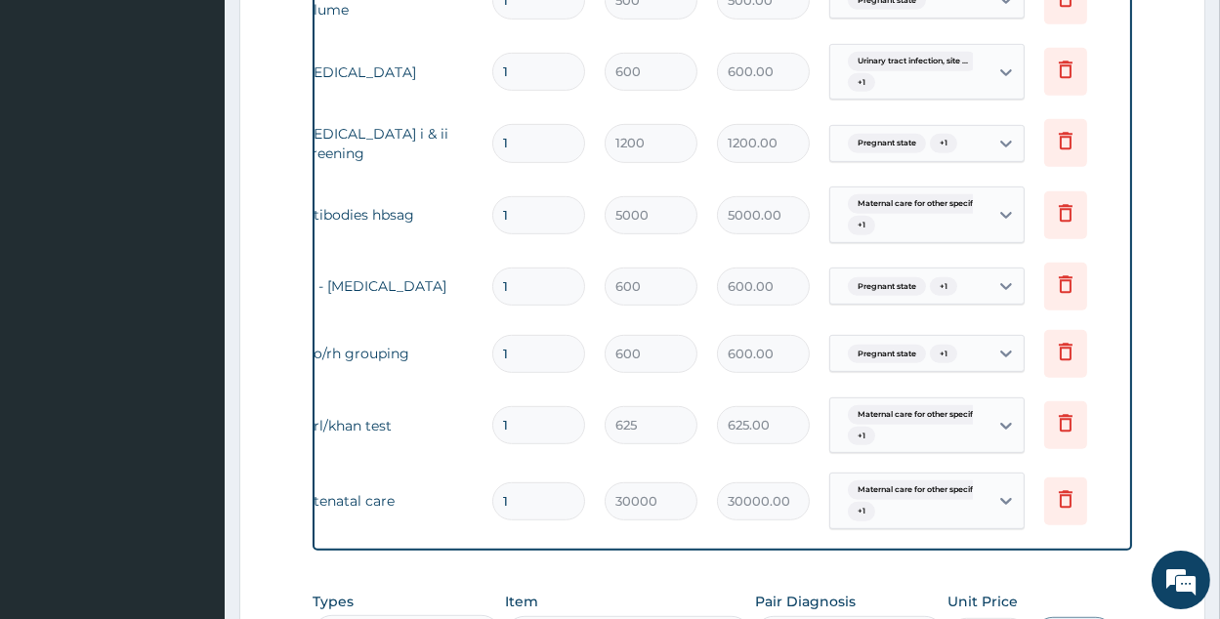
scroll to position [0, 160]
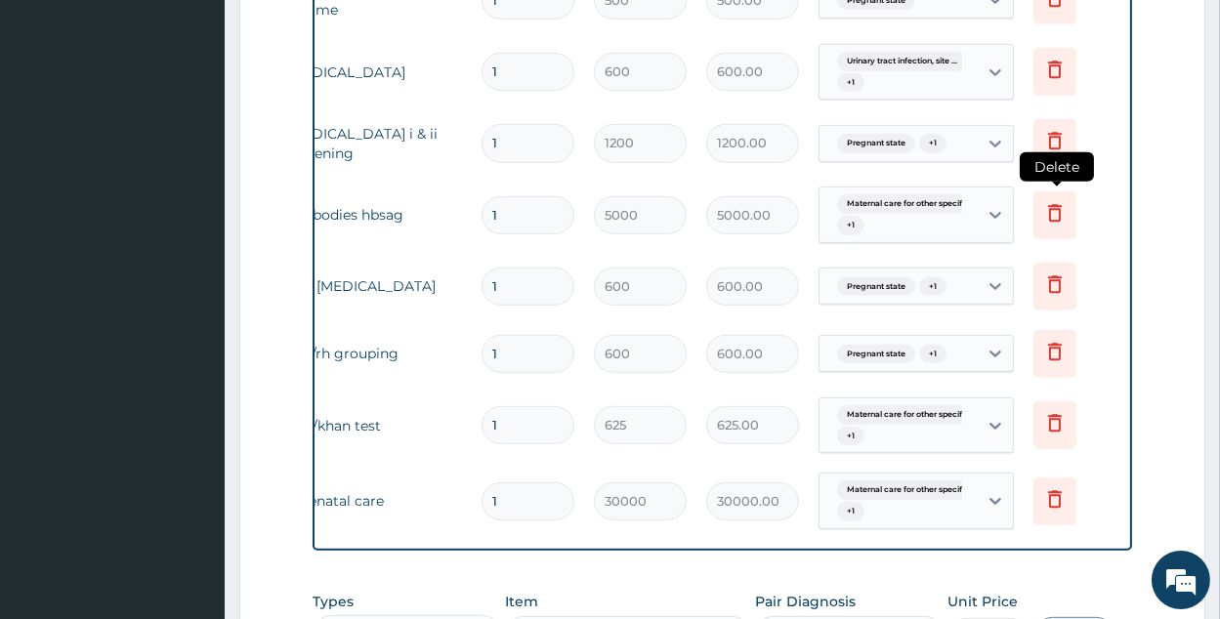
click at [1047, 201] on icon at bounding box center [1054, 212] width 23 height 23
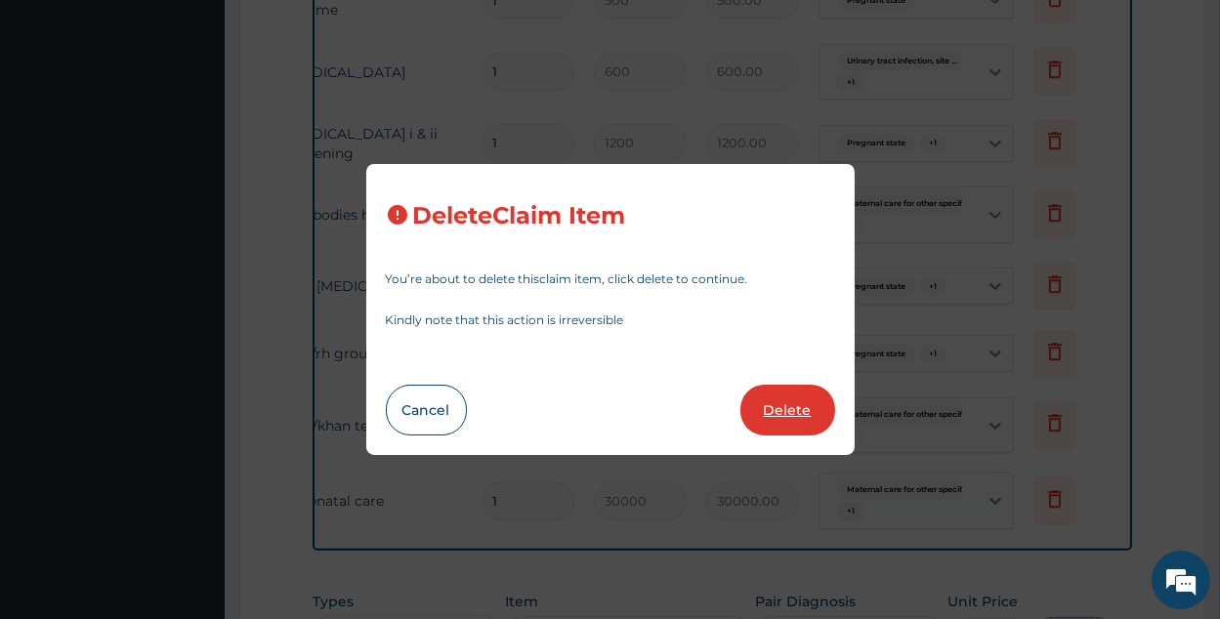
click at [791, 410] on button "Delete" at bounding box center [787, 410] width 95 height 51
type input "600"
type input "600.00"
type input "625"
type input "625.00"
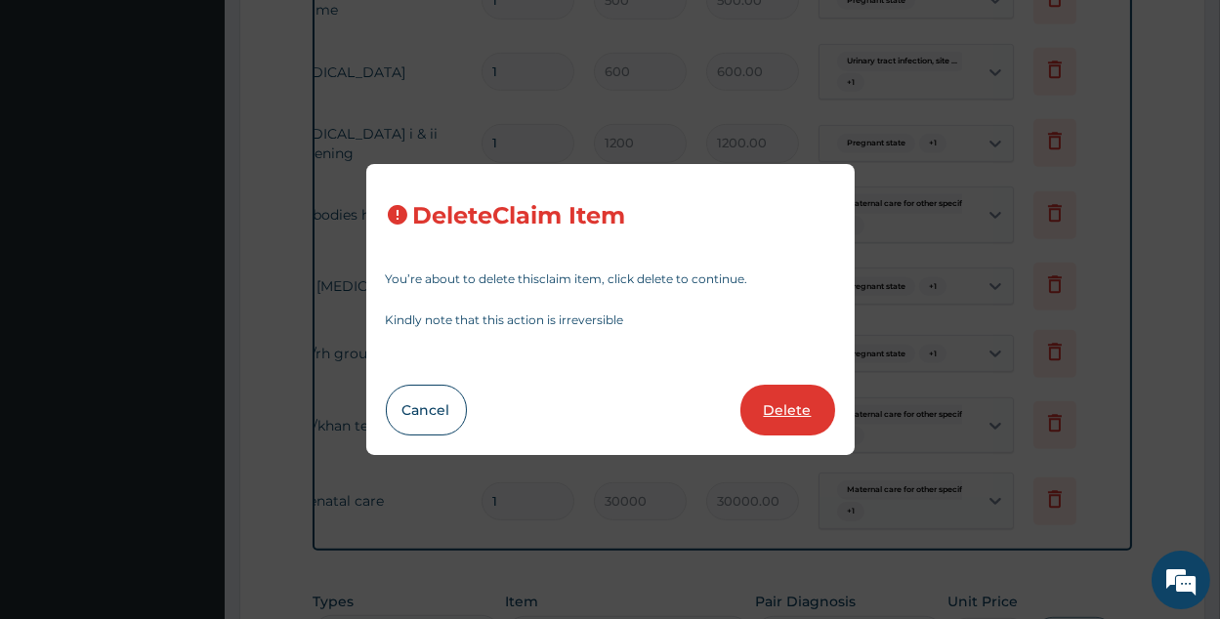
type input "30000"
type input "30000.00"
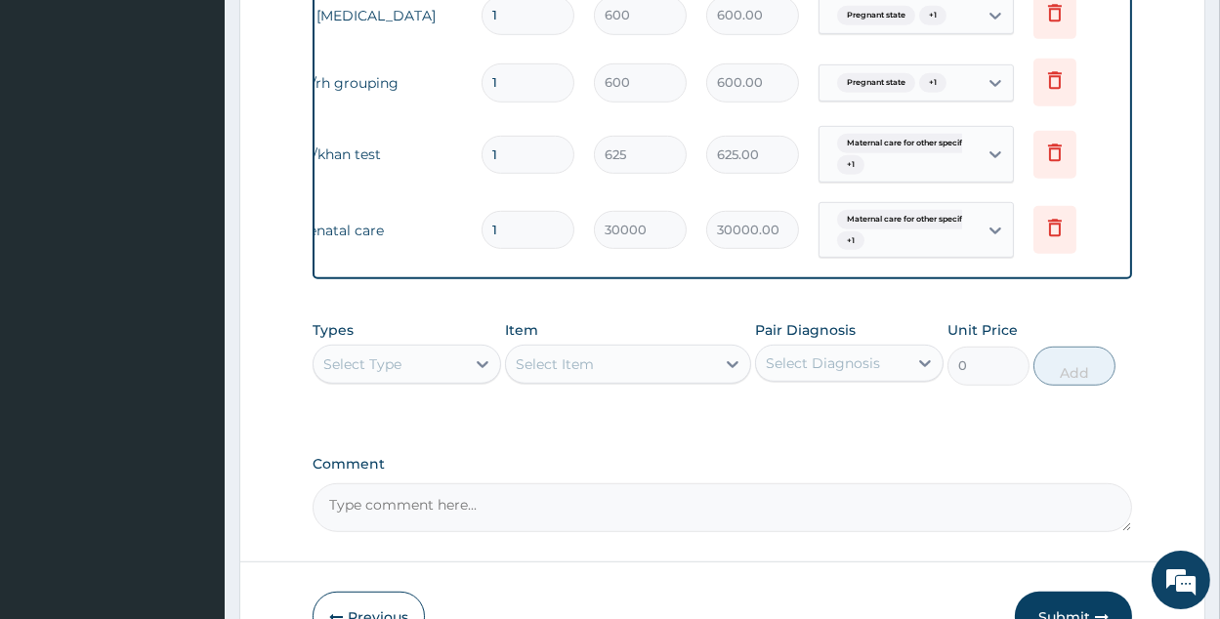
scroll to position [1661, 0]
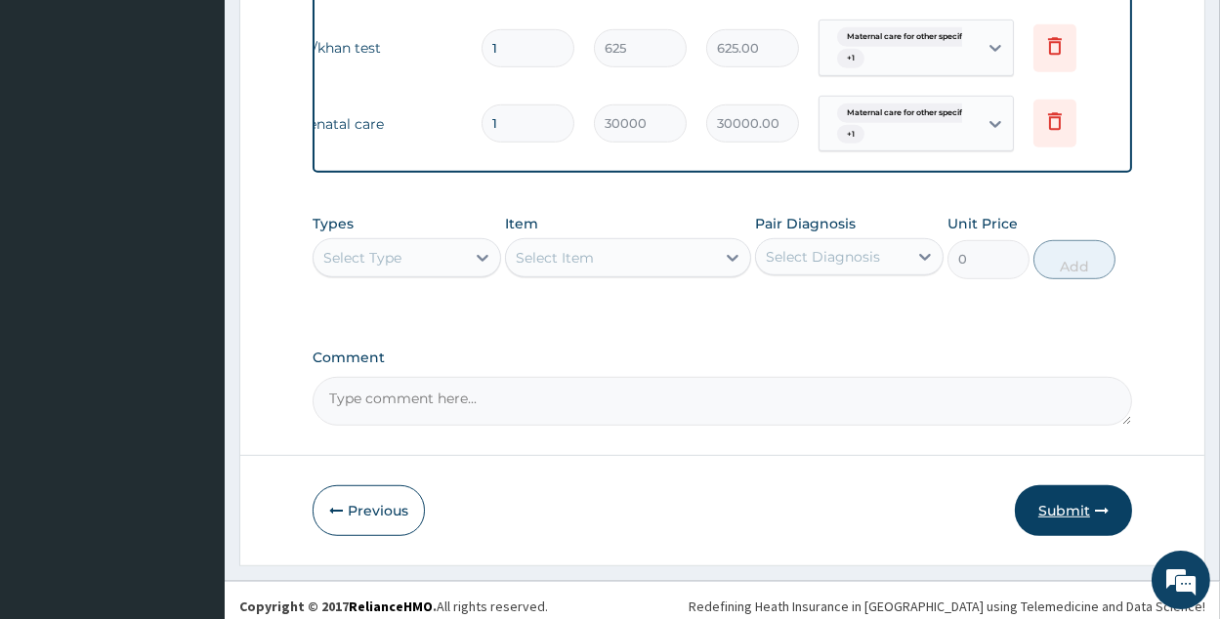
click at [1088, 513] on button "Submit" at bounding box center [1073, 510] width 117 height 51
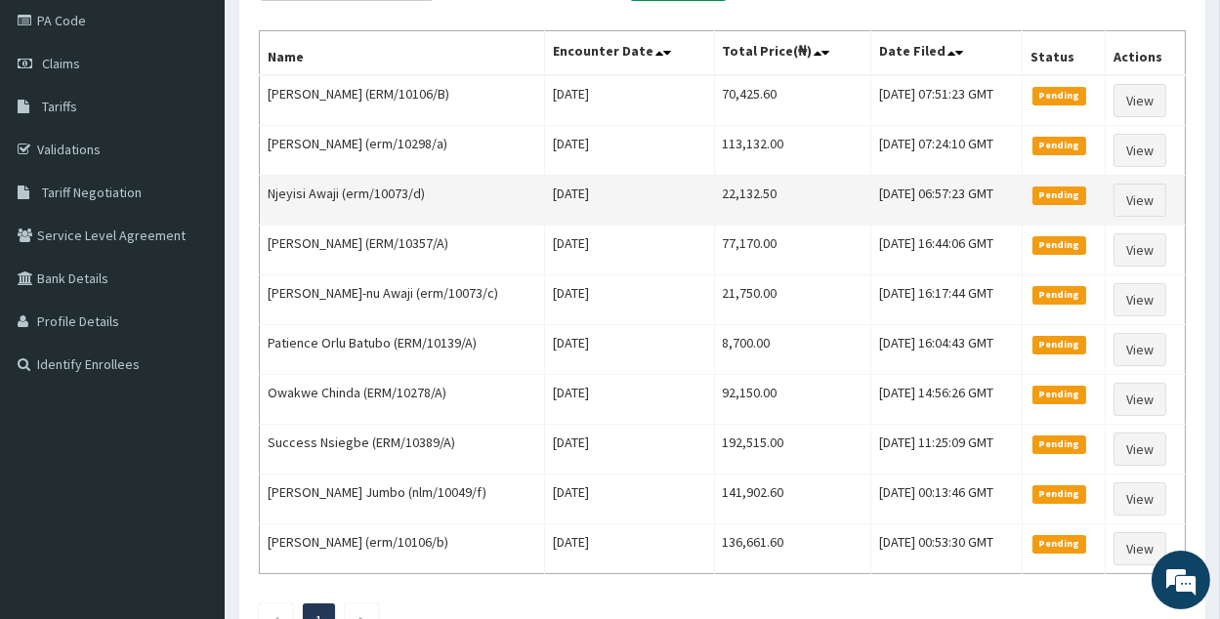
scroll to position [187, 0]
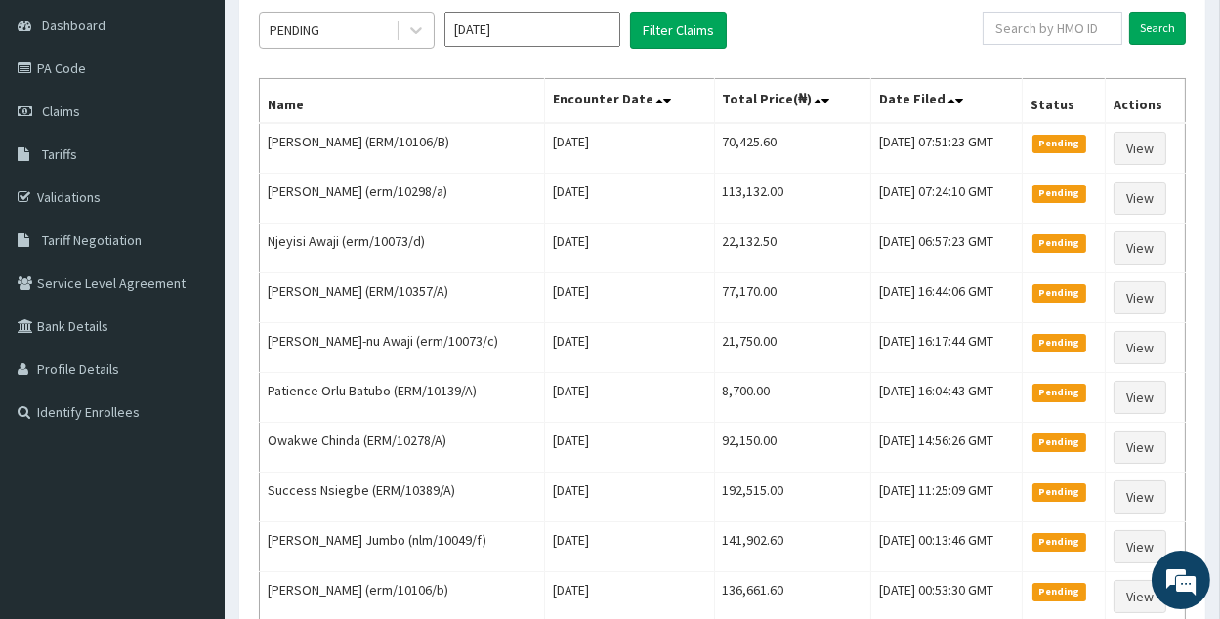
click at [358, 22] on div "PENDING" at bounding box center [328, 30] width 136 height 31
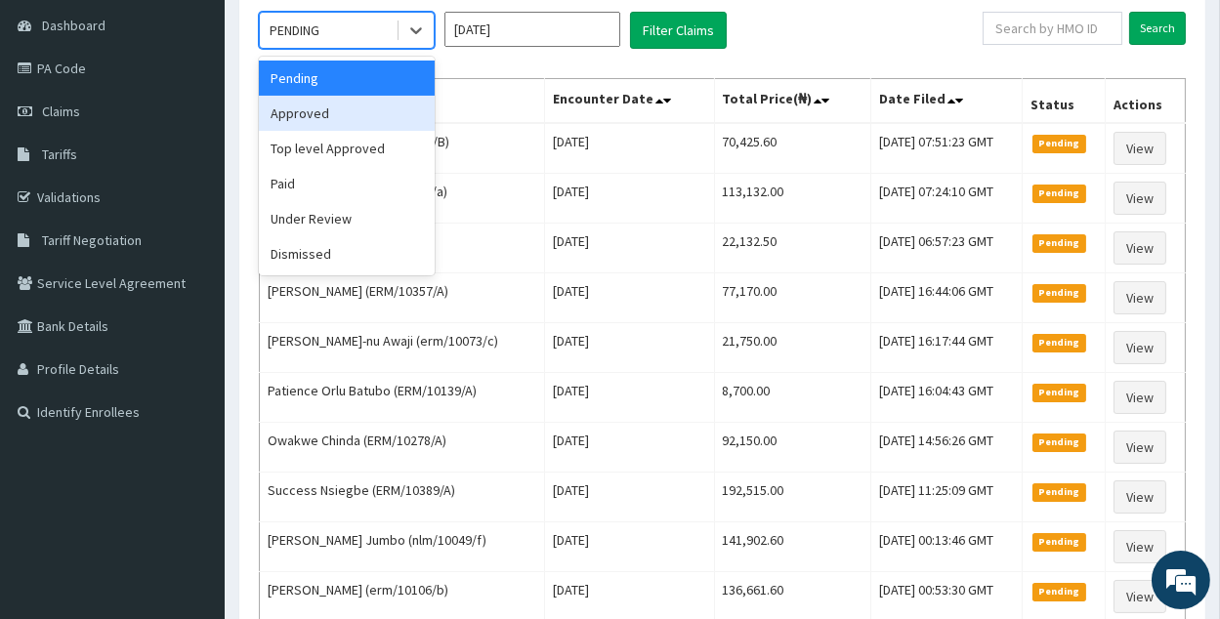
click at [403, 104] on div "Approved" at bounding box center [347, 113] width 176 height 35
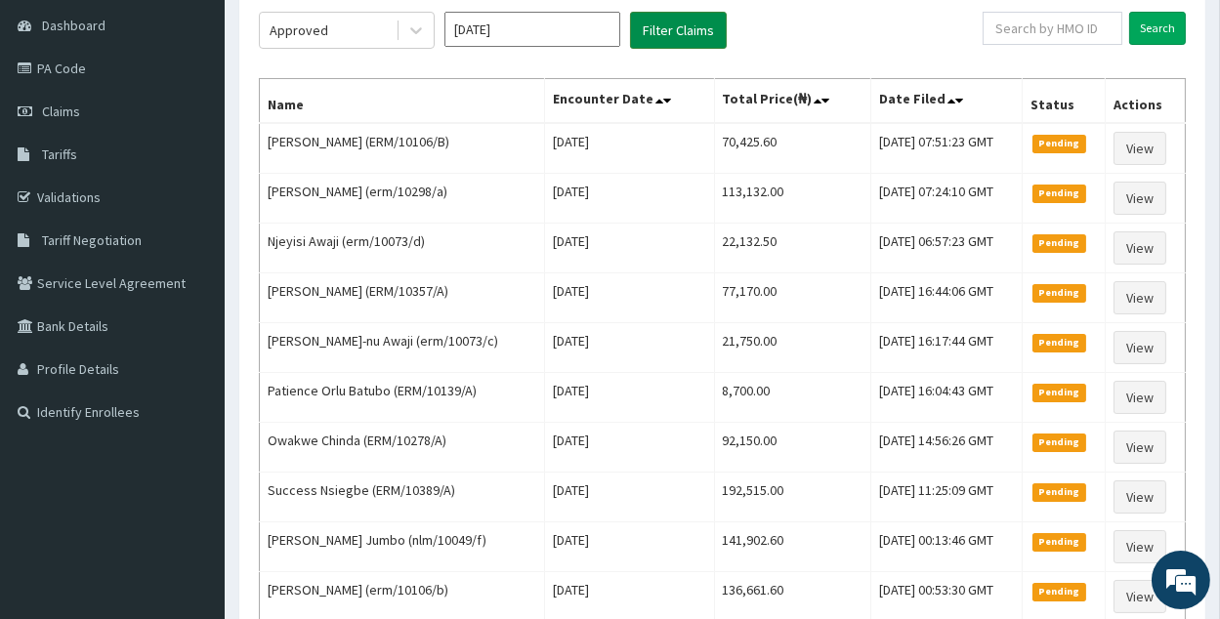
click at [644, 19] on button "Filter Claims" at bounding box center [678, 30] width 97 height 37
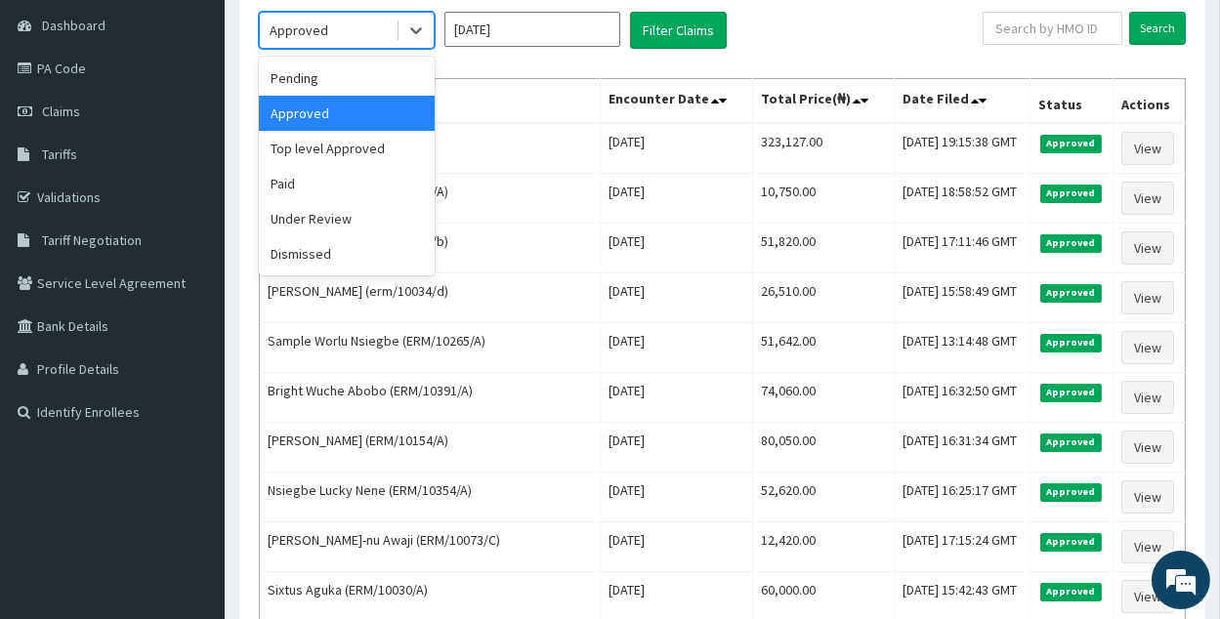
click at [369, 39] on div "Approved" at bounding box center [328, 30] width 136 height 31
click at [376, 162] on div "Top level Approved" at bounding box center [347, 148] width 176 height 35
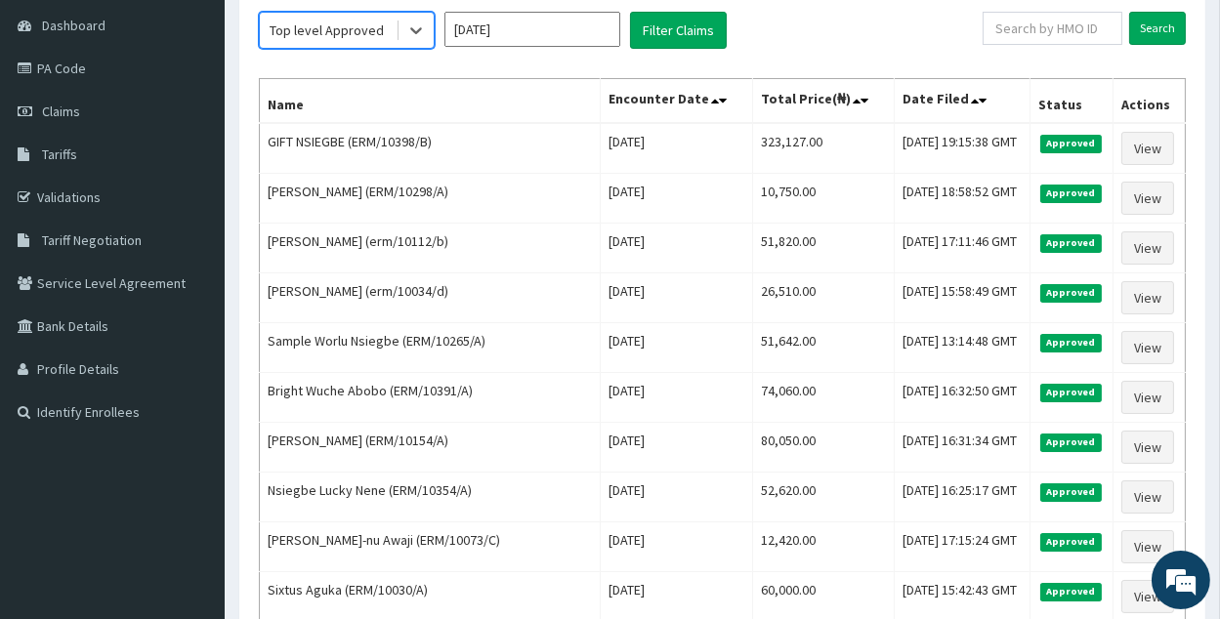
click at [368, 42] on div "Top level Approved" at bounding box center [328, 30] width 136 height 31
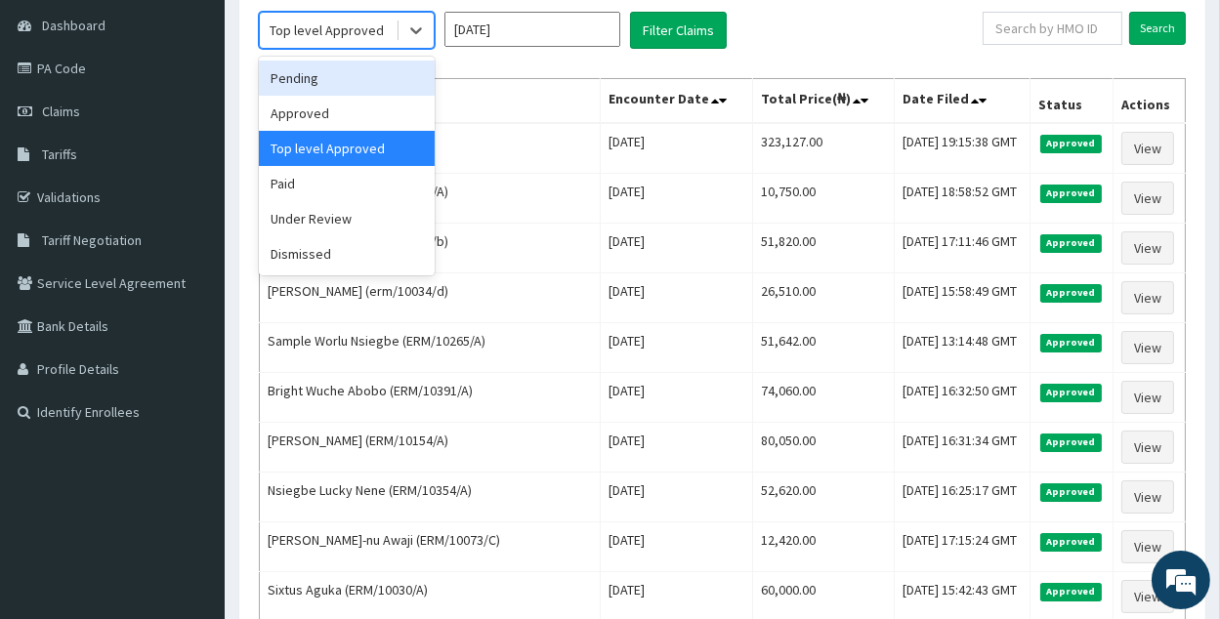
click at [393, 72] on div "Pending" at bounding box center [347, 78] width 176 height 35
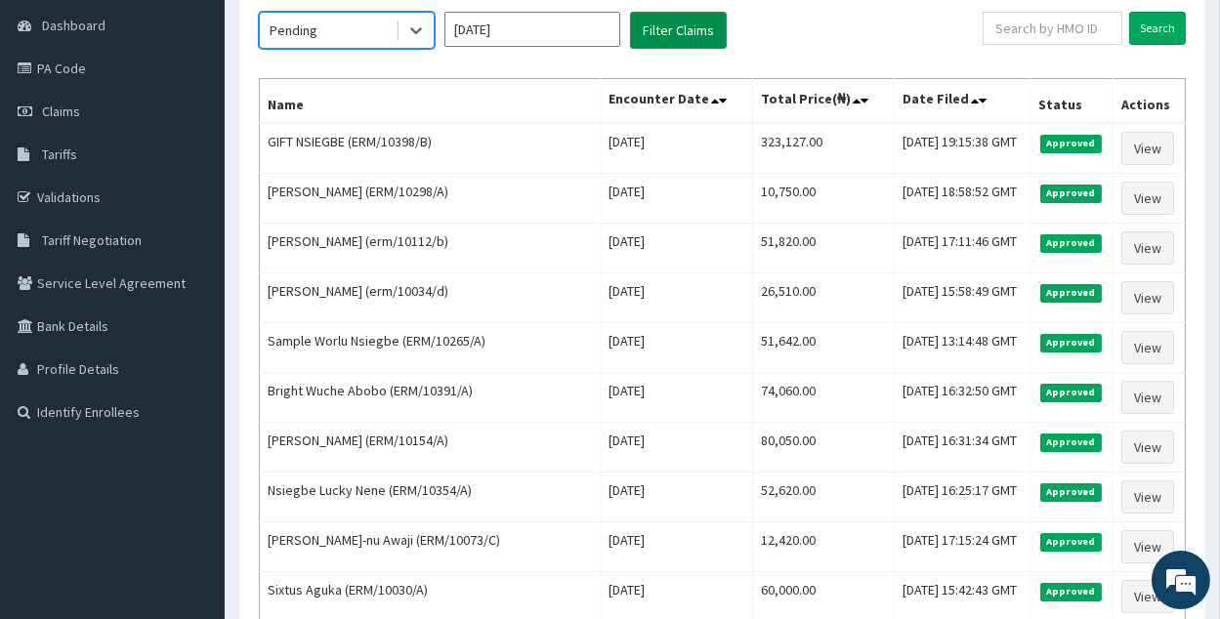
click at [689, 33] on button "Filter Claims" at bounding box center [678, 30] width 97 height 37
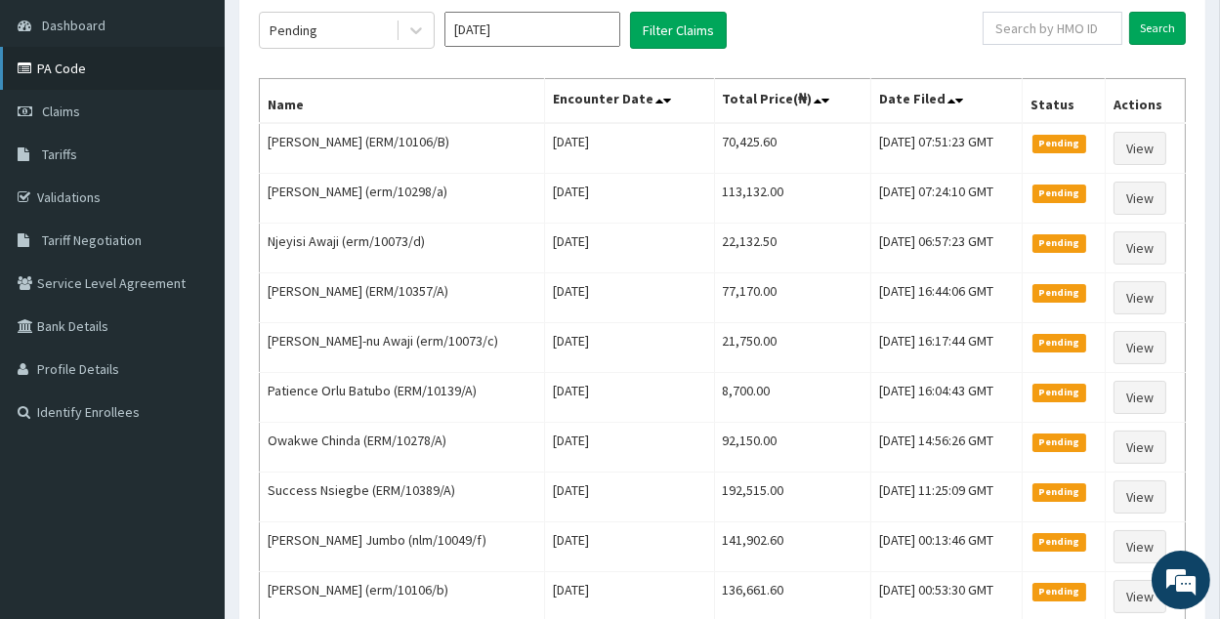
click at [133, 68] on link "PA Code" at bounding box center [112, 68] width 225 height 43
